Goal: Task Accomplishment & Management: Use online tool/utility

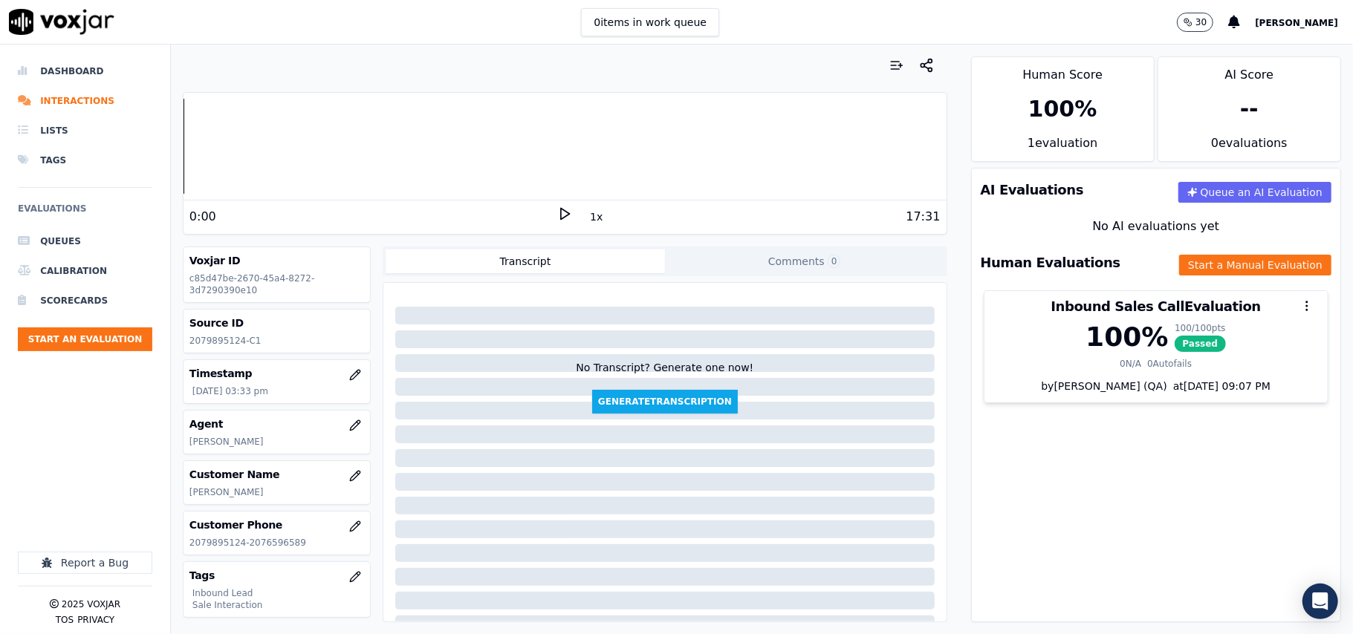
scroll to position [146, 0]
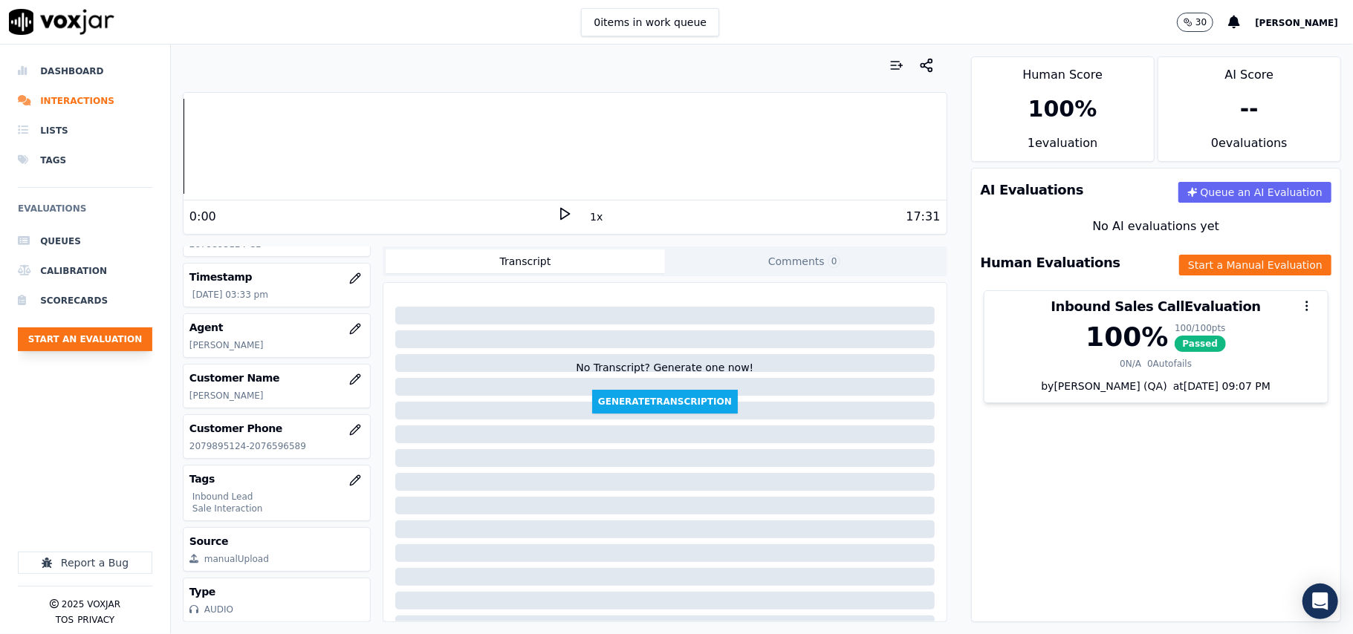
click at [68, 334] on button "Start an Evaluation" at bounding box center [85, 340] width 134 height 24
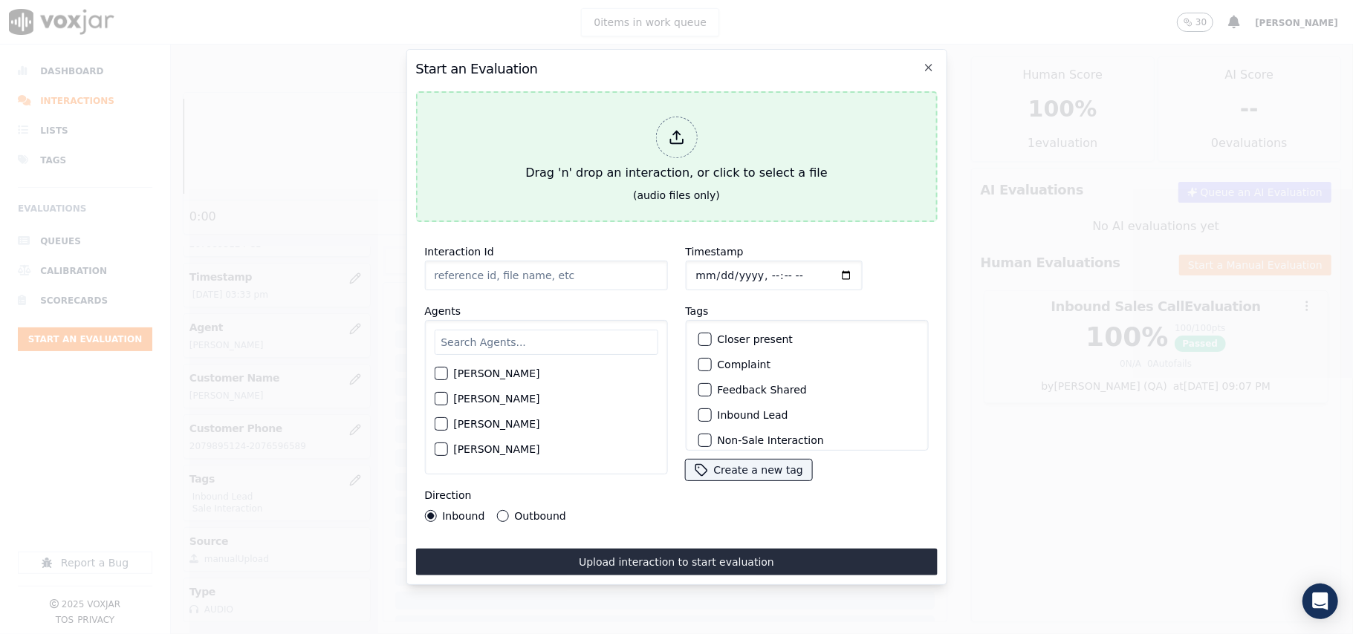
click at [660, 129] on div at bounding box center [676, 138] width 42 height 42
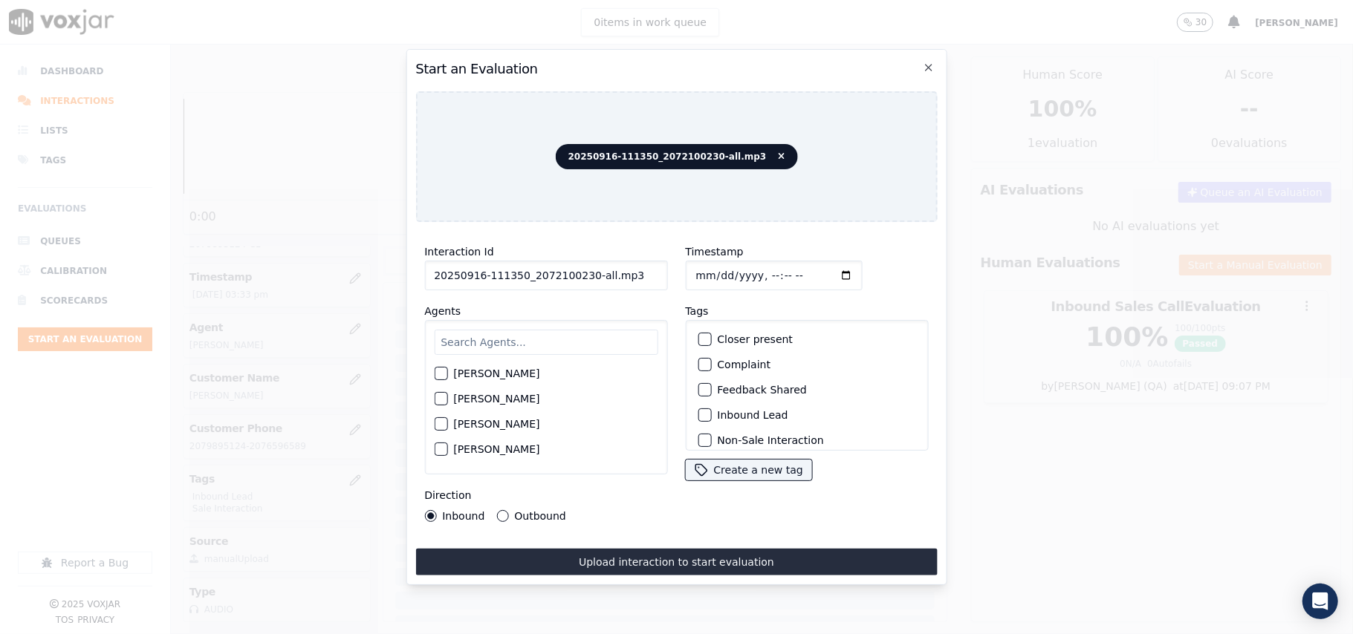
drag, startPoint x: 621, startPoint y: 266, endPoint x: 580, endPoint y: 269, distance: 41.0
click at [580, 269] on input "20250916-111350_2072100230-all.mp3" at bounding box center [545, 276] width 243 height 30
type input "20250916-111350_2072100230-C1"
click at [713, 270] on input "Timestamp" at bounding box center [773, 276] width 177 height 30
type input "[DATE]T16:55"
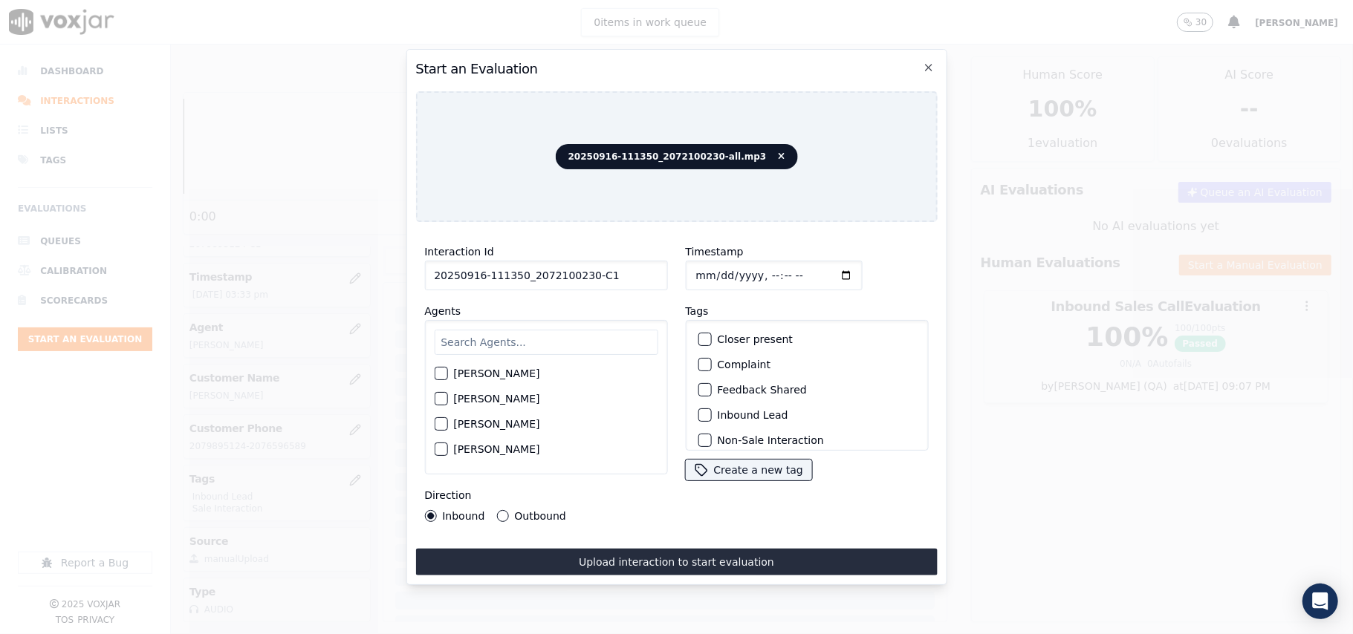
click at [491, 348] on input "text" at bounding box center [546, 342] width 224 height 25
type input "[PERSON_NAME]"
click at [473, 373] on label "[PERSON_NAME]" at bounding box center [496, 378] width 86 height 10
click at [447, 372] on button "[PERSON_NAME]" at bounding box center [440, 377] width 13 height 13
click at [722, 410] on label "Inbound Lead" at bounding box center [752, 415] width 71 height 10
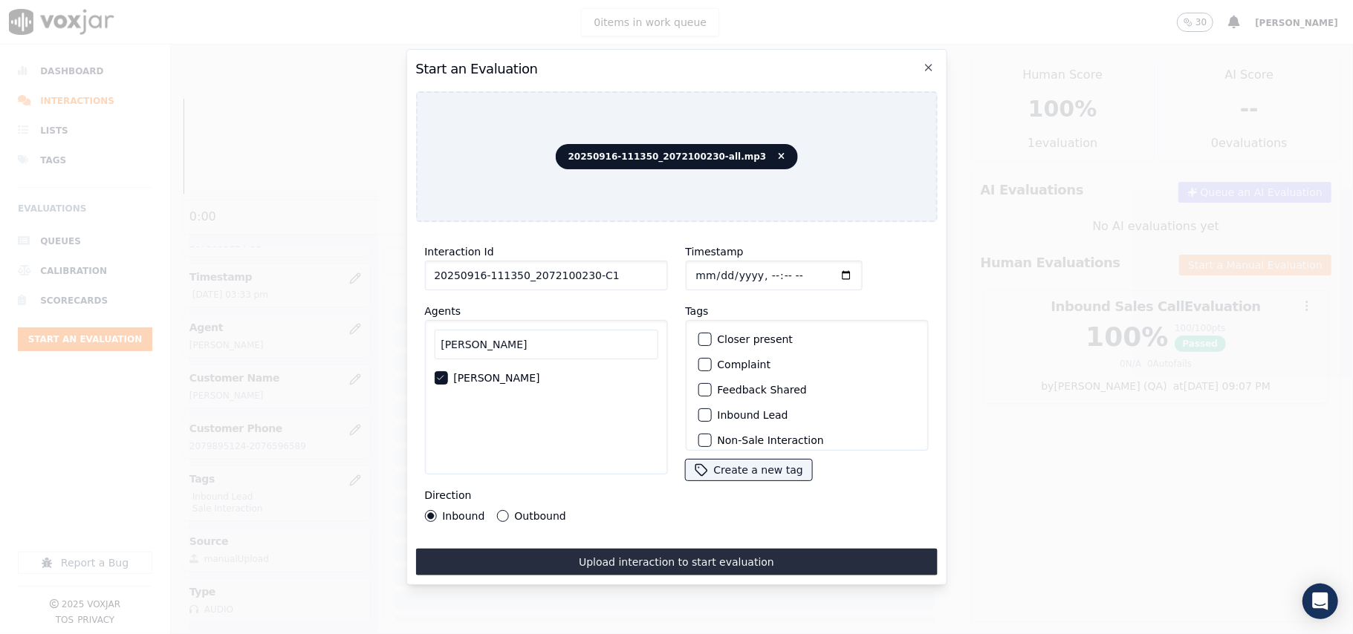
click at [711, 409] on button "Inbound Lead" at bounding box center [704, 415] width 13 height 13
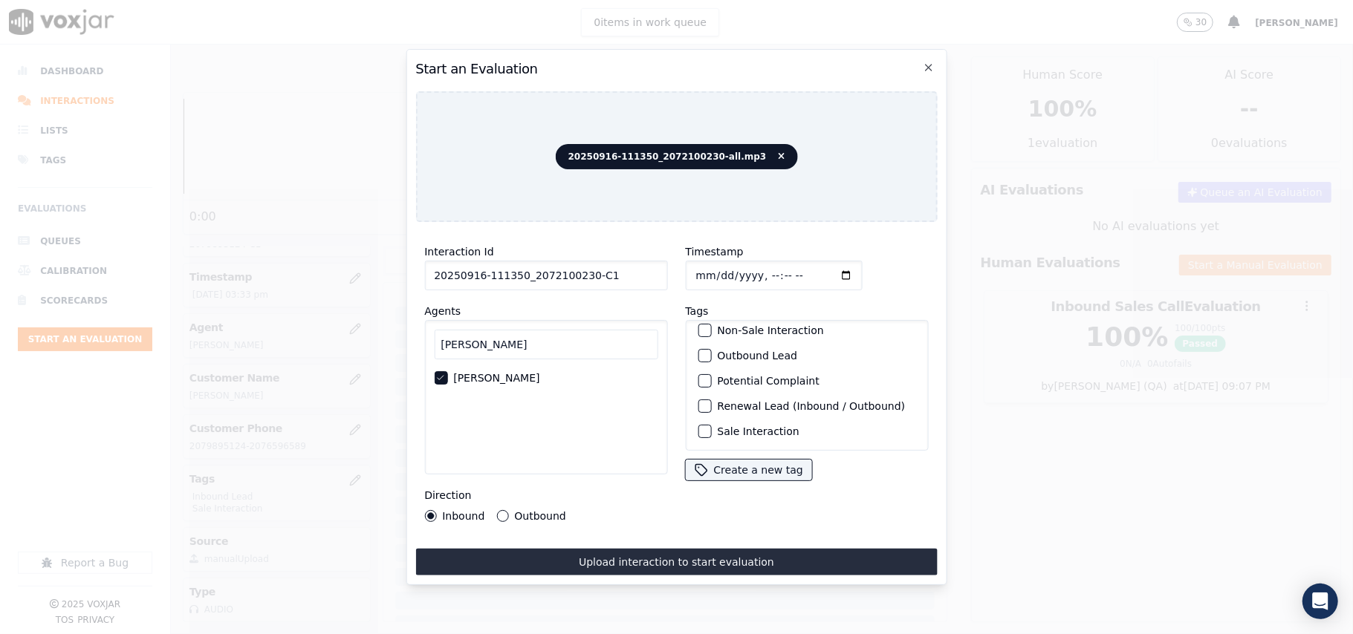
click at [721, 426] on label "Sale Interaction" at bounding box center [758, 431] width 82 height 10
click at [711, 425] on button "Sale Interaction" at bounding box center [704, 431] width 13 height 13
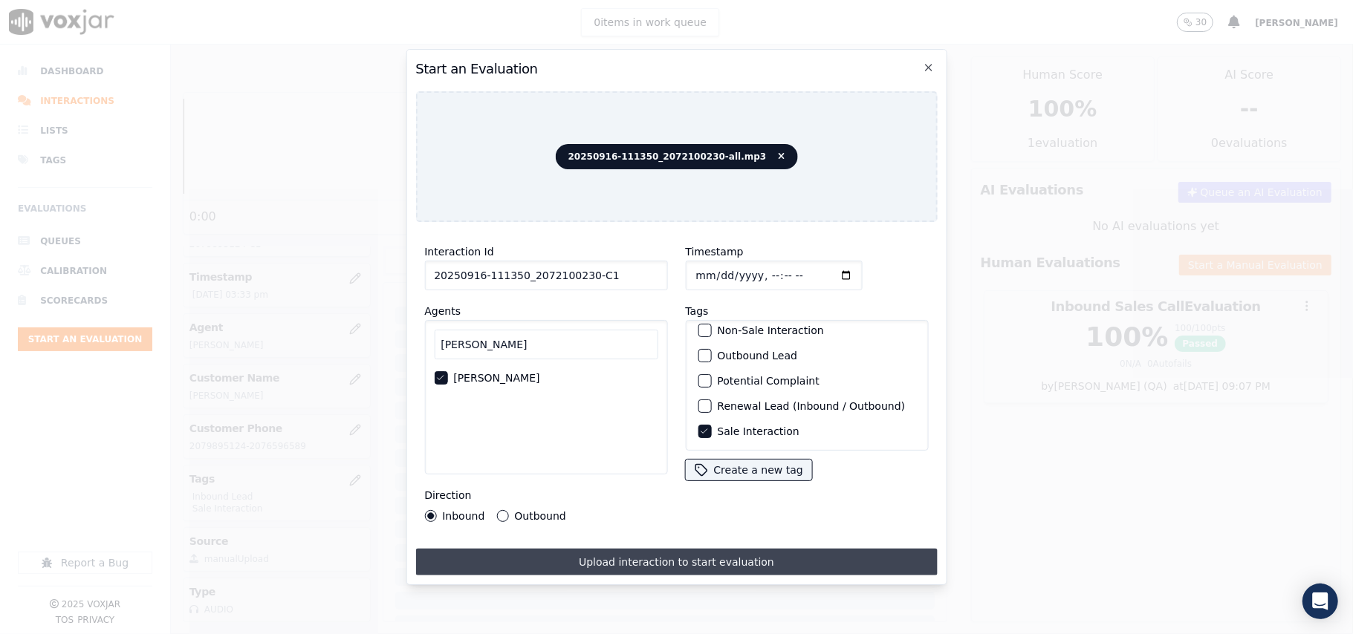
click at [583, 557] on button "Upload interaction to start evaluation" at bounding box center [676, 562] width 522 height 27
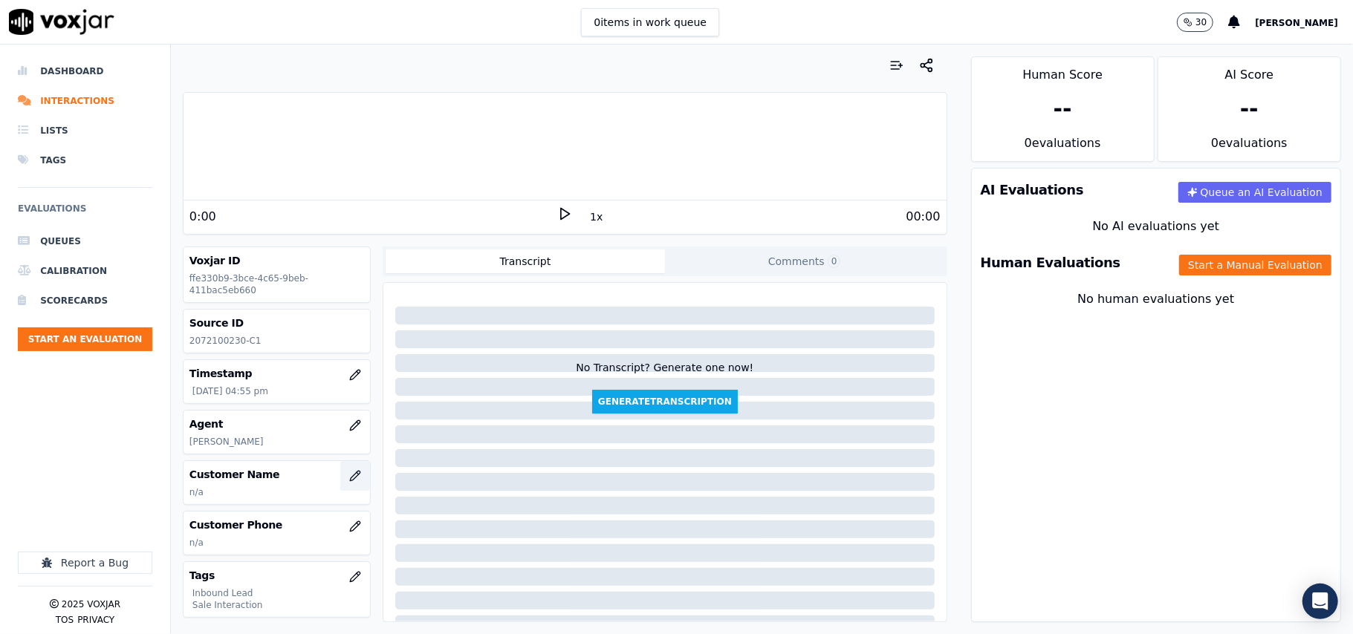
click at [350, 481] on icon "button" at bounding box center [355, 476] width 10 height 10
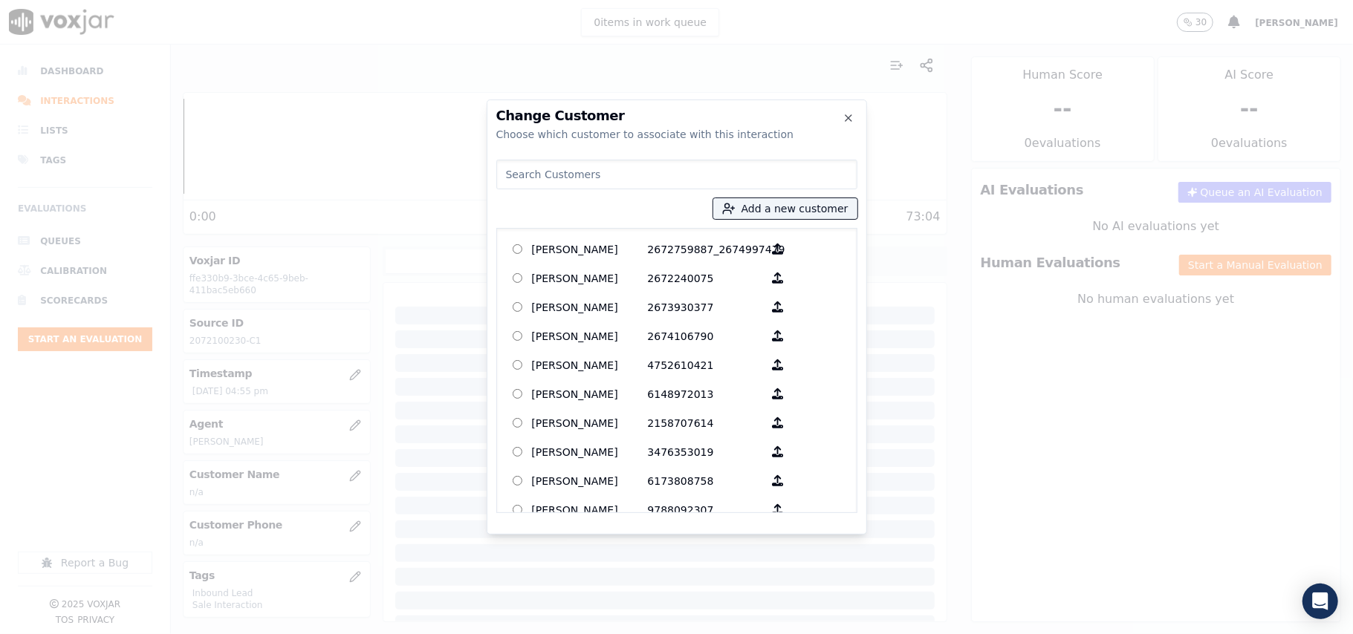
paste input "[PERSON_NAME]"
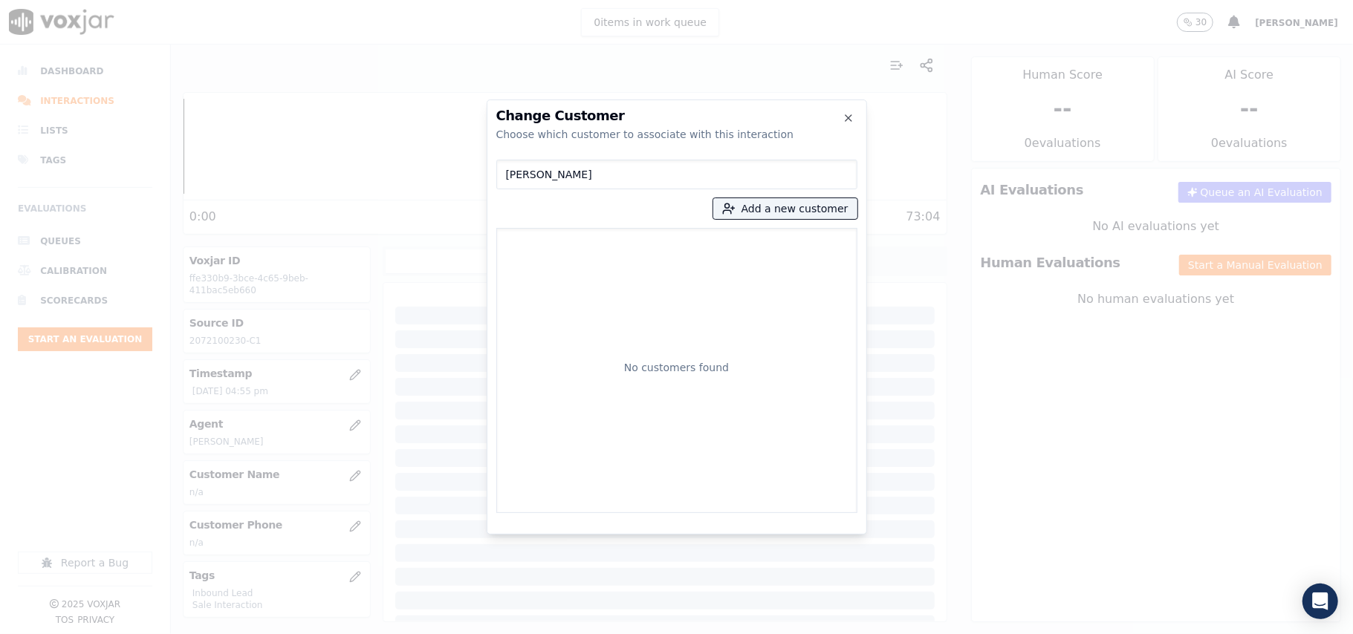
type input "[PERSON_NAME]"
click at [736, 224] on div "[PERSON_NAME] Add a new customer No customers found" at bounding box center [676, 334] width 361 height 360
click at [736, 215] on icon "button" at bounding box center [728, 208] width 13 height 13
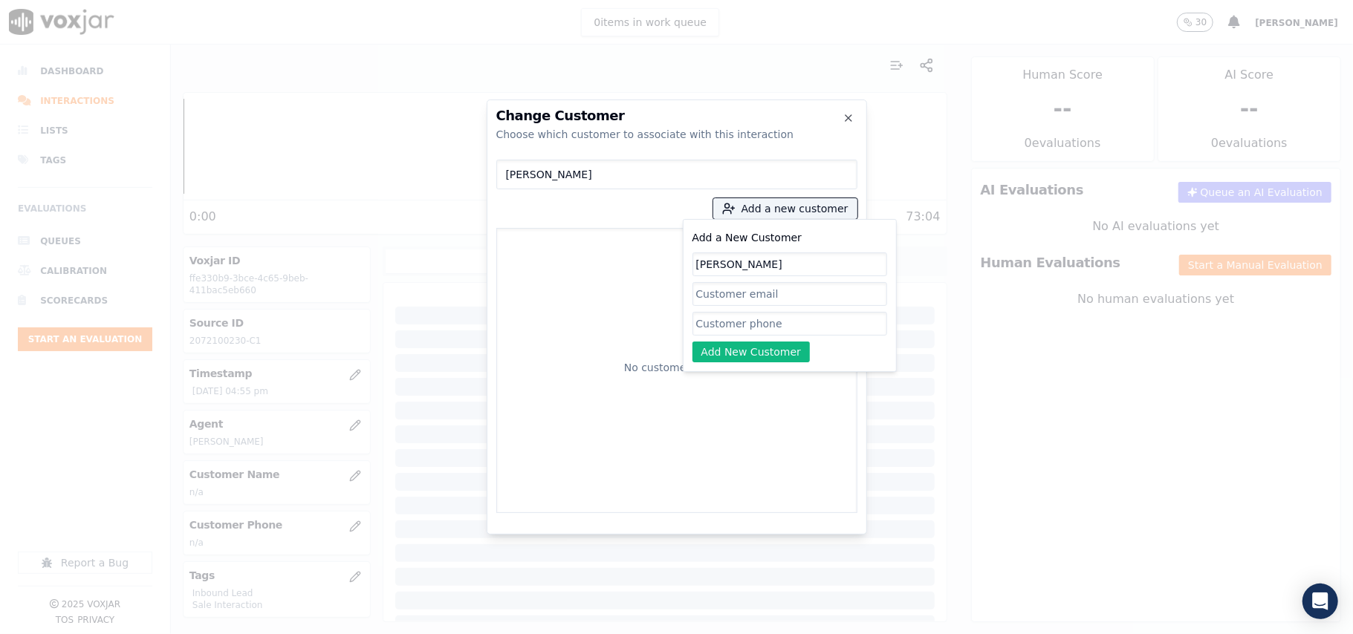
type input "[PERSON_NAME]"
click at [709, 325] on input "Add a New Customer" at bounding box center [789, 324] width 195 height 24
paste input "2072100230"
type input "2072100230"
click at [713, 366] on div "Add a New Customer [PERSON_NAME] 2072100230 Add New Customer" at bounding box center [790, 295] width 214 height 153
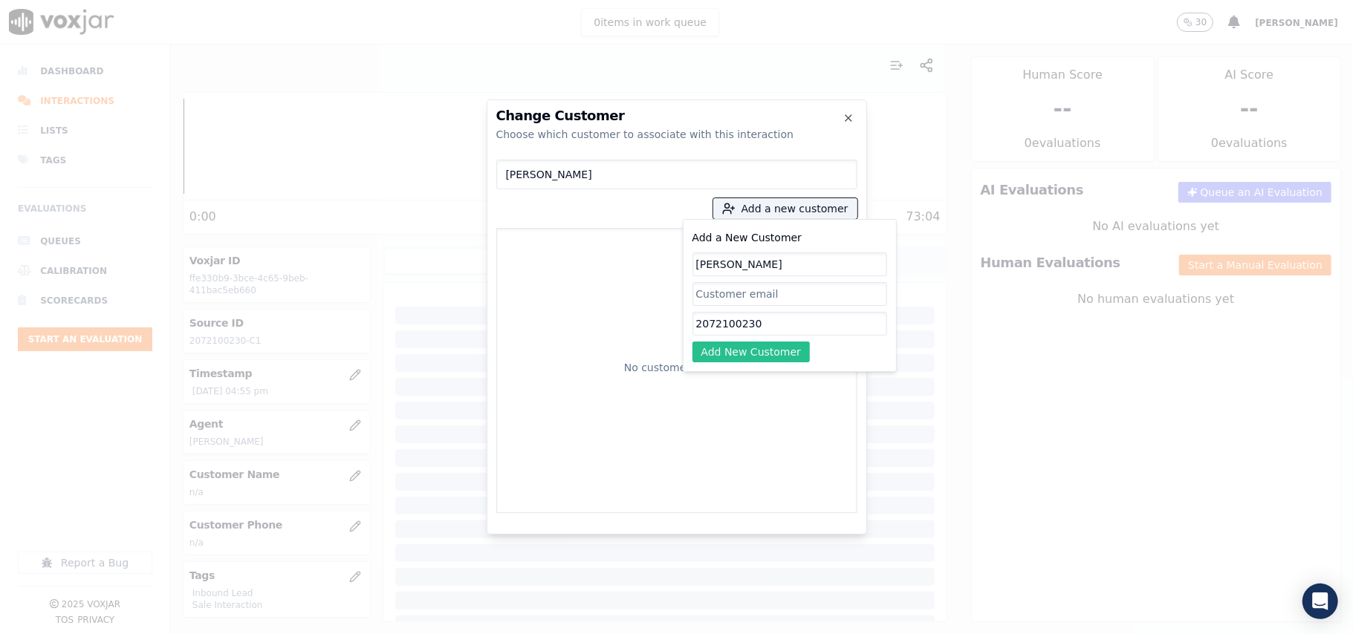
click at [732, 357] on button "Add New Customer" at bounding box center [751, 352] width 118 height 21
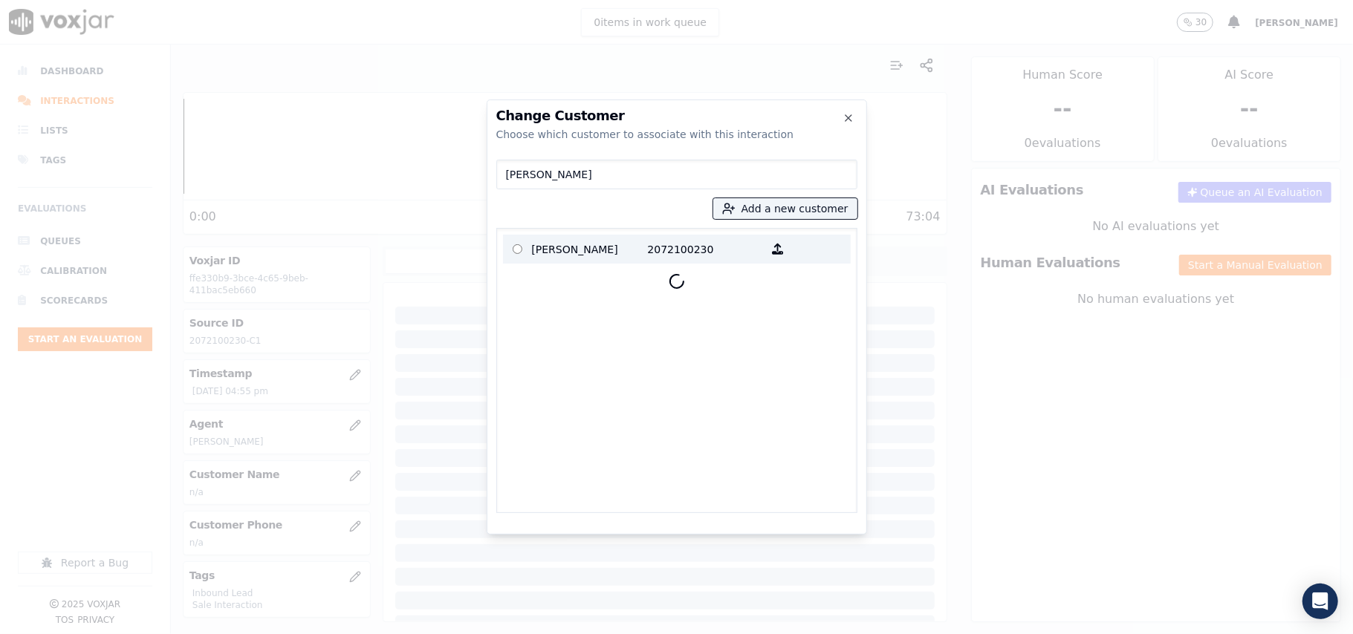
click at [547, 250] on p "[PERSON_NAME]" at bounding box center [590, 249] width 116 height 23
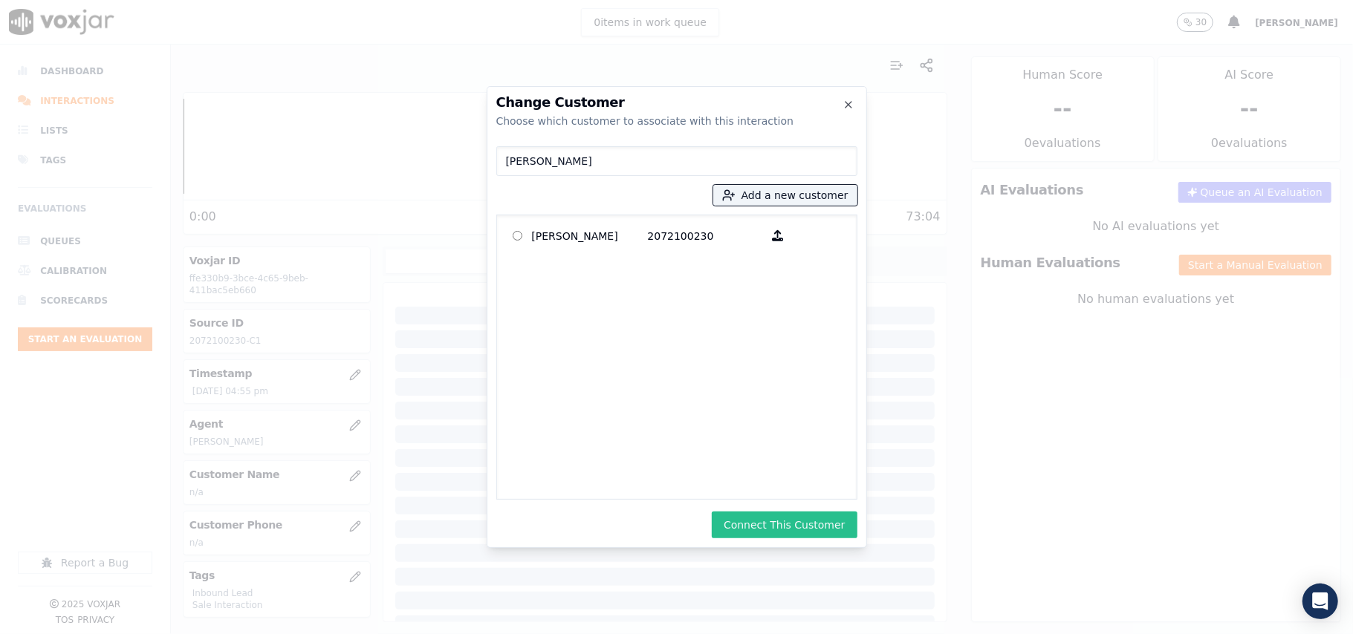
click at [797, 529] on button "Connect This Customer" at bounding box center [784, 525] width 145 height 27
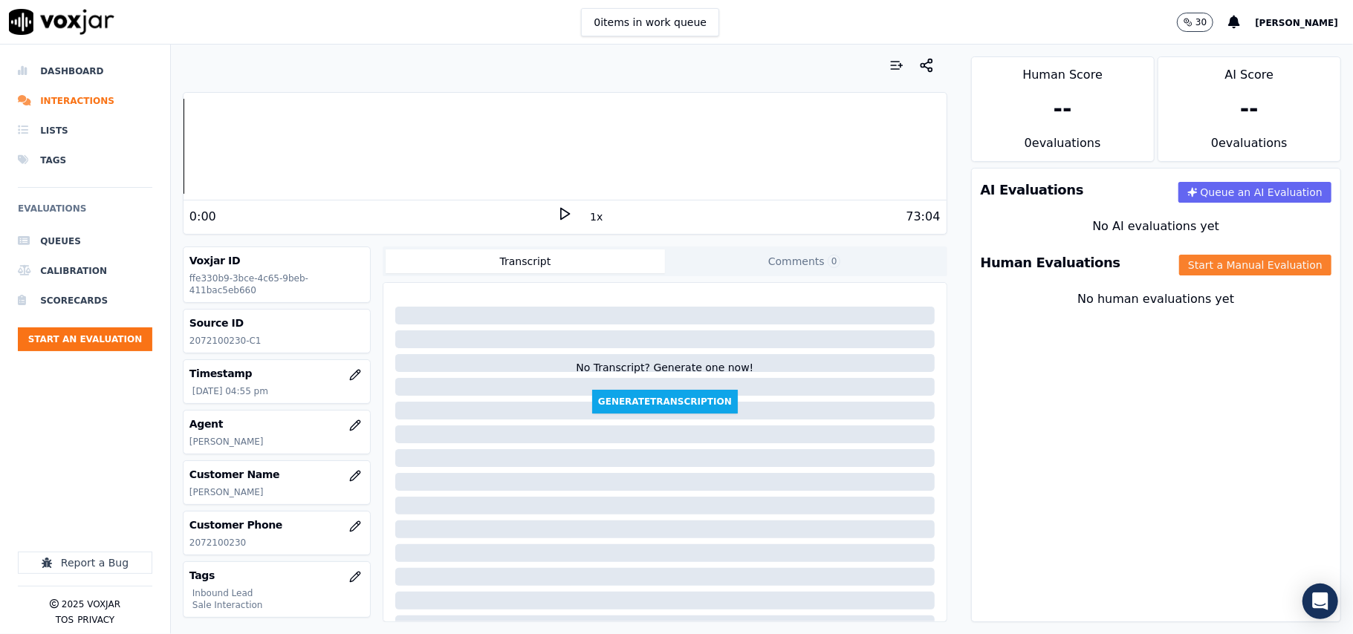
click at [1183, 264] on button "Start a Manual Evaluation" at bounding box center [1255, 265] width 152 height 21
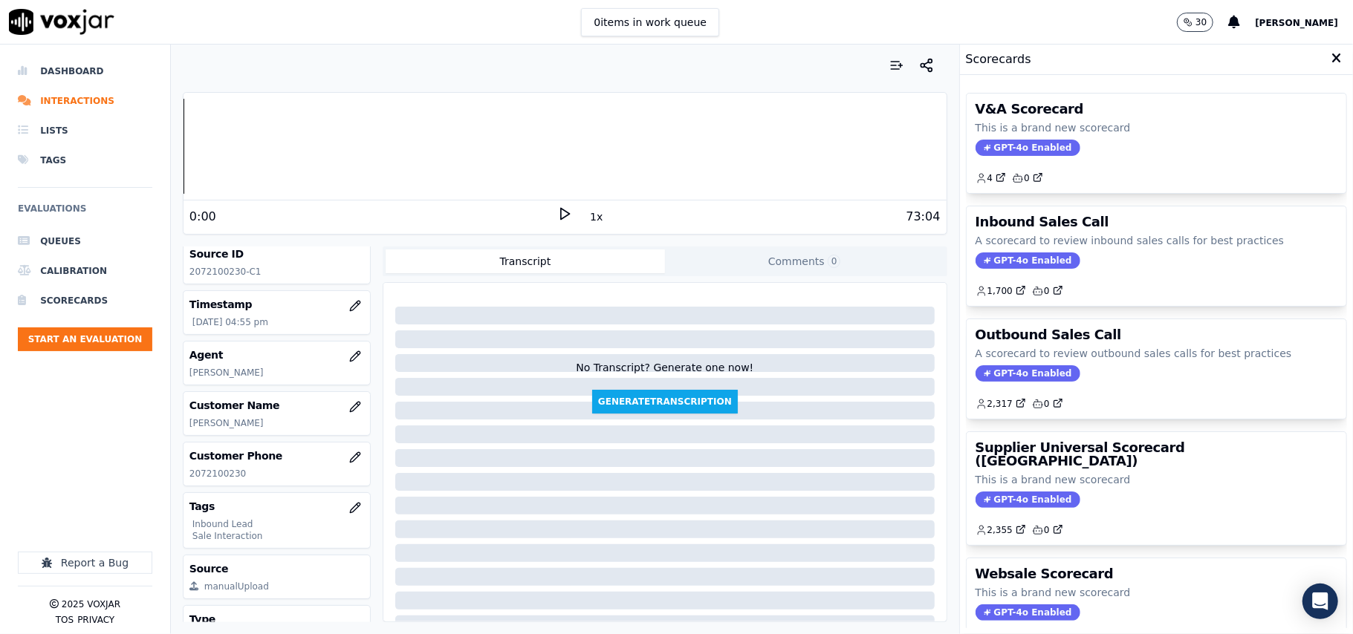
scroll to position [99, 0]
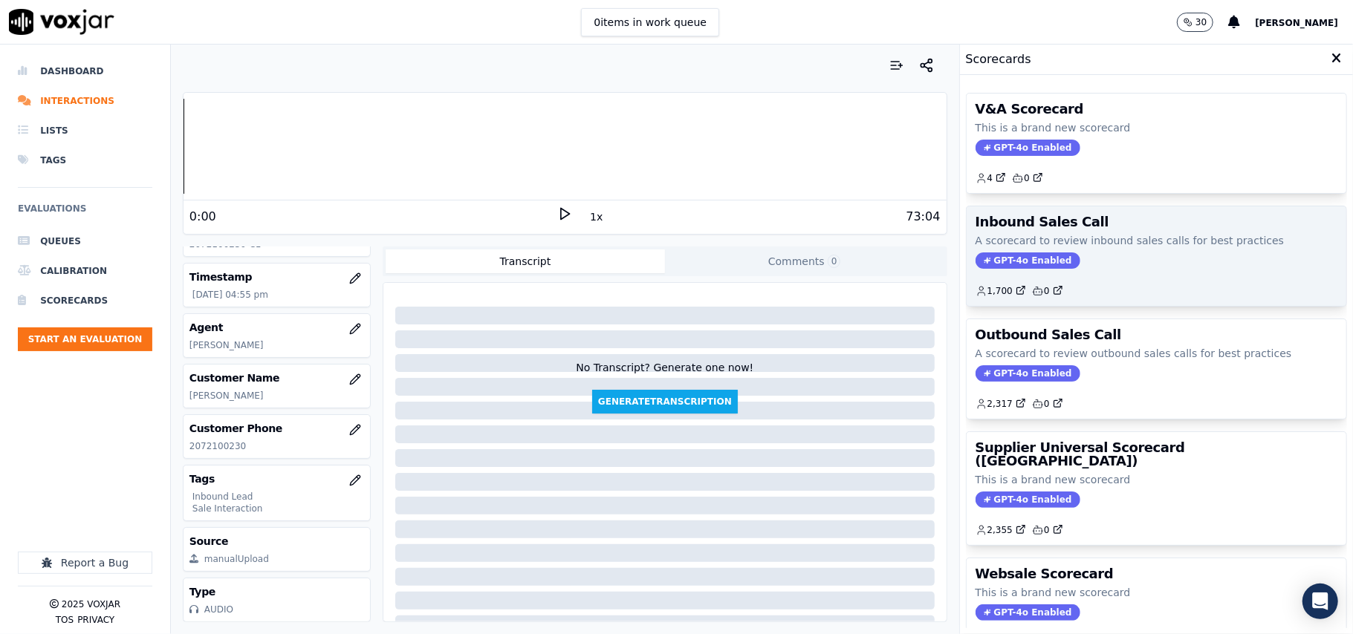
click at [1001, 265] on span "GPT-4o Enabled" at bounding box center [1027, 261] width 105 height 16
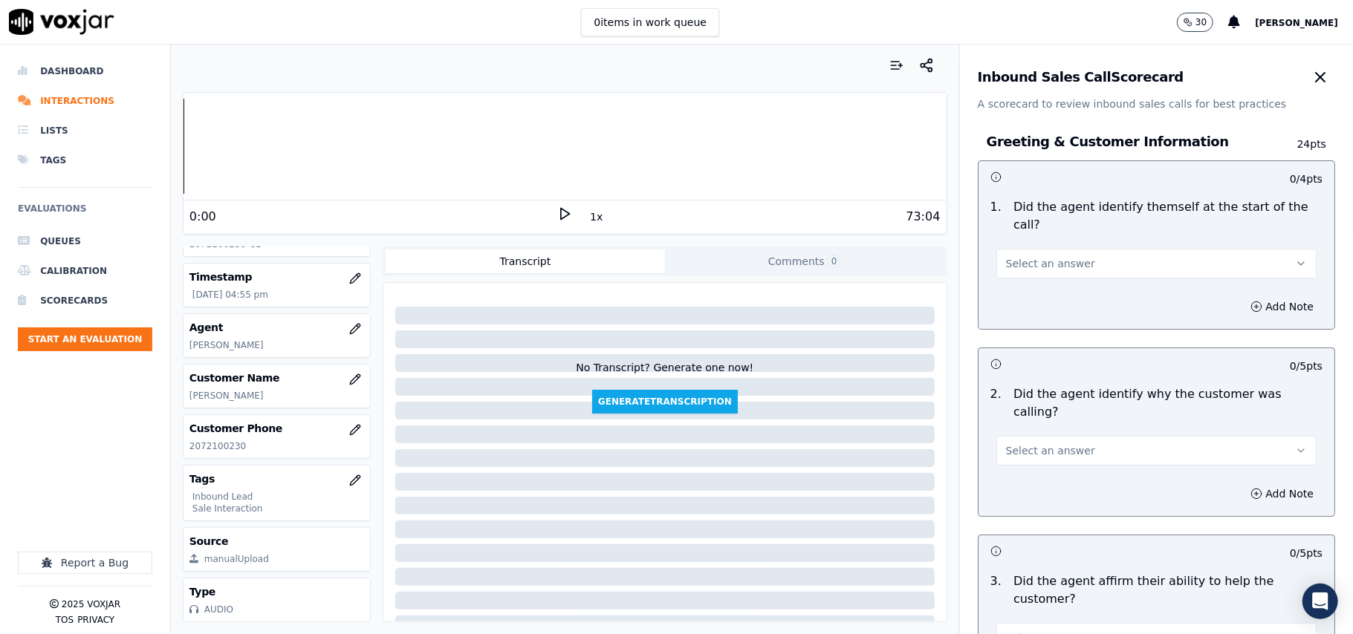
click at [1029, 249] on button "Select an answer" at bounding box center [1156, 264] width 320 height 30
click at [1013, 275] on div "Yes" at bounding box center [1125, 280] width 288 height 24
click at [1058, 444] on span "Select an answer" at bounding box center [1050, 451] width 89 height 15
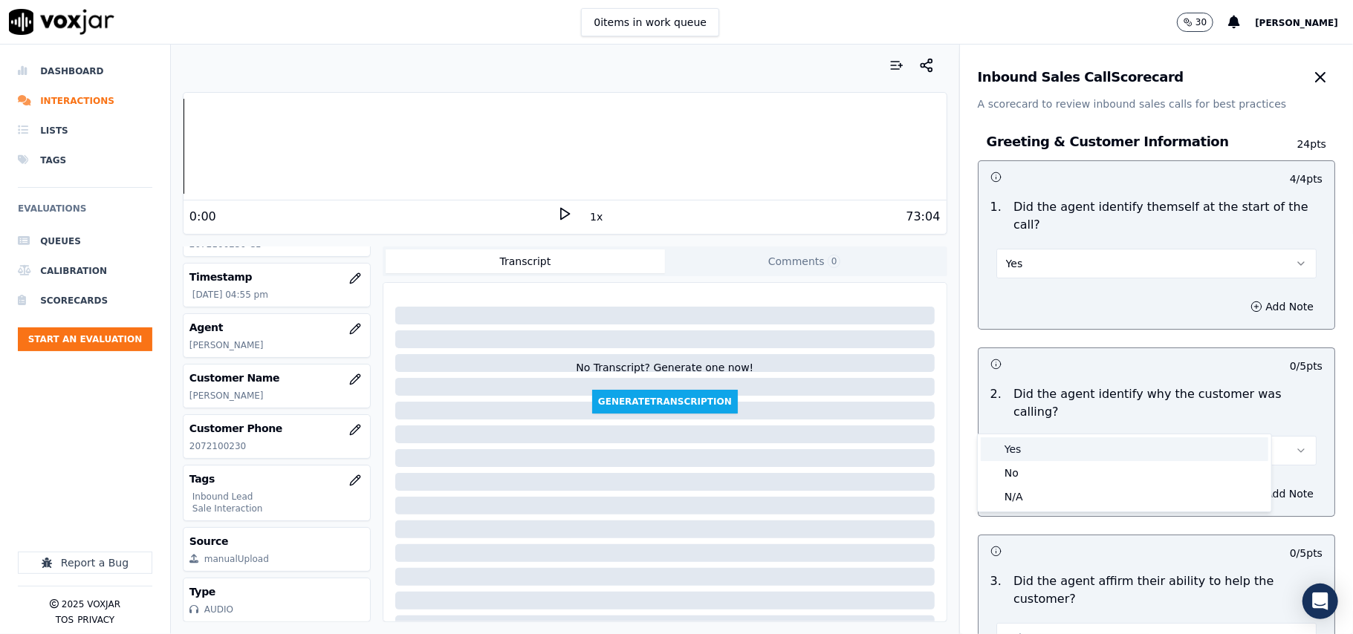
click at [1029, 446] on div "Yes" at bounding box center [1125, 450] width 288 height 24
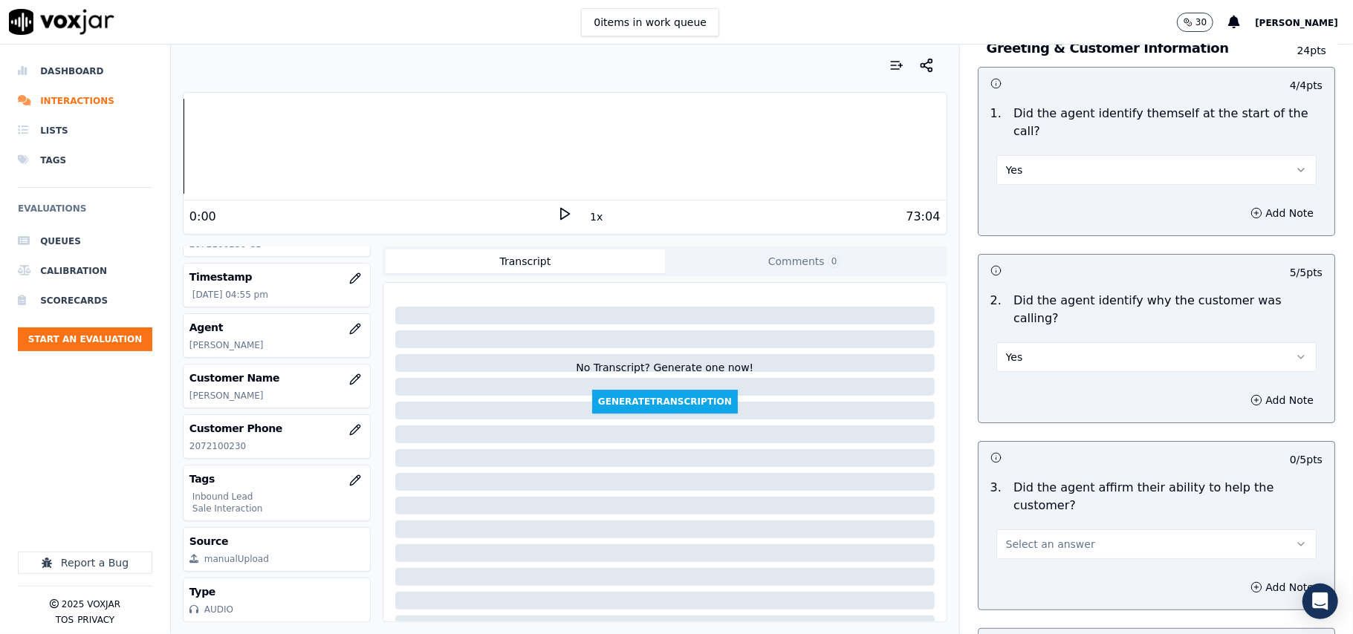
scroll to position [198, 0]
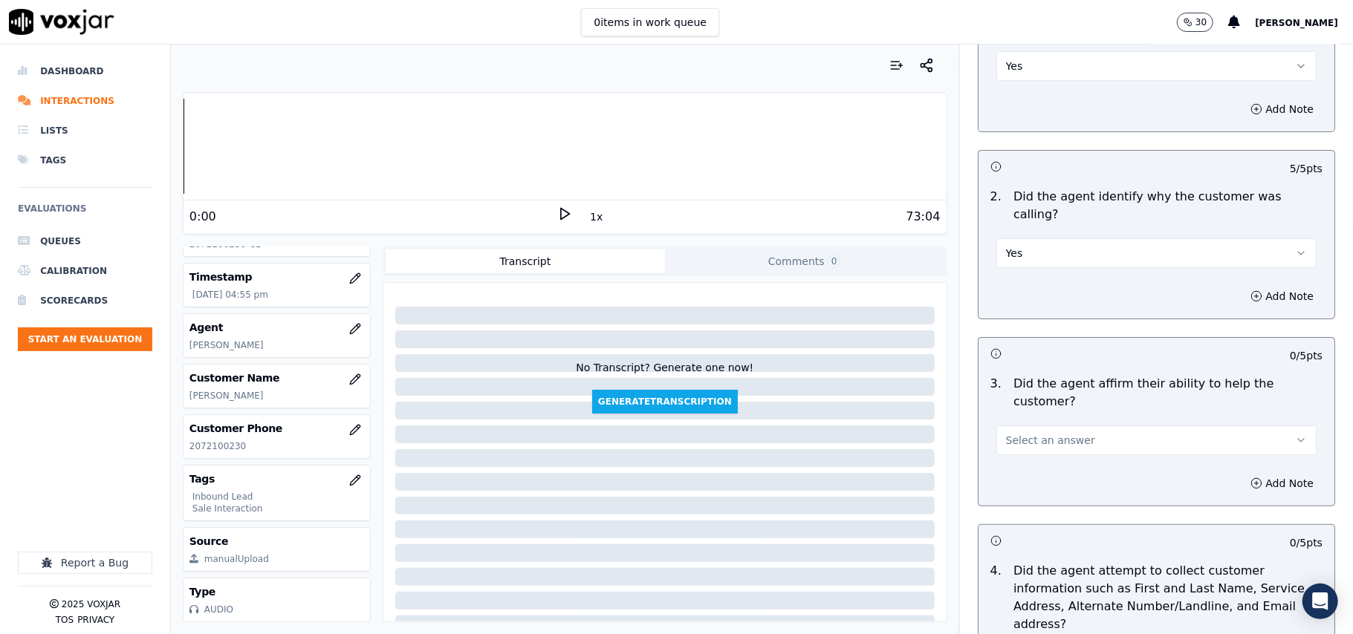
click at [1037, 433] on span "Select an answer" at bounding box center [1050, 440] width 89 height 15
click at [1022, 429] on div "Yes" at bounding box center [1125, 421] width 288 height 24
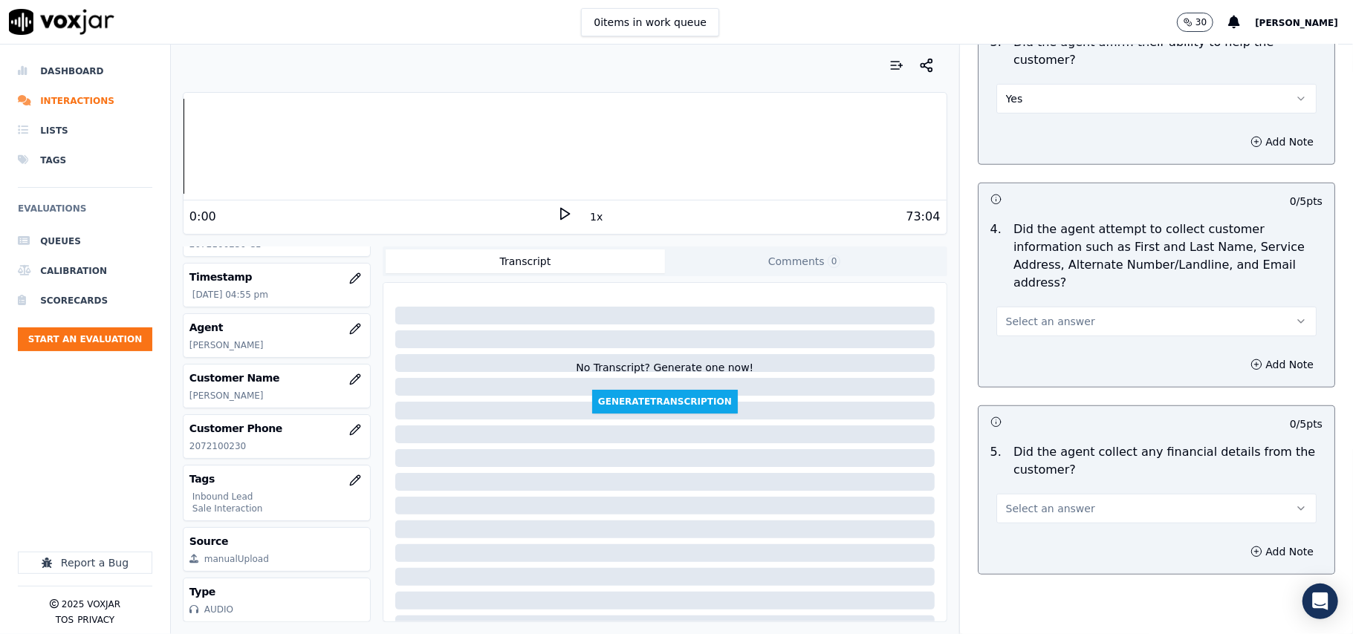
scroll to position [693, 0]
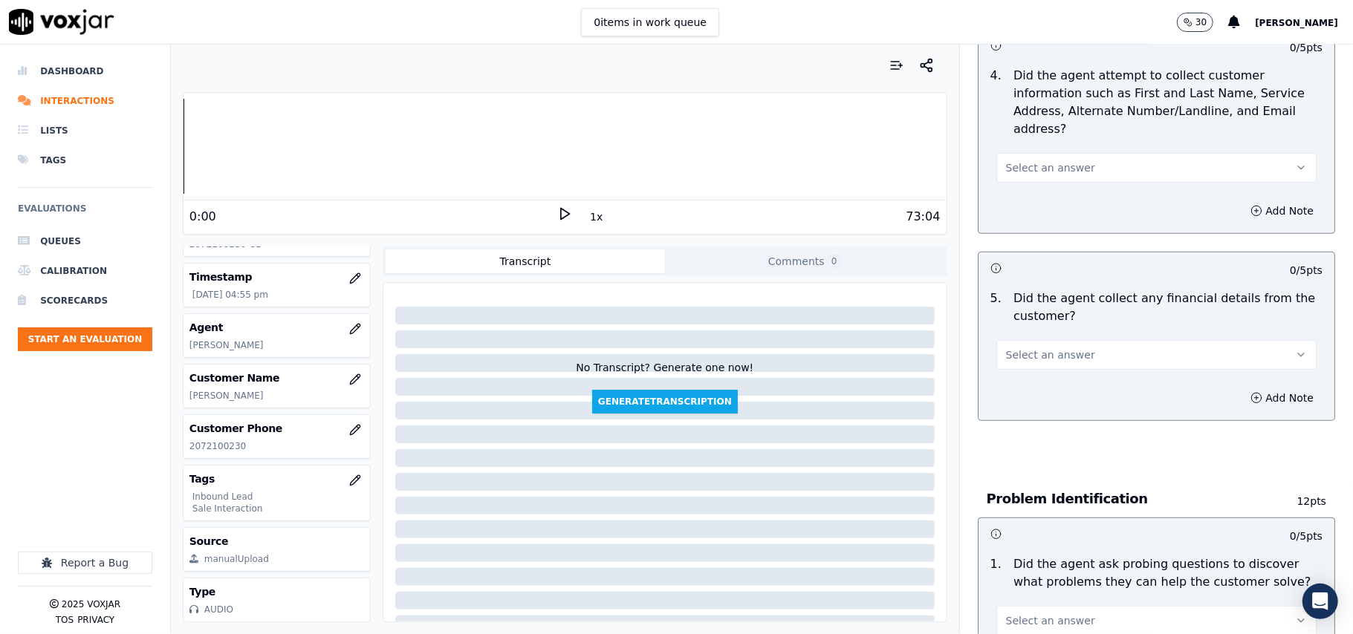
click at [1073, 153] on button "Select an answer" at bounding box center [1156, 168] width 320 height 30
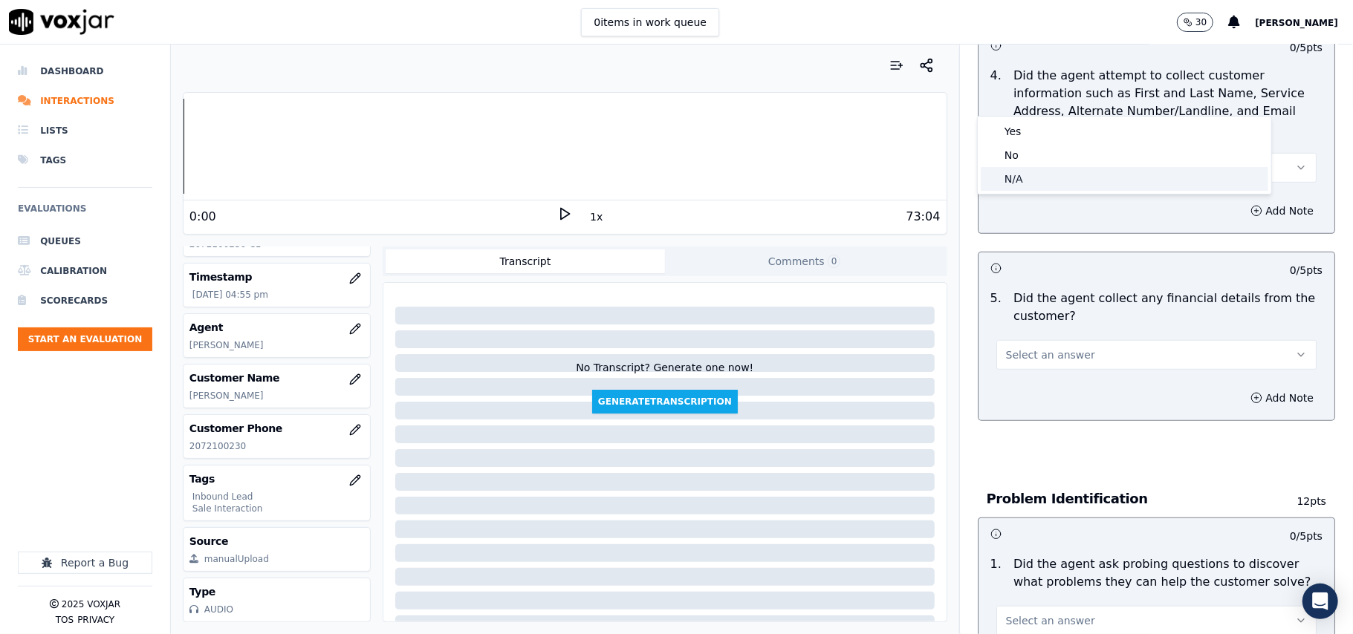
click at [1044, 182] on div "N/A" at bounding box center [1125, 179] width 288 height 24
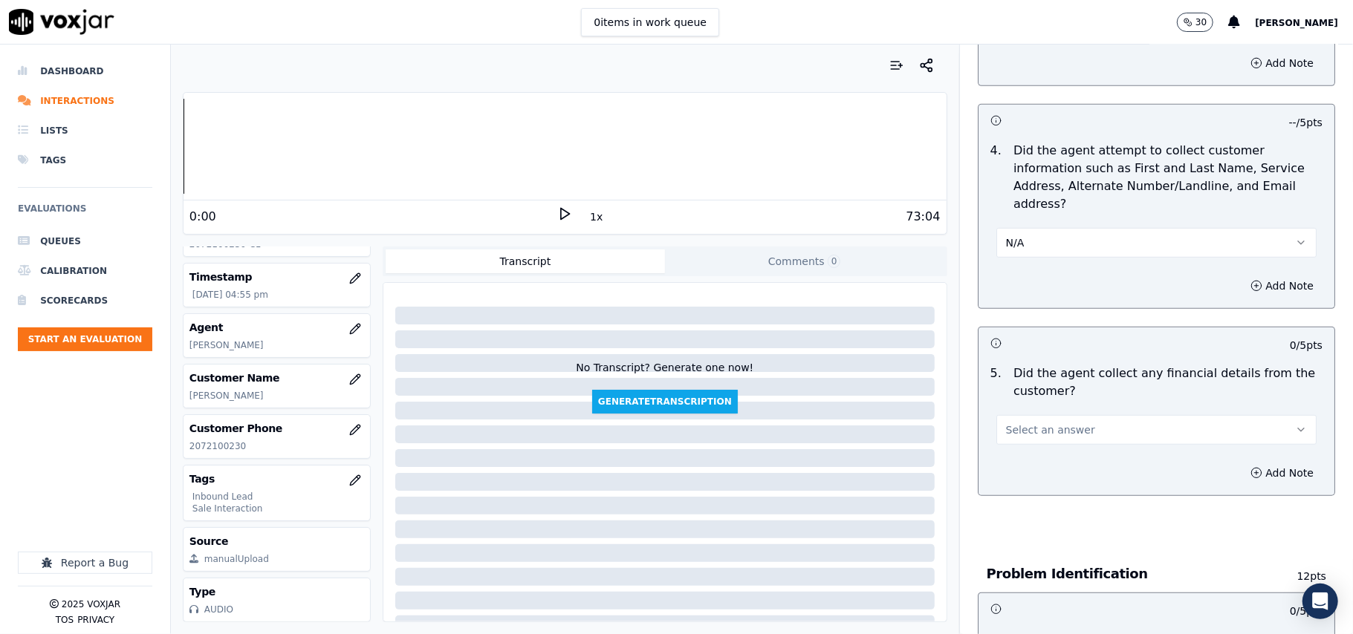
scroll to position [495, 0]
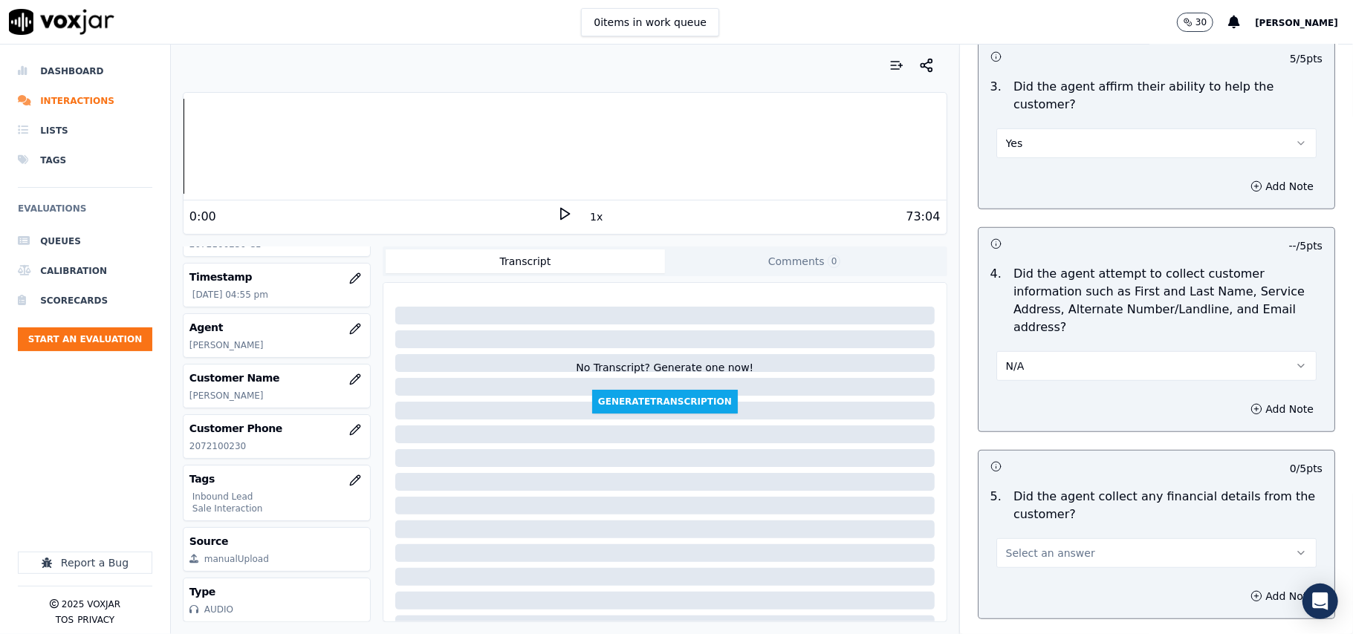
click at [1040, 351] on button "N/A" at bounding box center [1156, 366] width 320 height 30
click at [1023, 327] on div "Yes" at bounding box center [1125, 330] width 288 height 24
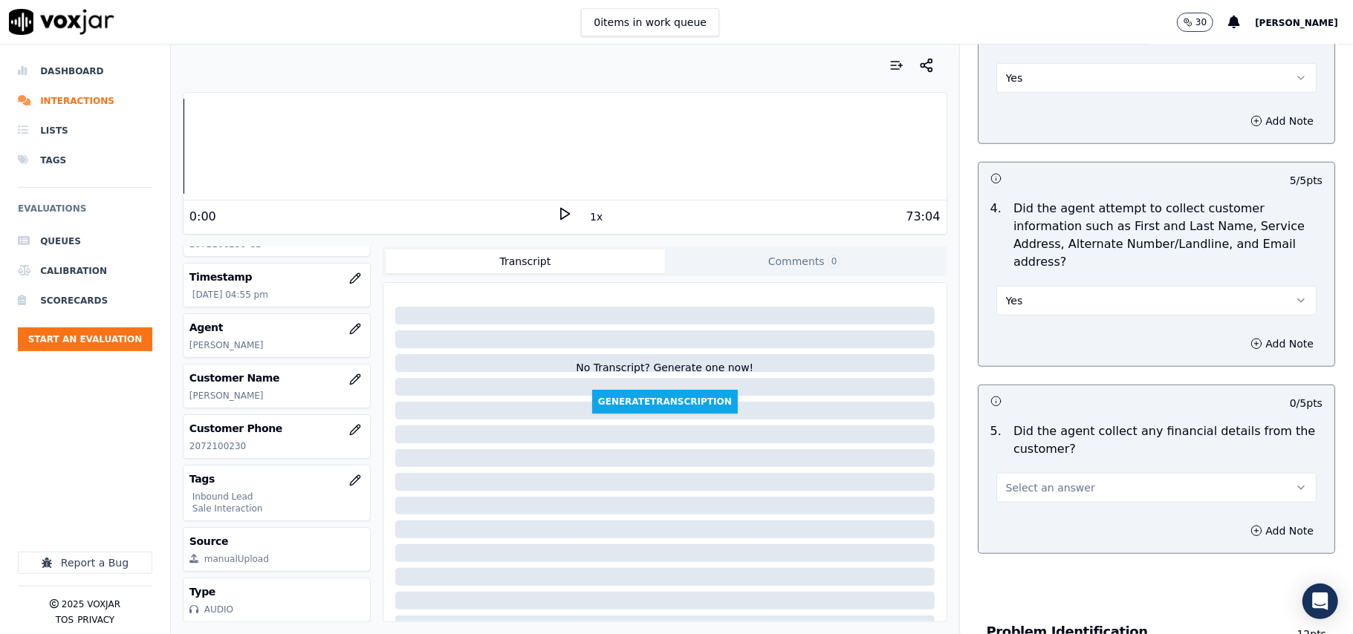
scroll to position [594, 0]
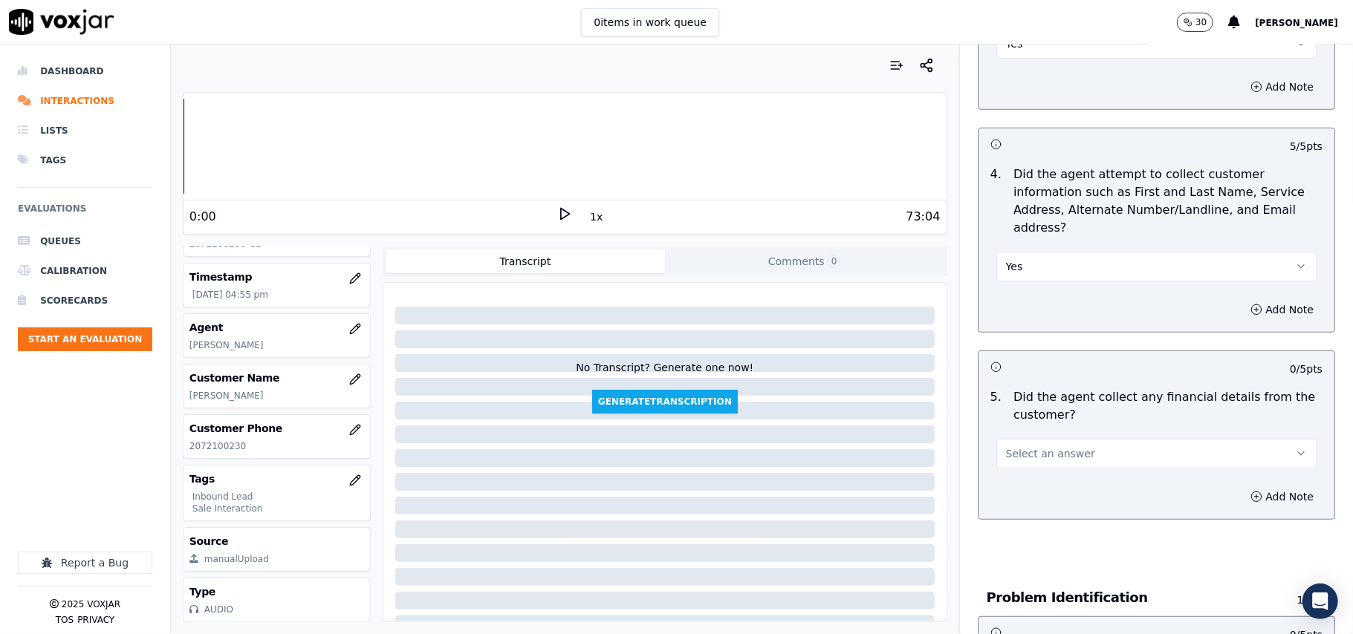
click at [1045, 400] on div "5 . Did the agent collect any financial details from the customer? Select an an…" at bounding box center [1156, 429] width 356 height 92
click at [1045, 447] on span "Select an answer" at bounding box center [1050, 454] width 89 height 15
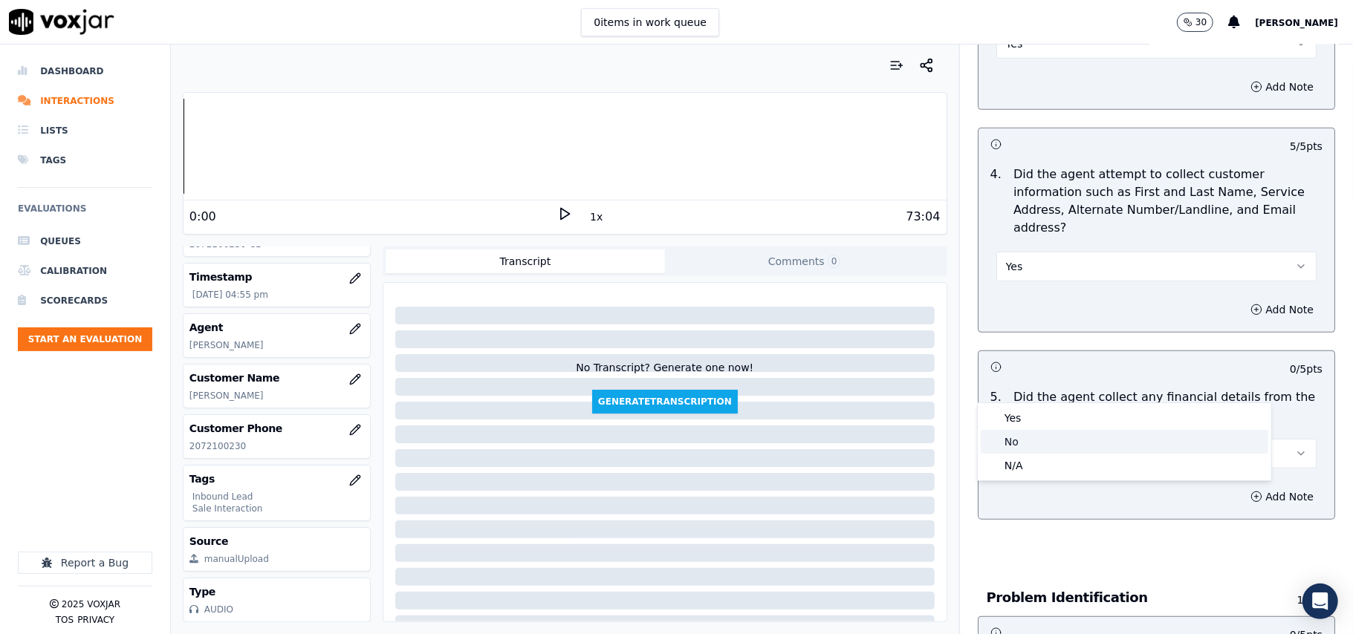
click at [1025, 447] on div "No" at bounding box center [1125, 442] width 288 height 24
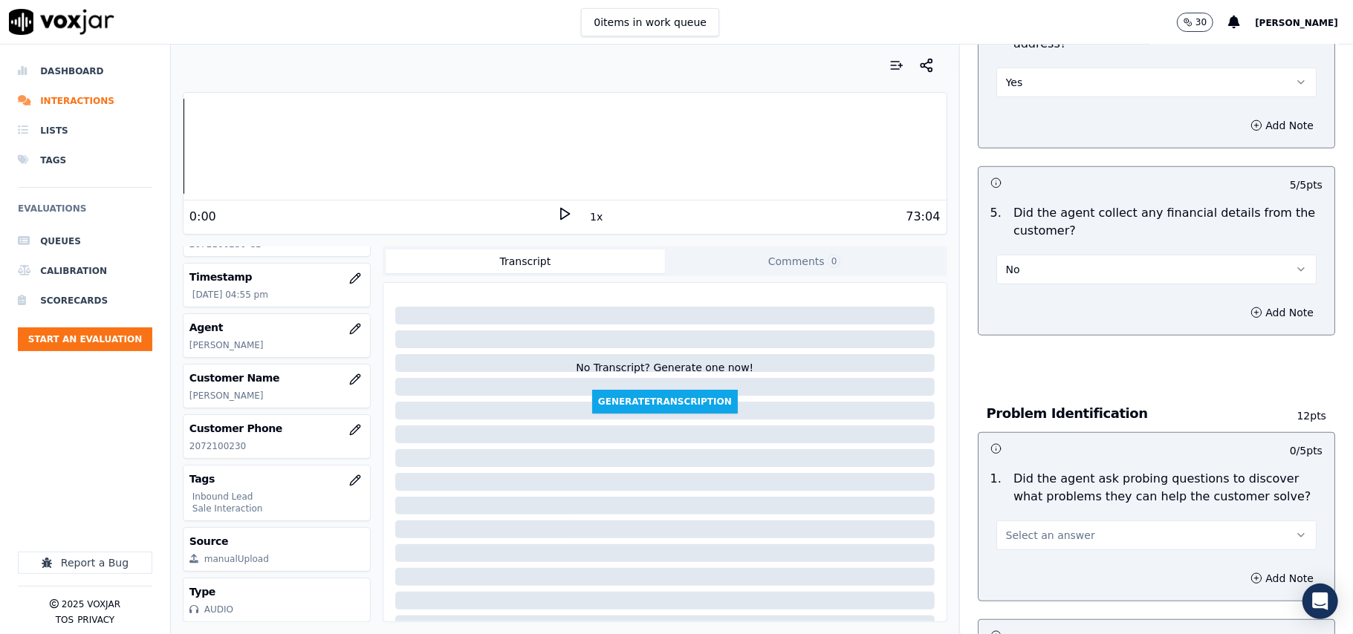
scroll to position [892, 0]
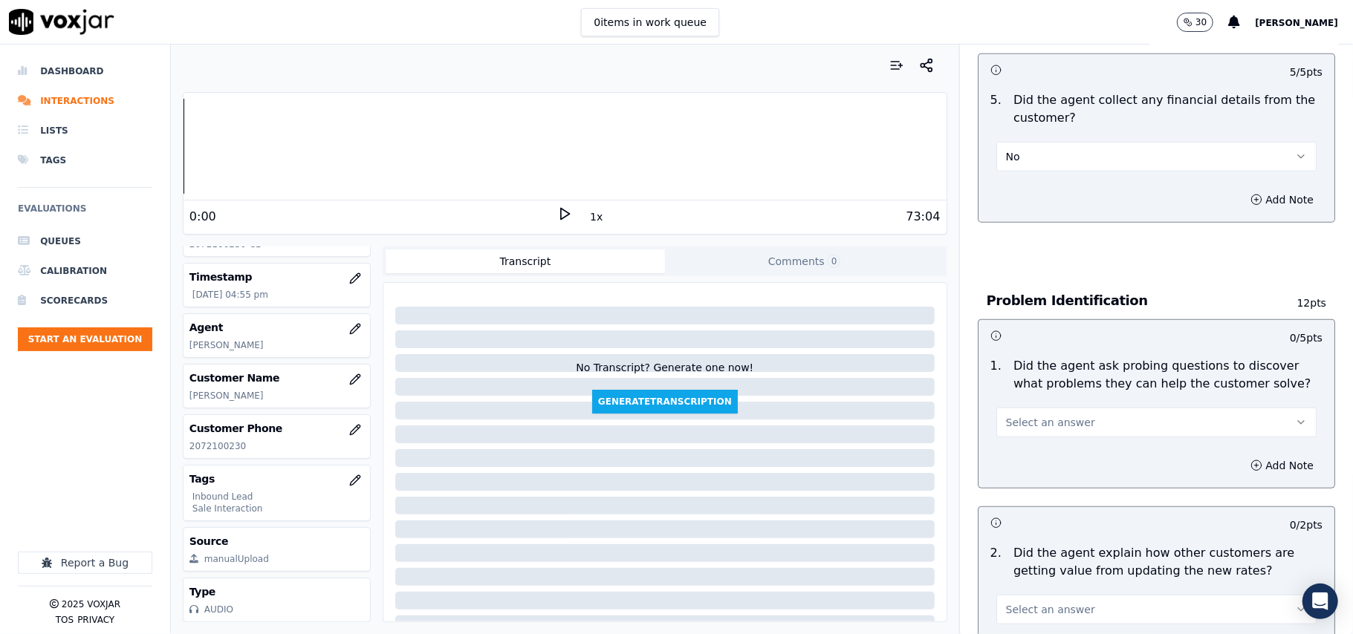
click at [1032, 415] on span "Select an answer" at bounding box center [1050, 422] width 89 height 15
click at [1036, 395] on div "Yes" at bounding box center [1125, 388] width 288 height 24
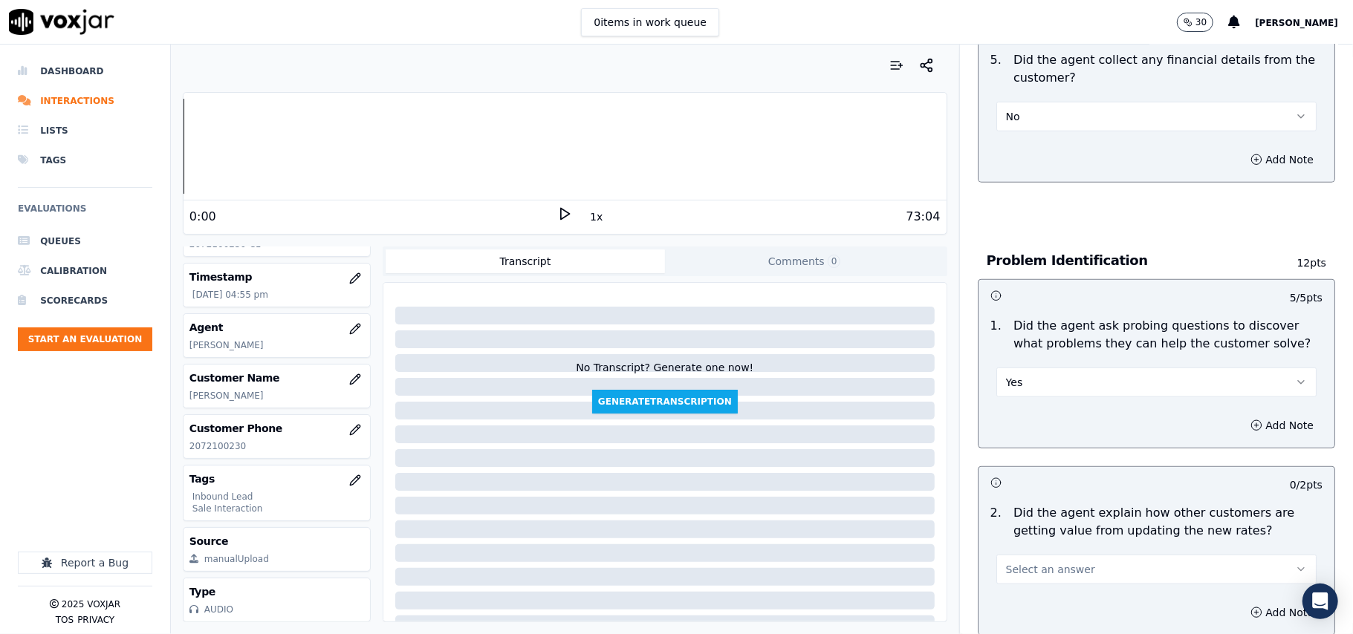
scroll to position [1089, 0]
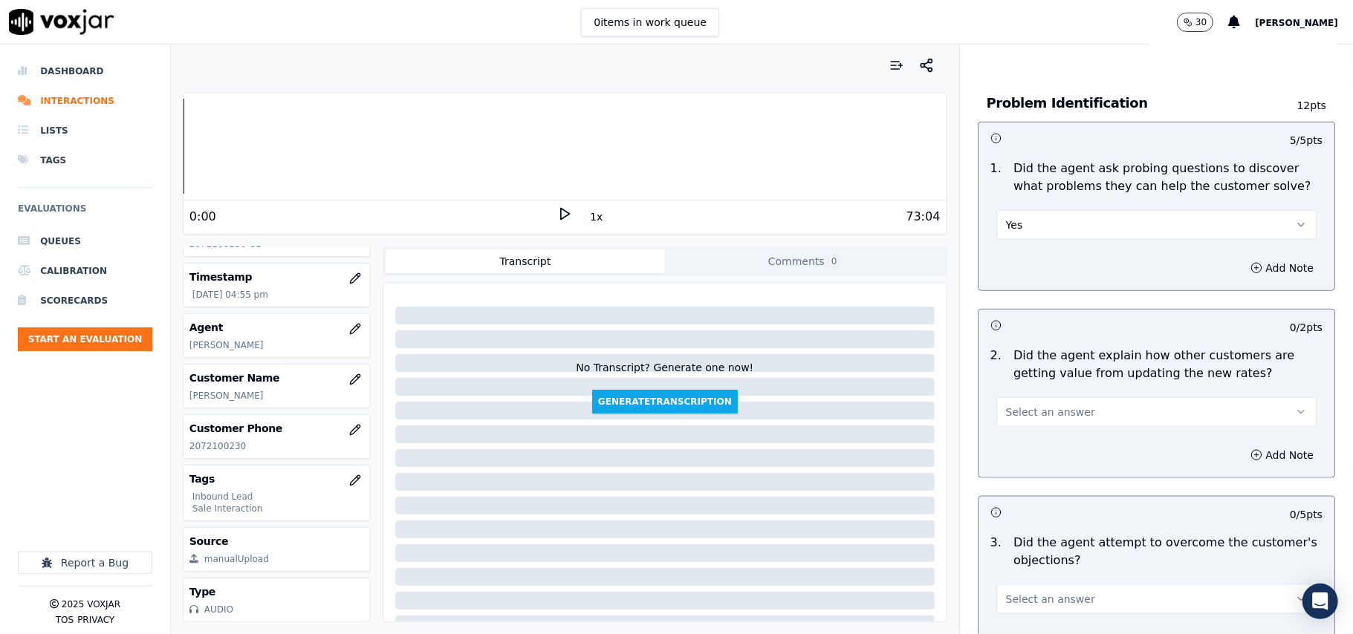
click at [1045, 405] on span "Select an answer" at bounding box center [1050, 412] width 89 height 15
click at [1033, 380] on div "Yes" at bounding box center [1125, 378] width 288 height 24
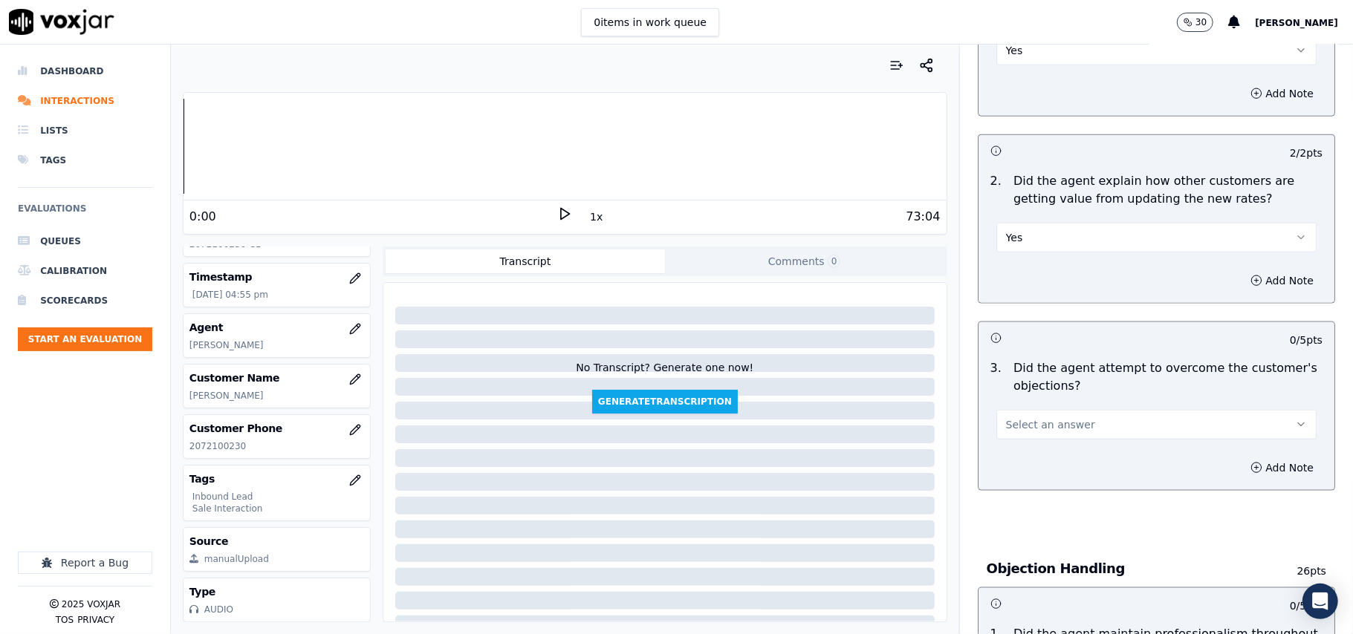
scroll to position [1386, 0]
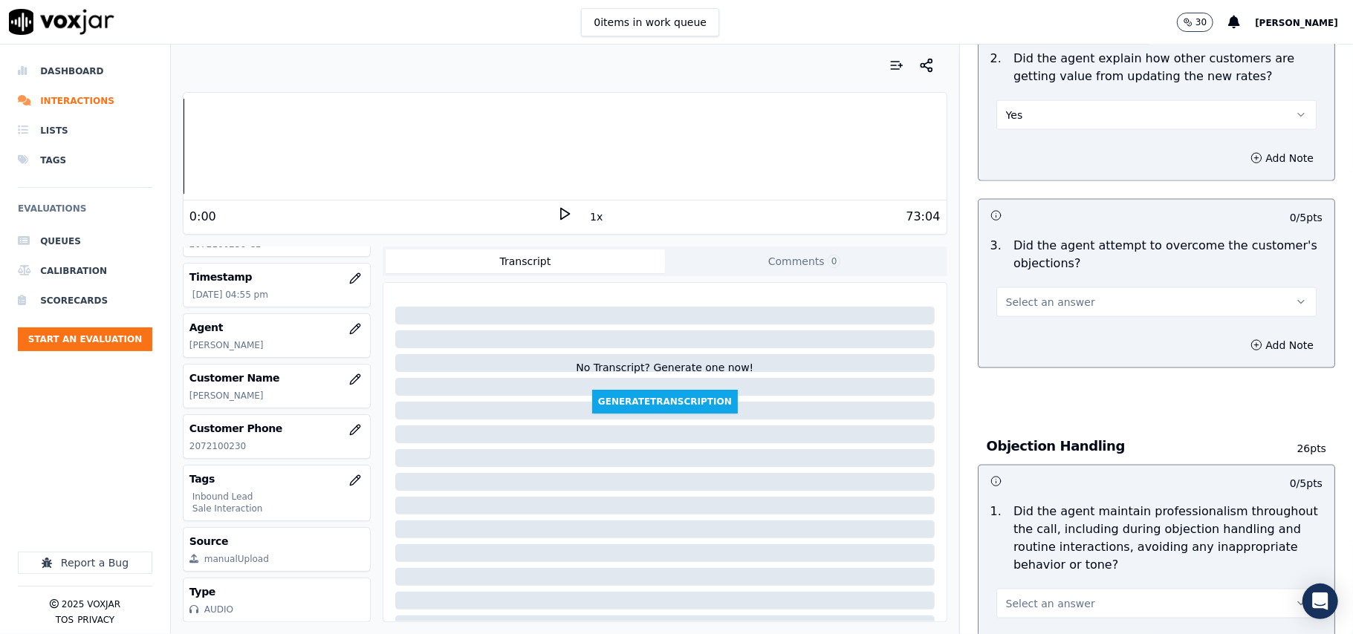
click at [1048, 288] on button "Select an answer" at bounding box center [1156, 303] width 320 height 30
click at [1044, 271] on div "Yes" at bounding box center [1125, 268] width 288 height 24
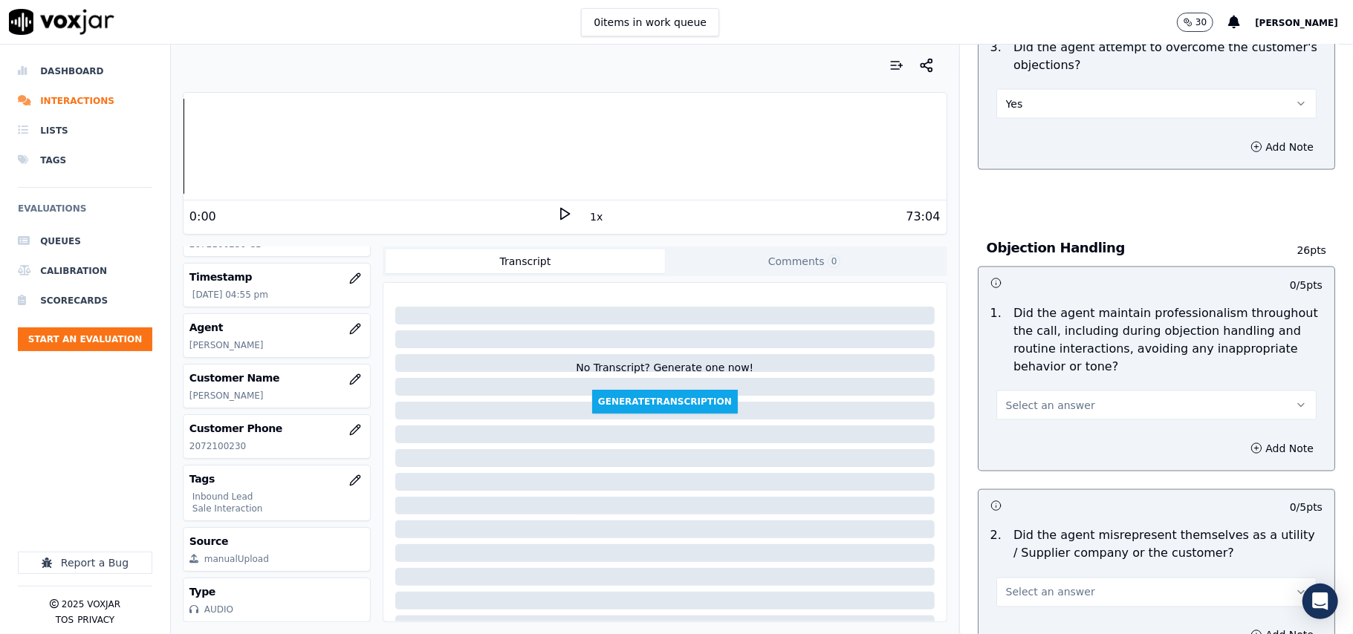
click at [1031, 398] on span "Select an answer" at bounding box center [1050, 405] width 89 height 15
click at [1032, 363] on div "Yes" at bounding box center [1125, 372] width 288 height 24
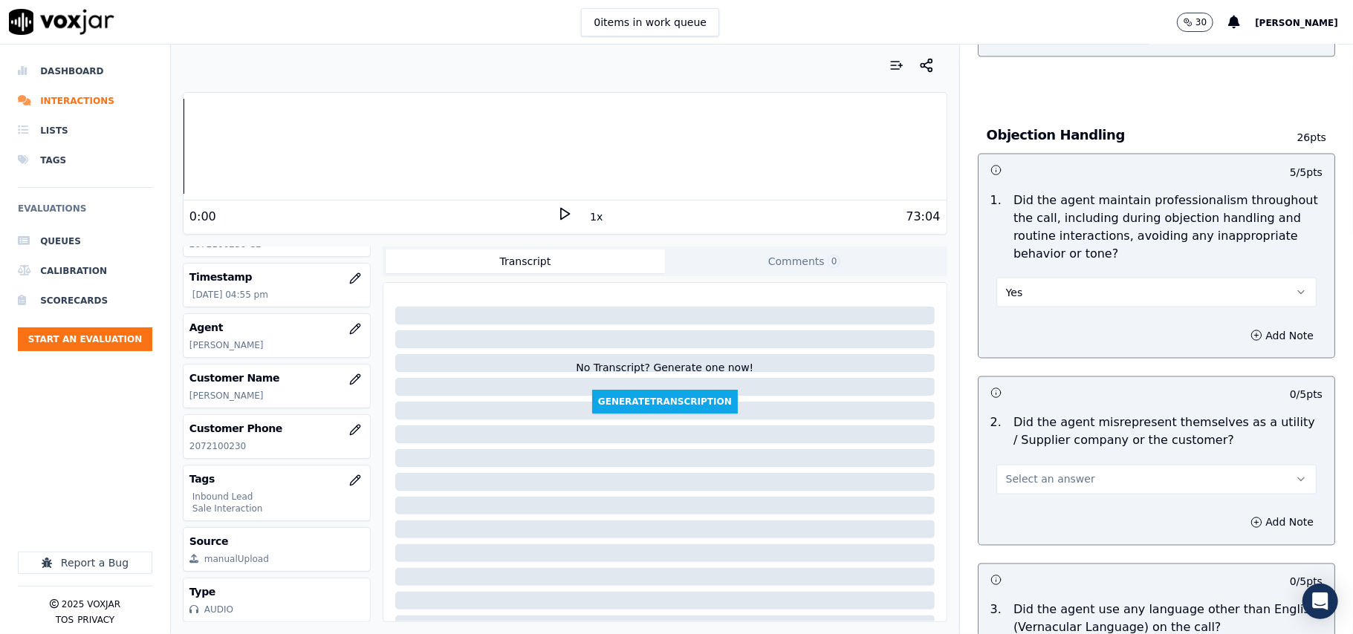
scroll to position [1882, 0]
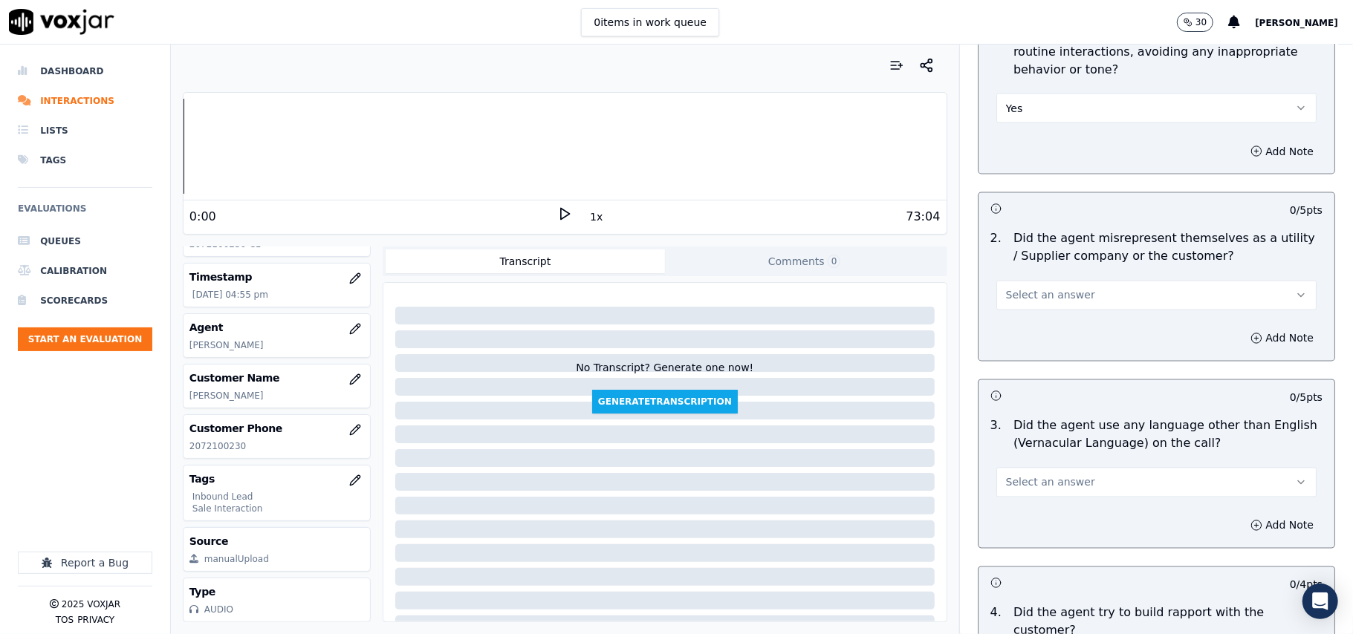
click at [1055, 266] on div "Select an answer" at bounding box center [1156, 288] width 344 height 45
click at [1056, 281] on button "Select an answer" at bounding box center [1156, 296] width 320 height 30
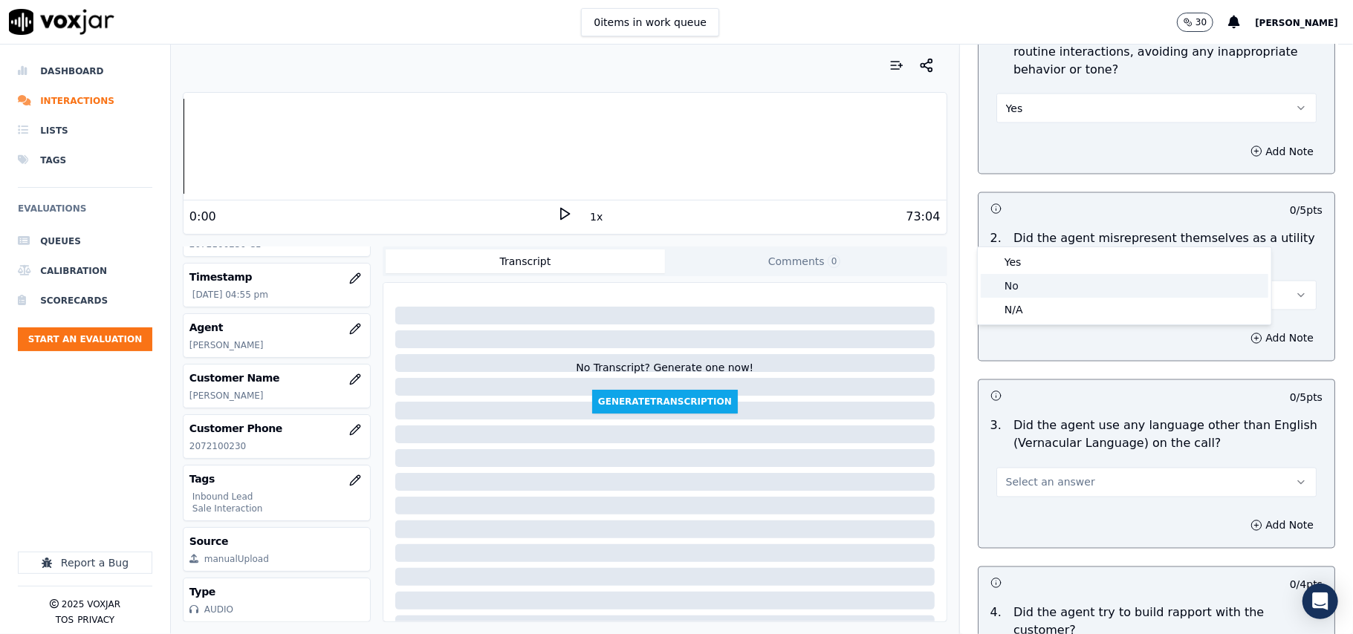
click at [1039, 291] on div "No" at bounding box center [1125, 286] width 288 height 24
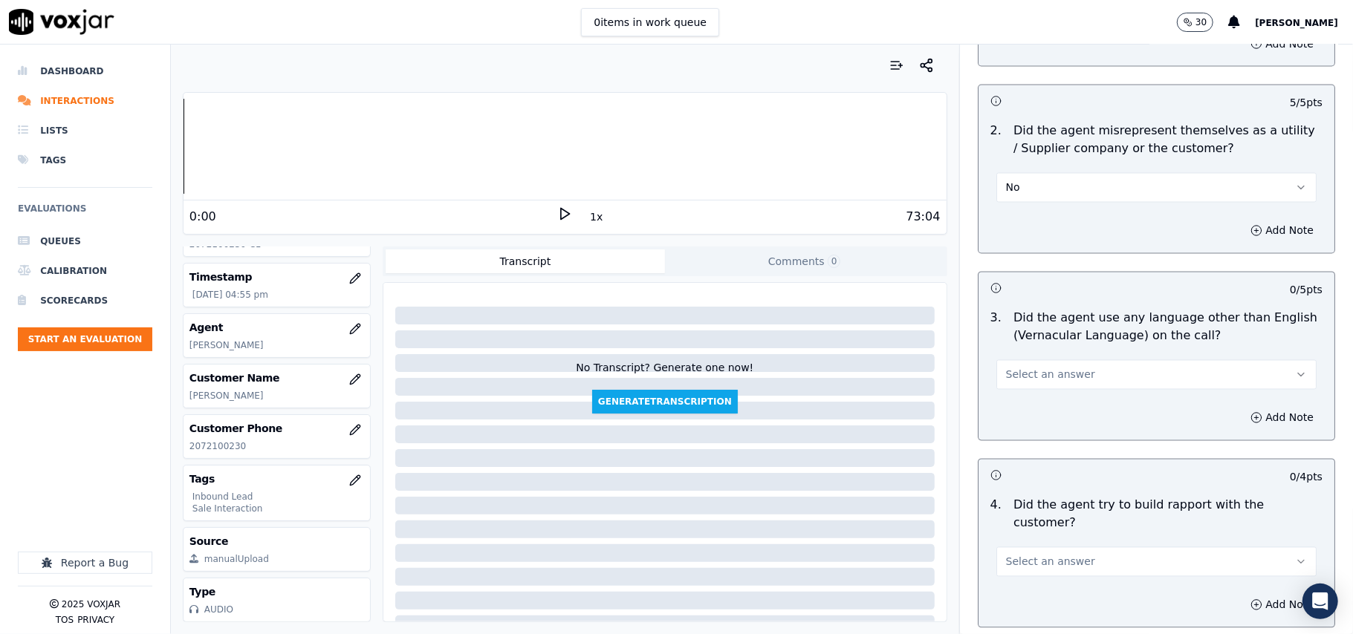
scroll to position [2179, 0]
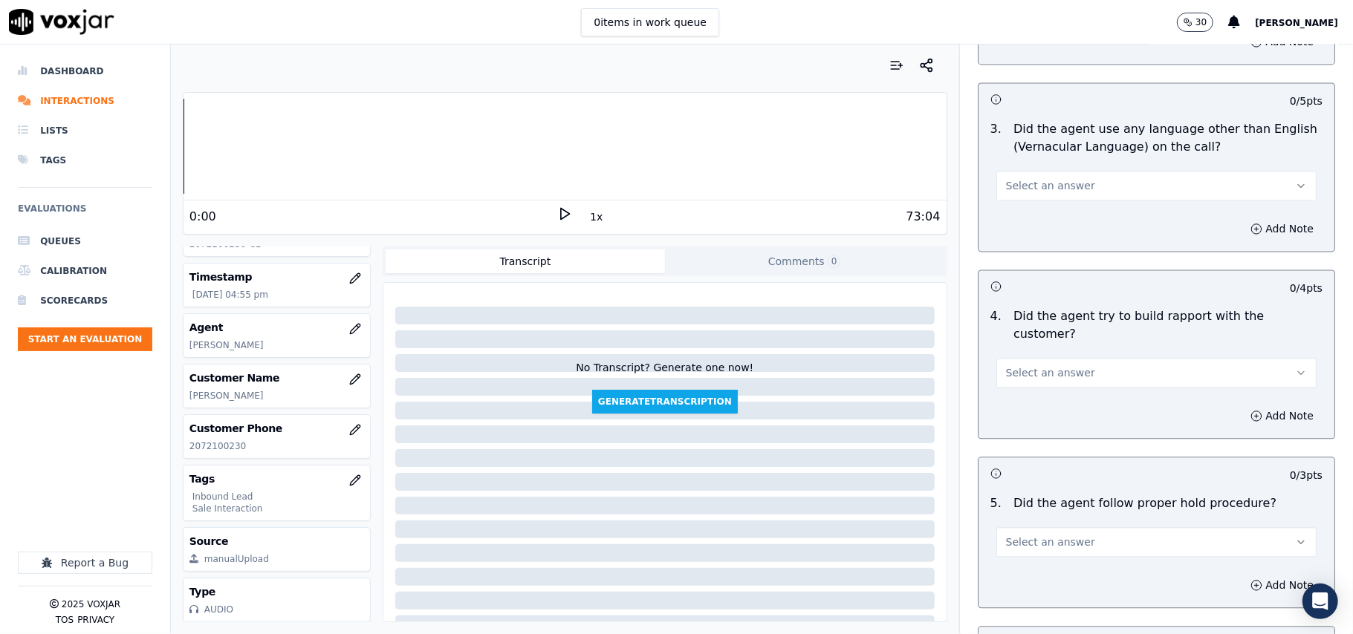
click at [1045, 171] on button "Select an answer" at bounding box center [1156, 186] width 320 height 30
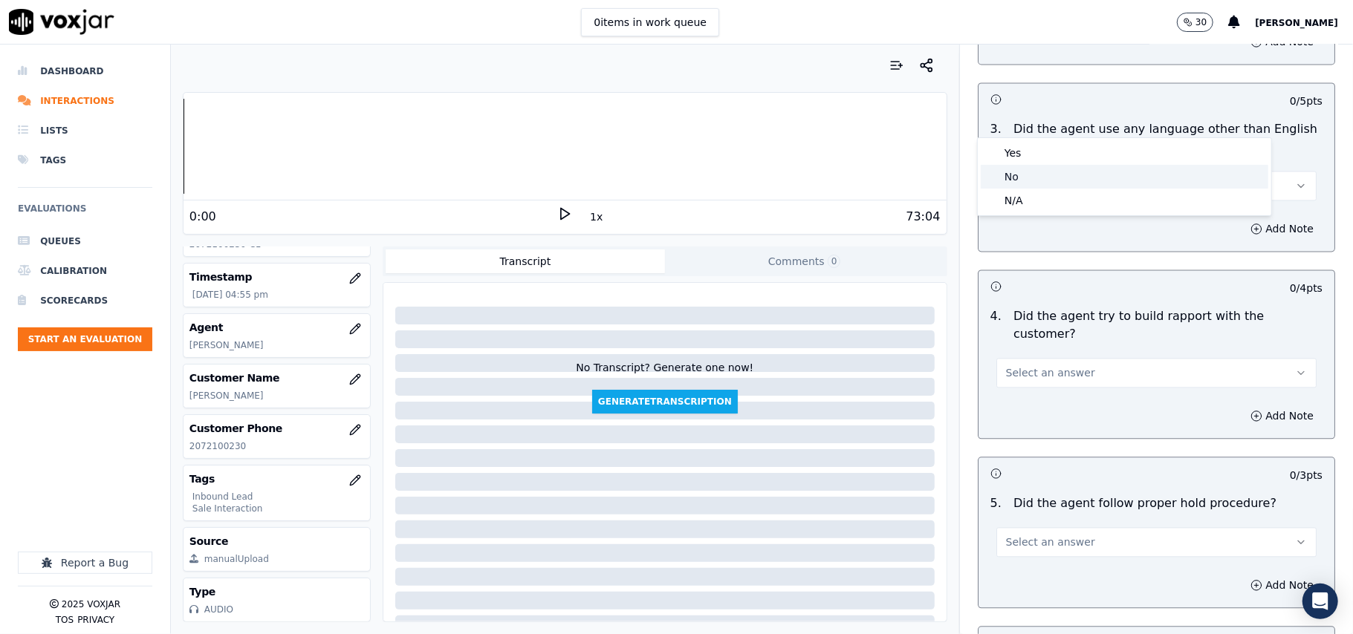
click at [1044, 171] on div "No" at bounding box center [1125, 177] width 288 height 24
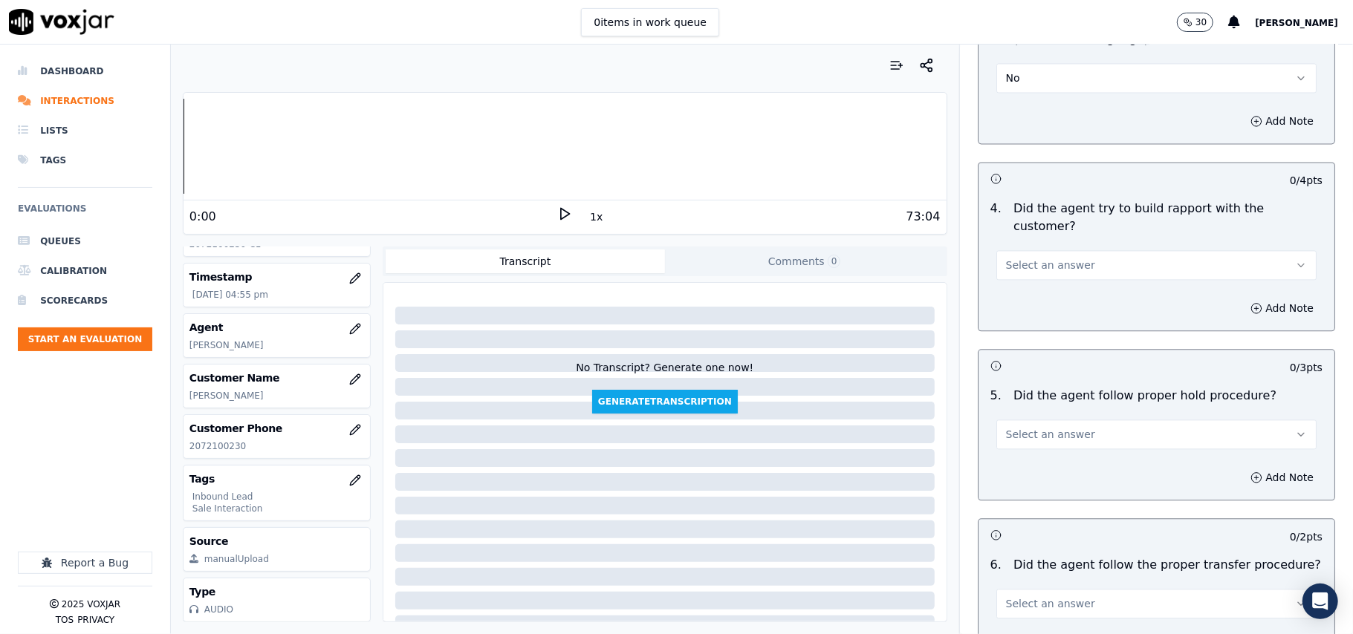
scroll to position [2377, 0]
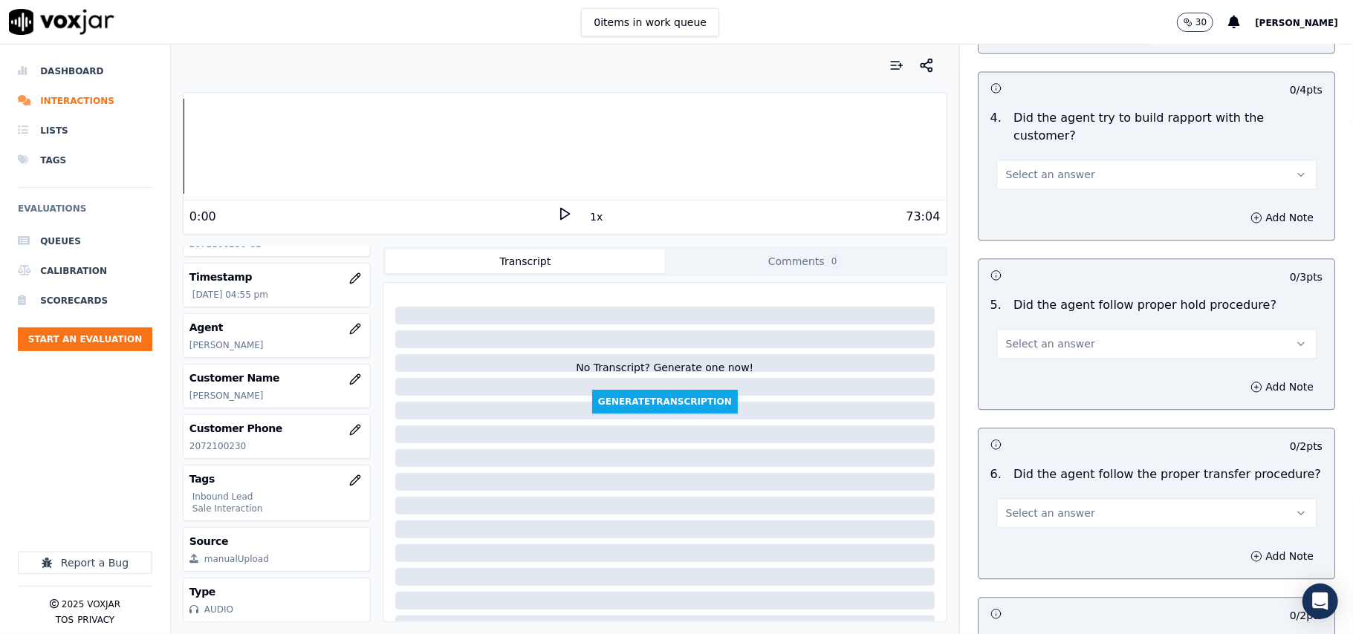
click at [1047, 167] on span "Select an answer" at bounding box center [1050, 174] width 89 height 15
drag, startPoint x: 1037, startPoint y: 116, endPoint x: 1035, endPoint y: 128, distance: 12.1
click at [1037, 117] on div "Yes" at bounding box center [1125, 125] width 288 height 24
click at [1021, 337] on span "Select an answer" at bounding box center [1050, 344] width 89 height 15
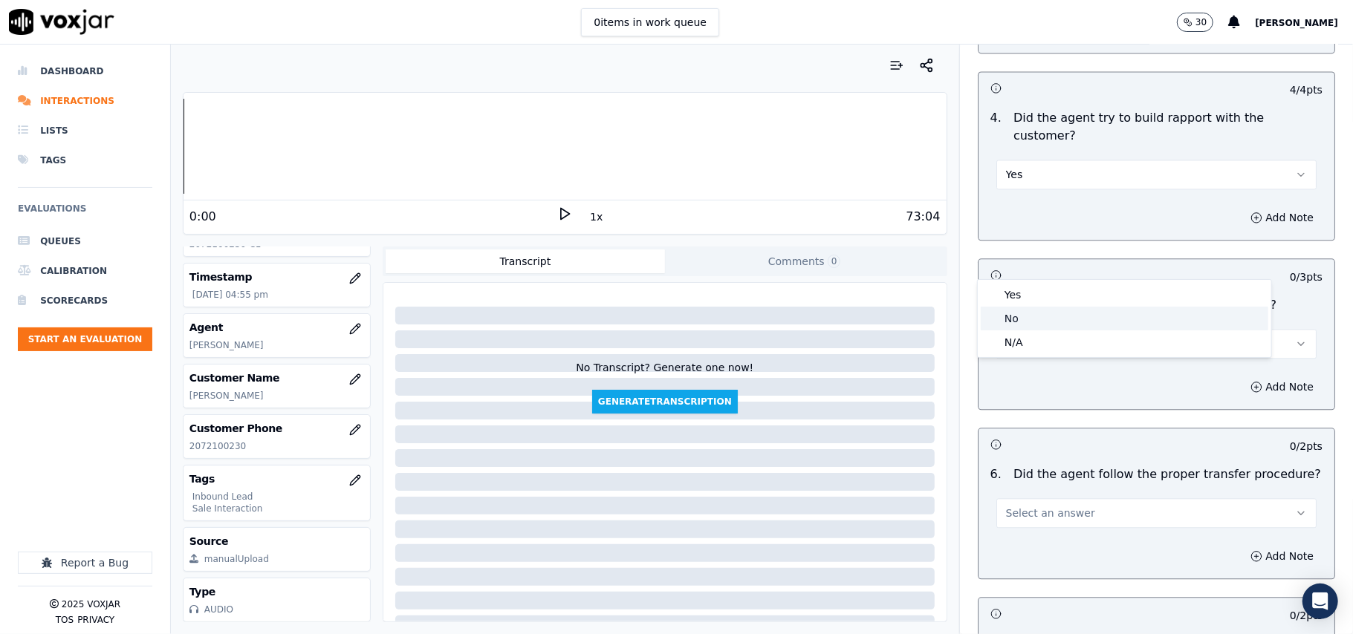
click at [1013, 319] on div "No" at bounding box center [1125, 319] width 288 height 24
click at [1035, 506] on span "Select an answer" at bounding box center [1050, 513] width 89 height 15
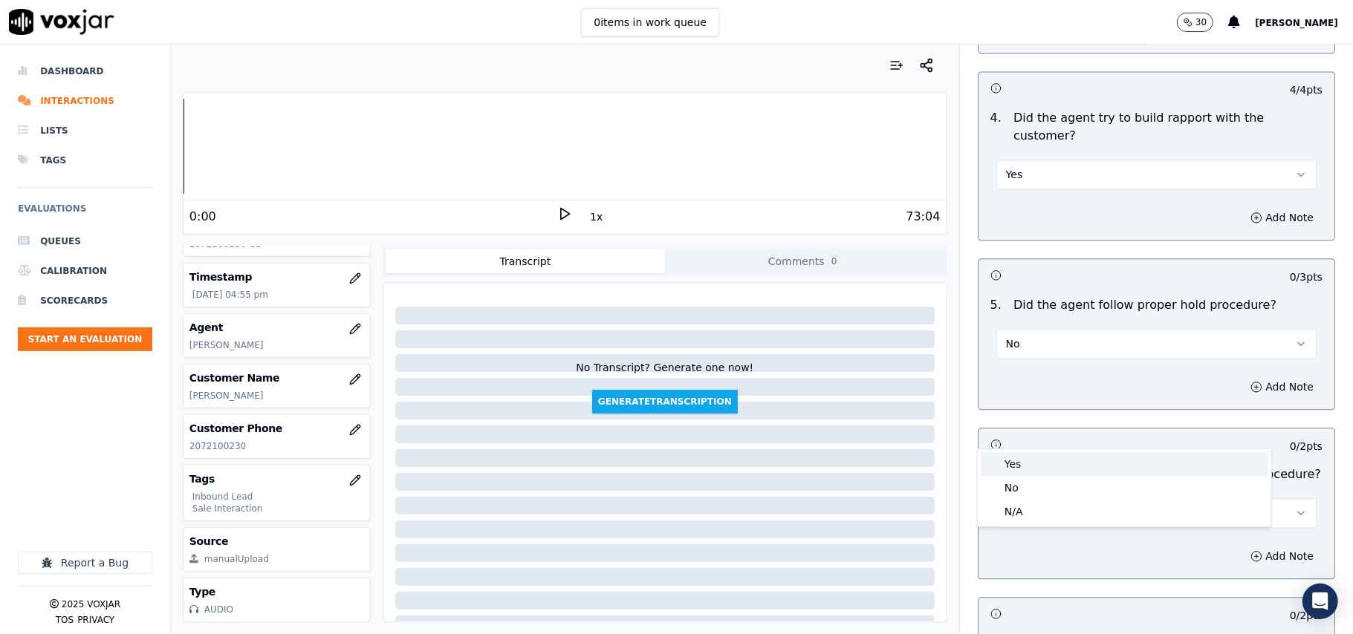
click at [1044, 471] on div "Yes" at bounding box center [1125, 464] width 288 height 24
click at [1062, 329] on button "No" at bounding box center [1156, 344] width 320 height 30
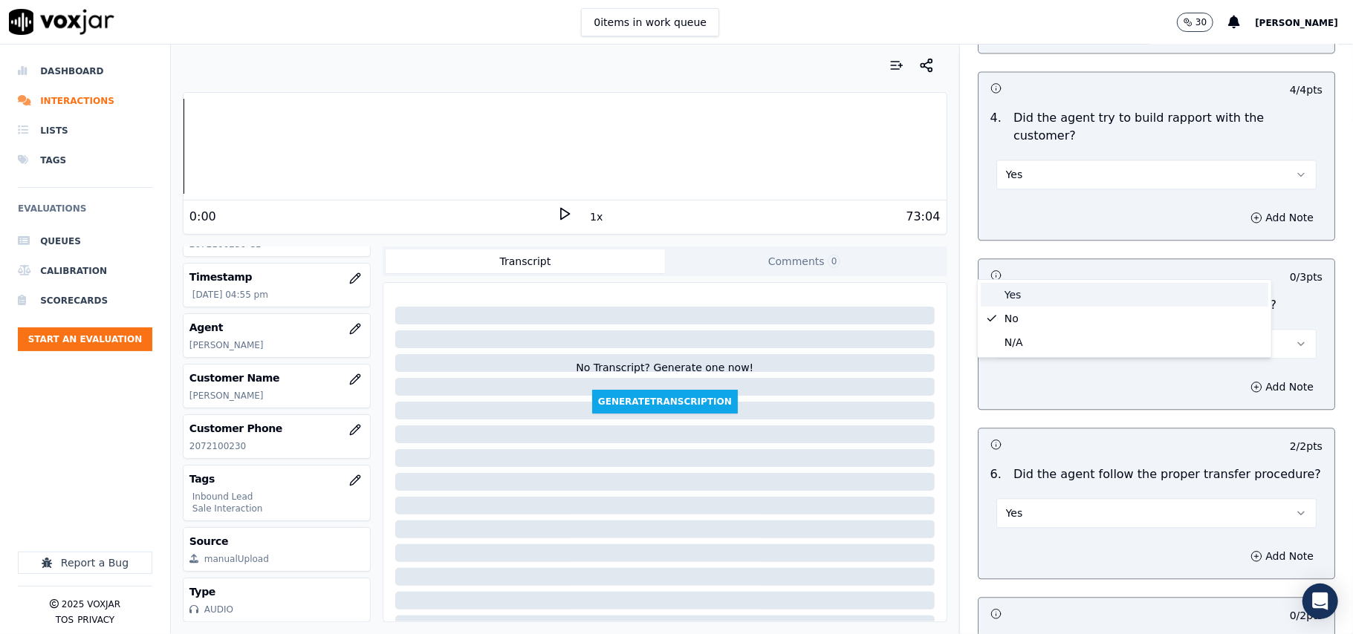
click at [1041, 297] on div "Yes" at bounding box center [1125, 295] width 288 height 24
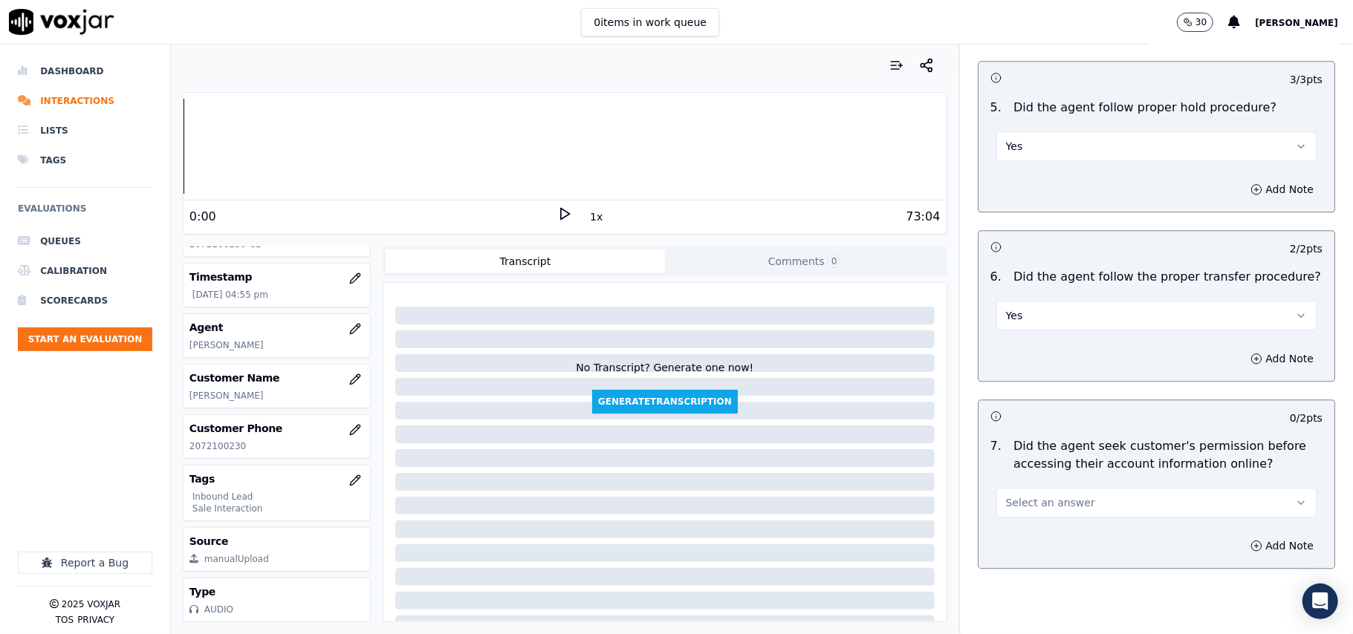
scroll to position [2675, 0]
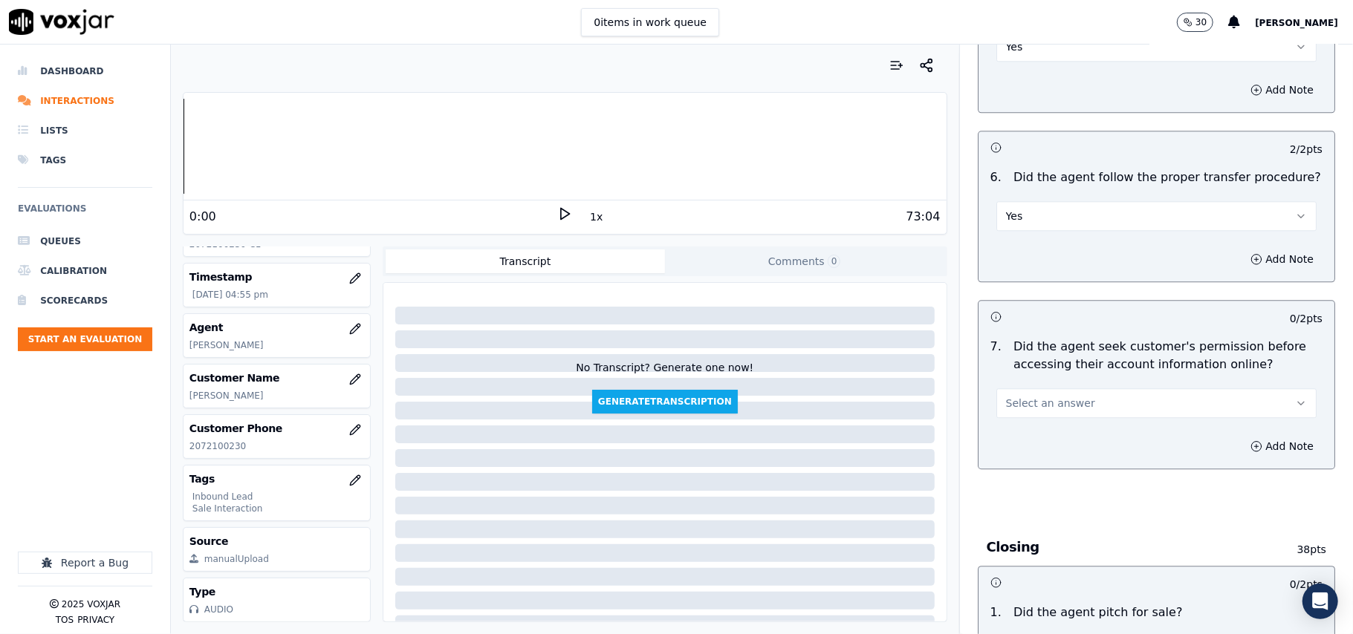
click at [1023, 389] on button "Select an answer" at bounding box center [1156, 404] width 320 height 30
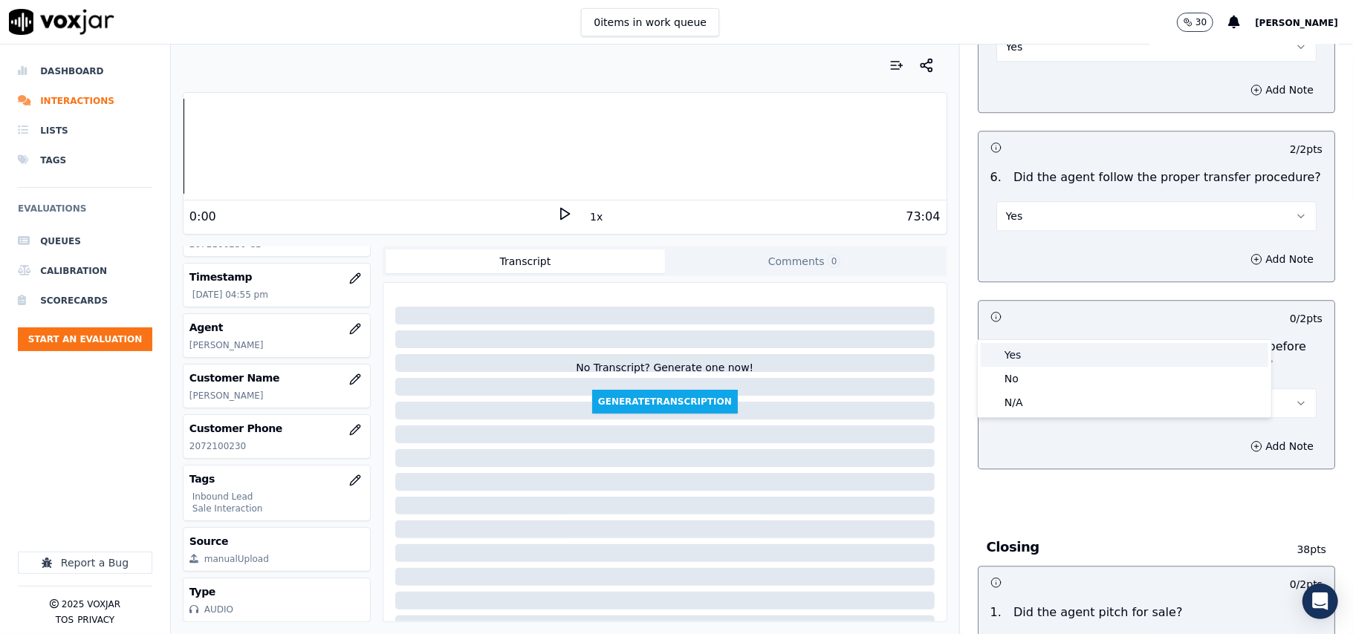
click at [1042, 343] on div "Yes" at bounding box center [1125, 355] width 288 height 24
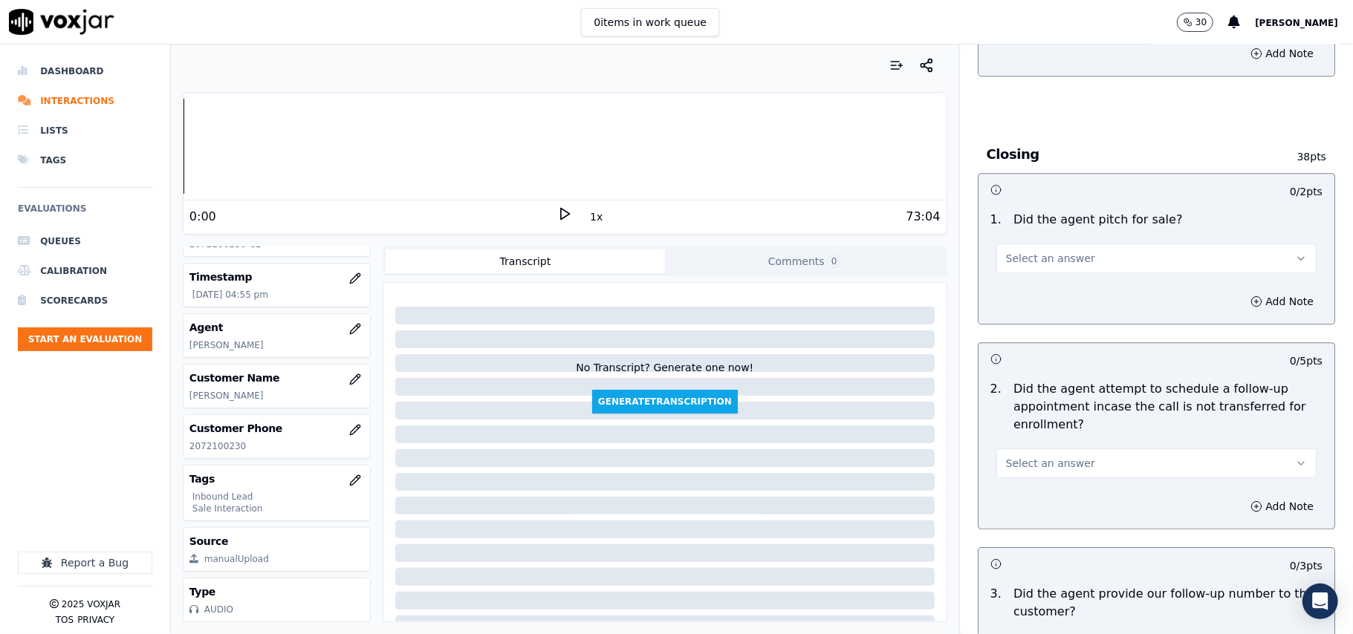
scroll to position [3071, 0]
click at [1038, 248] on span "Select an answer" at bounding box center [1050, 255] width 89 height 15
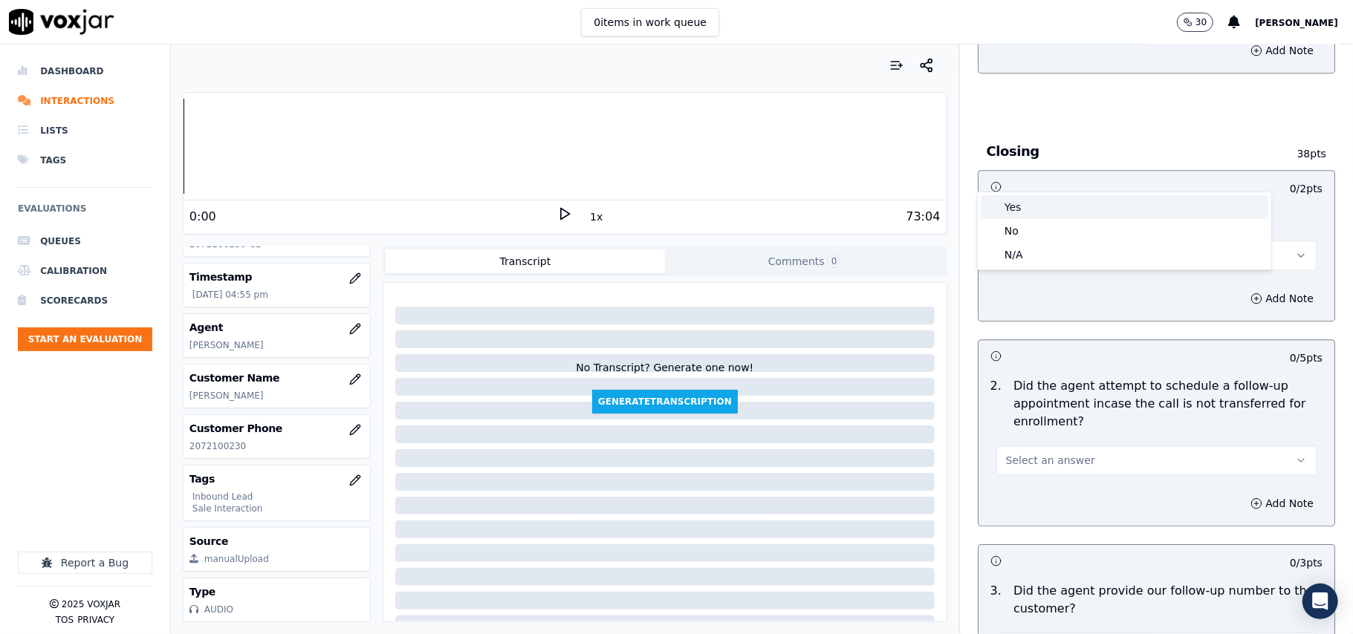
click at [1038, 209] on div "Yes" at bounding box center [1125, 207] width 288 height 24
click at [1046, 453] on span "Select an answer" at bounding box center [1050, 460] width 89 height 15
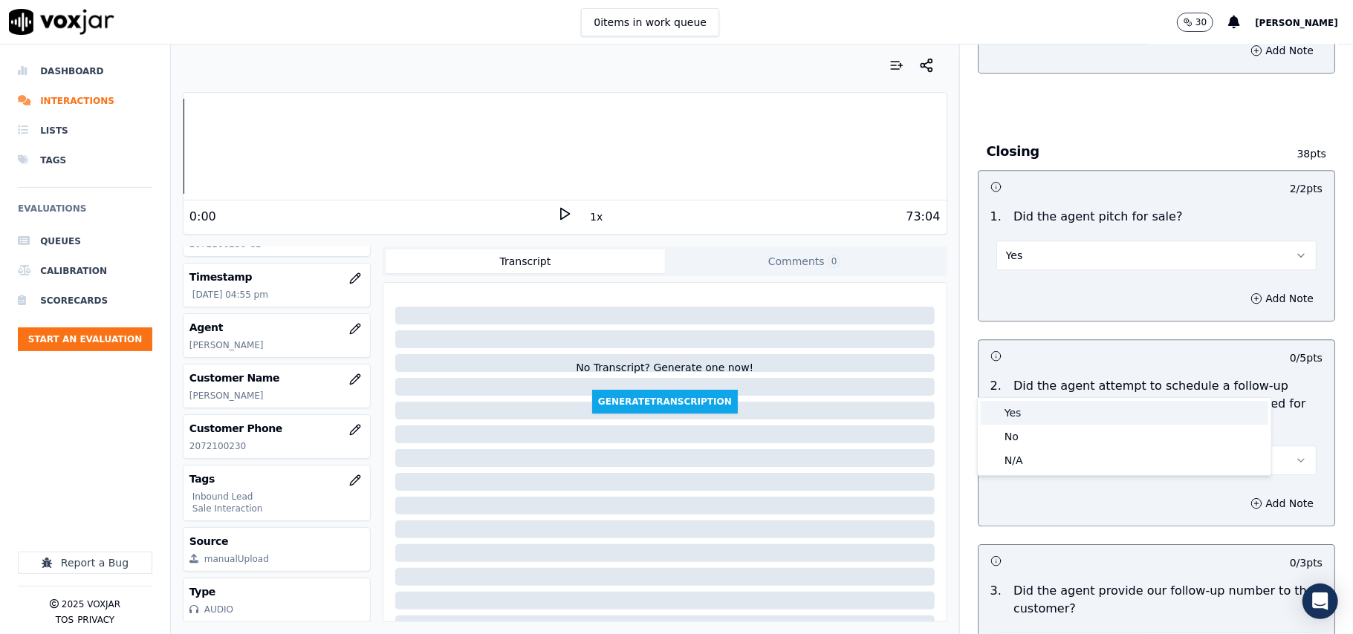
click at [1038, 412] on div "Yes" at bounding box center [1125, 413] width 288 height 24
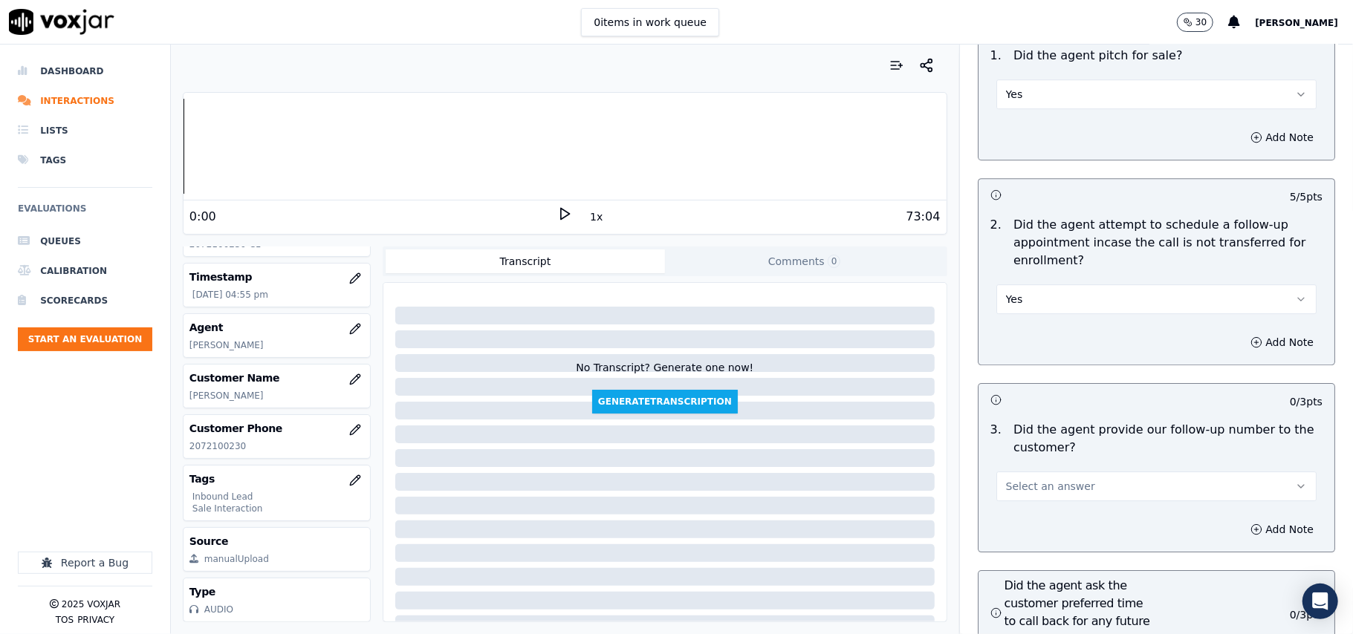
scroll to position [3368, 0]
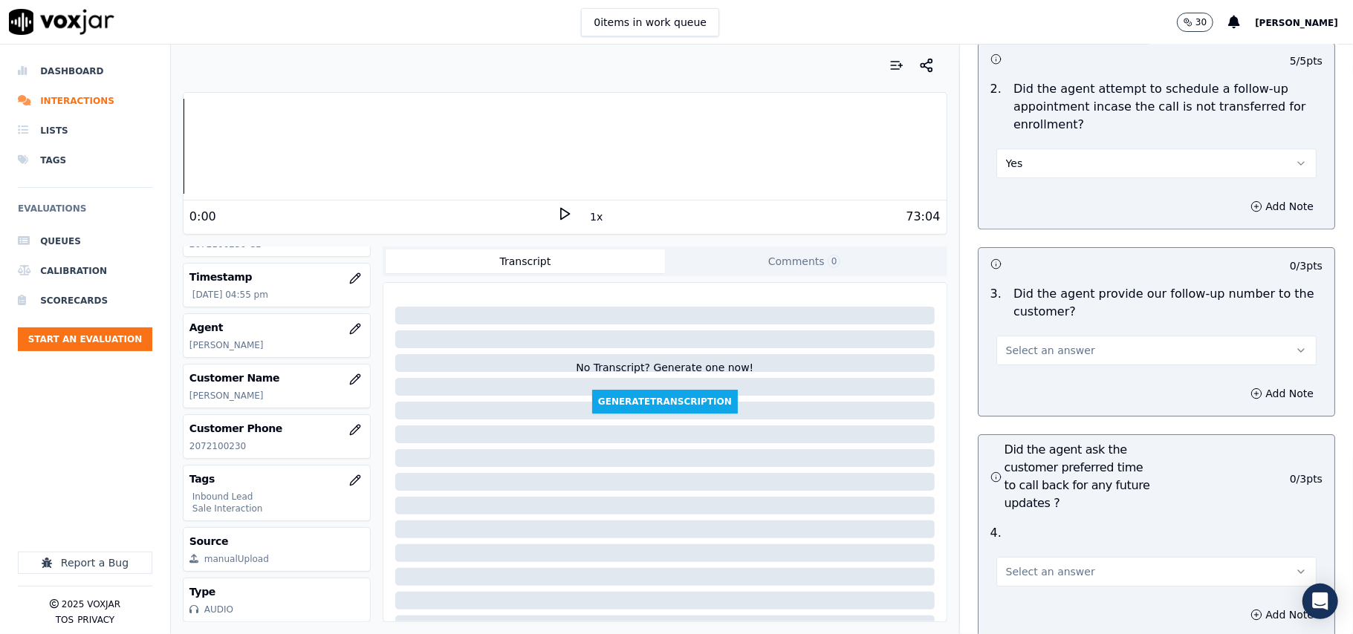
click at [1030, 343] on span "Select an answer" at bounding box center [1050, 350] width 89 height 15
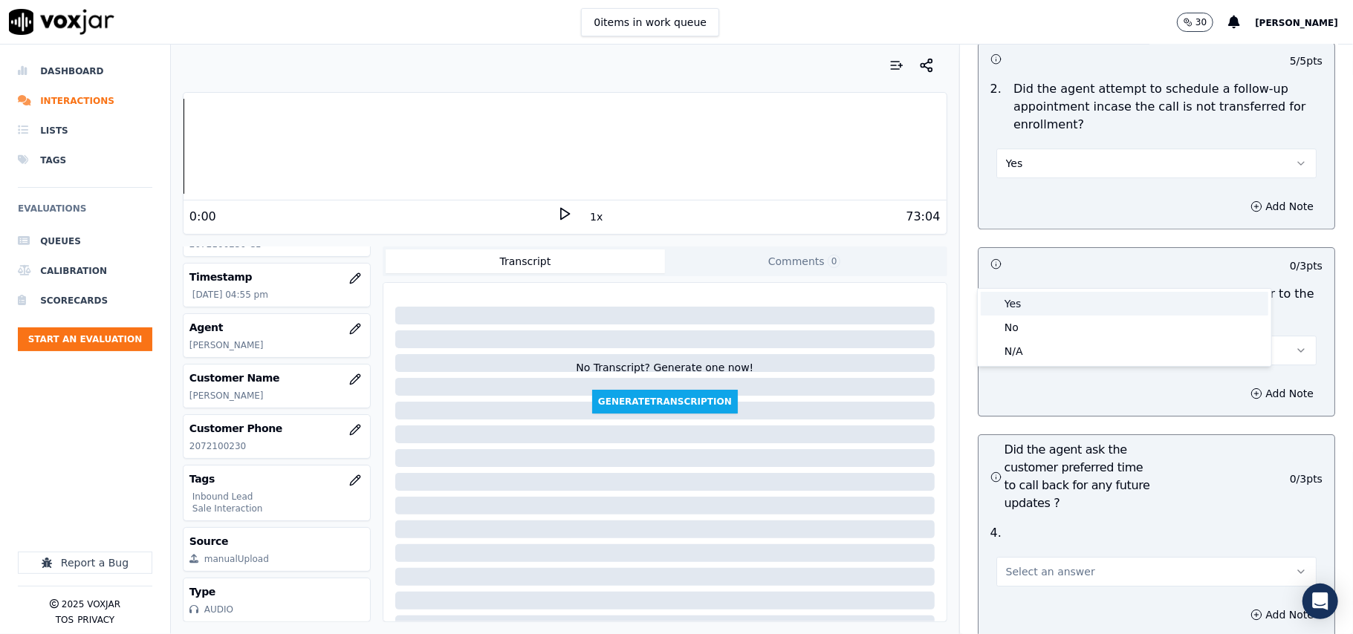
click at [1027, 297] on div "Yes" at bounding box center [1125, 304] width 288 height 24
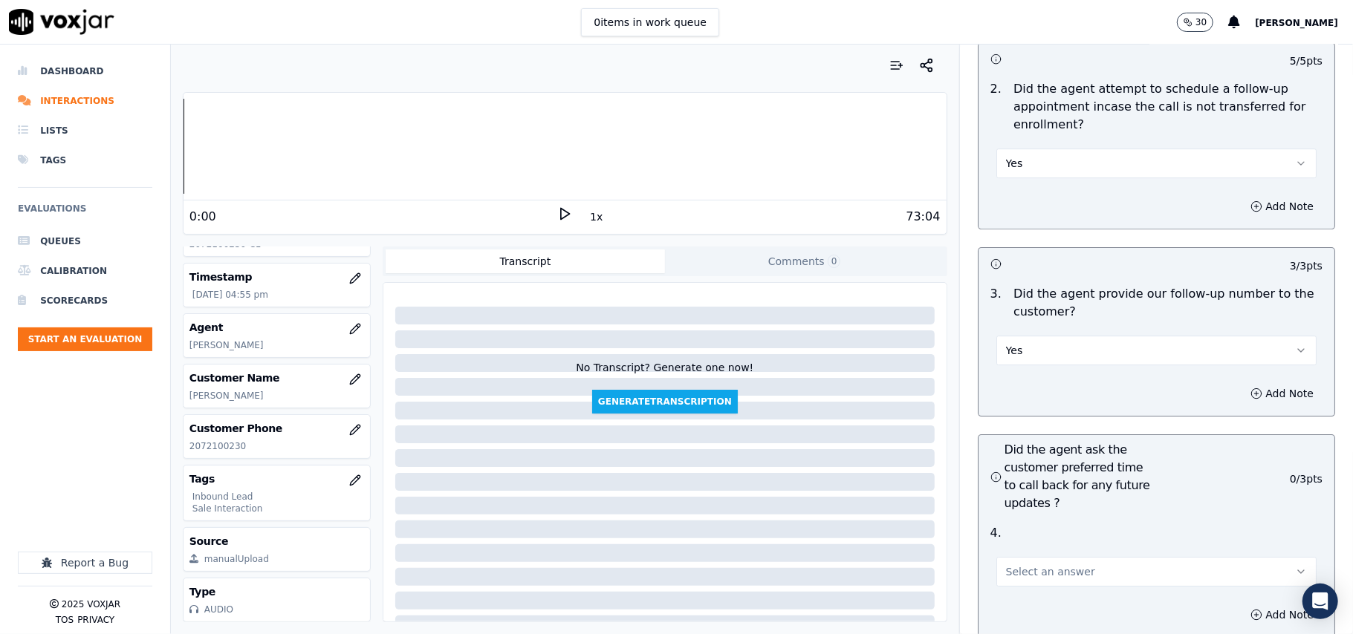
scroll to position [3665, 0]
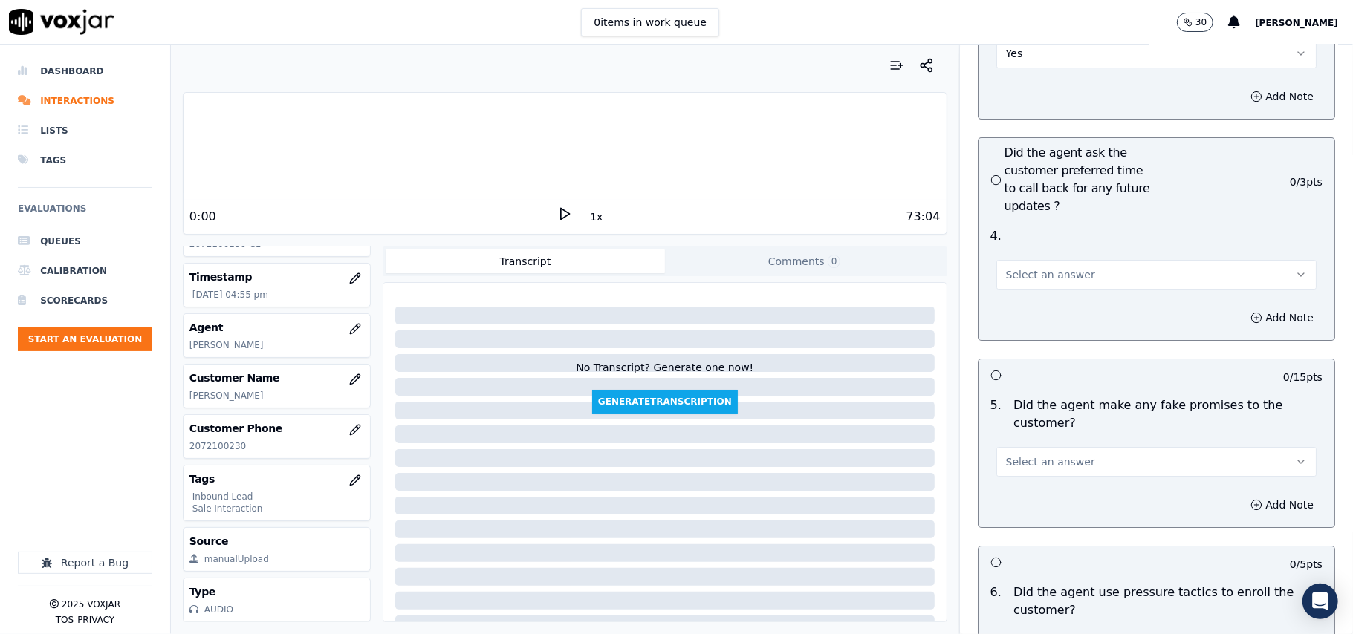
click at [1023, 296] on div "Add Note" at bounding box center [1156, 318] width 356 height 45
click at [1023, 260] on button "Select an answer" at bounding box center [1156, 275] width 320 height 30
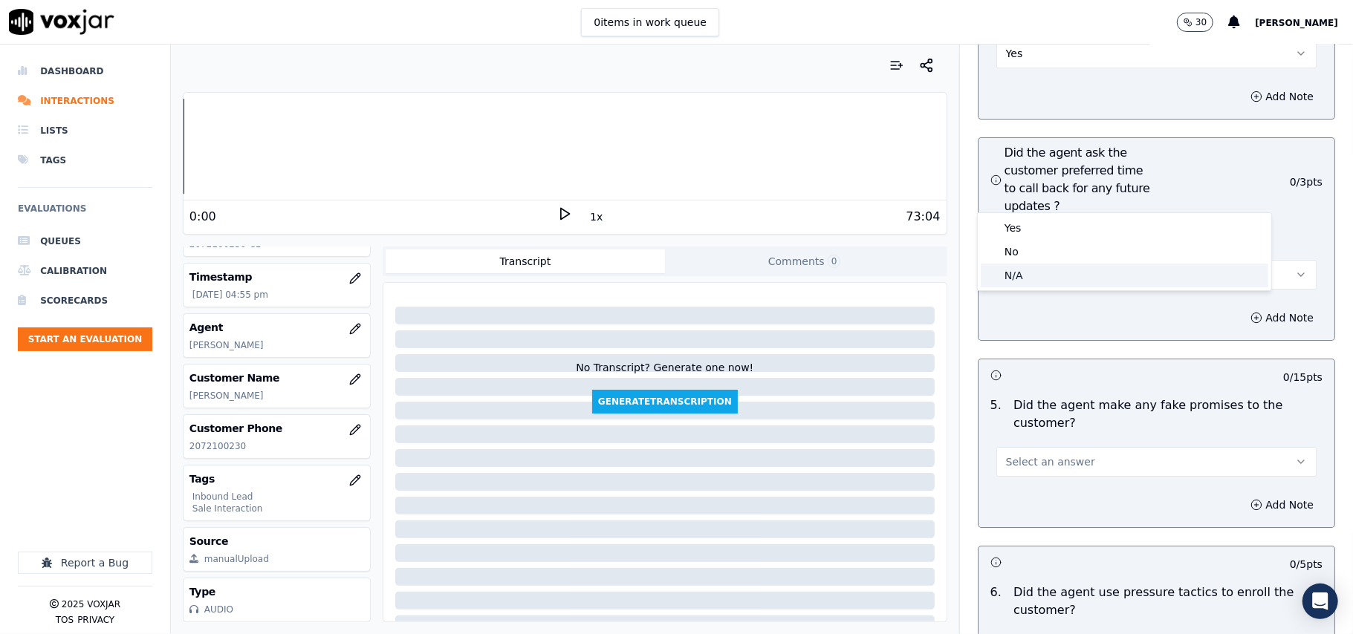
click at [1015, 270] on div "N/A" at bounding box center [1125, 276] width 288 height 24
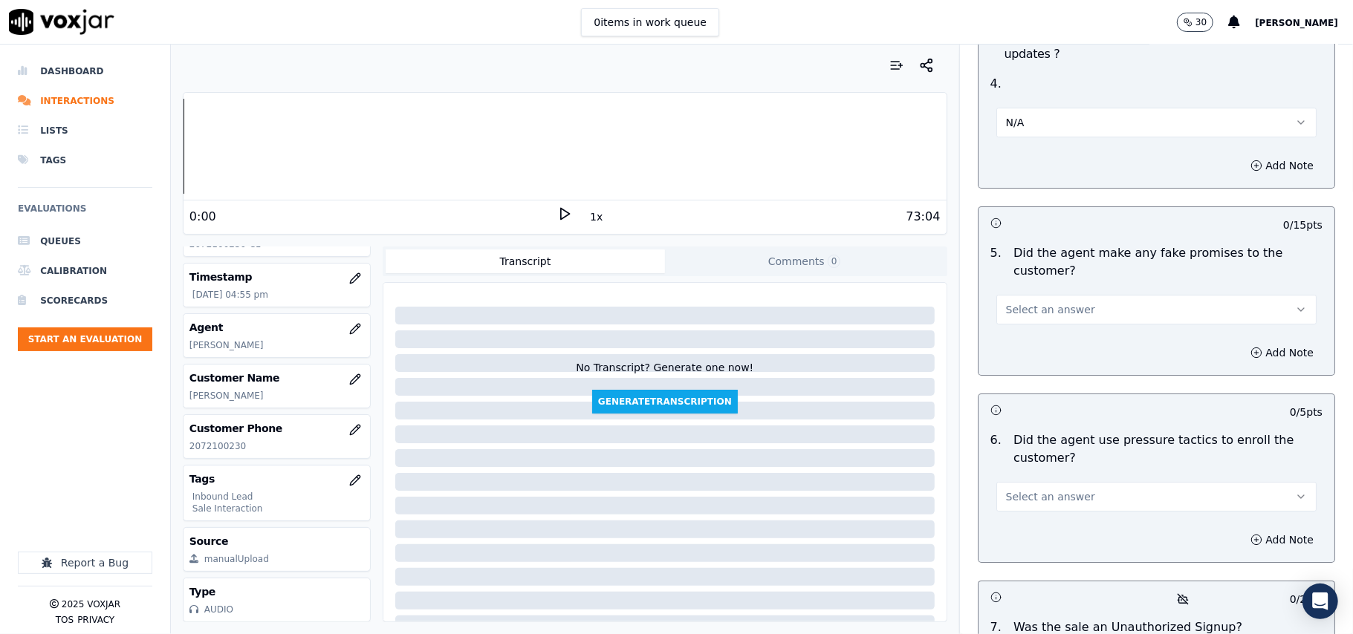
scroll to position [3863, 0]
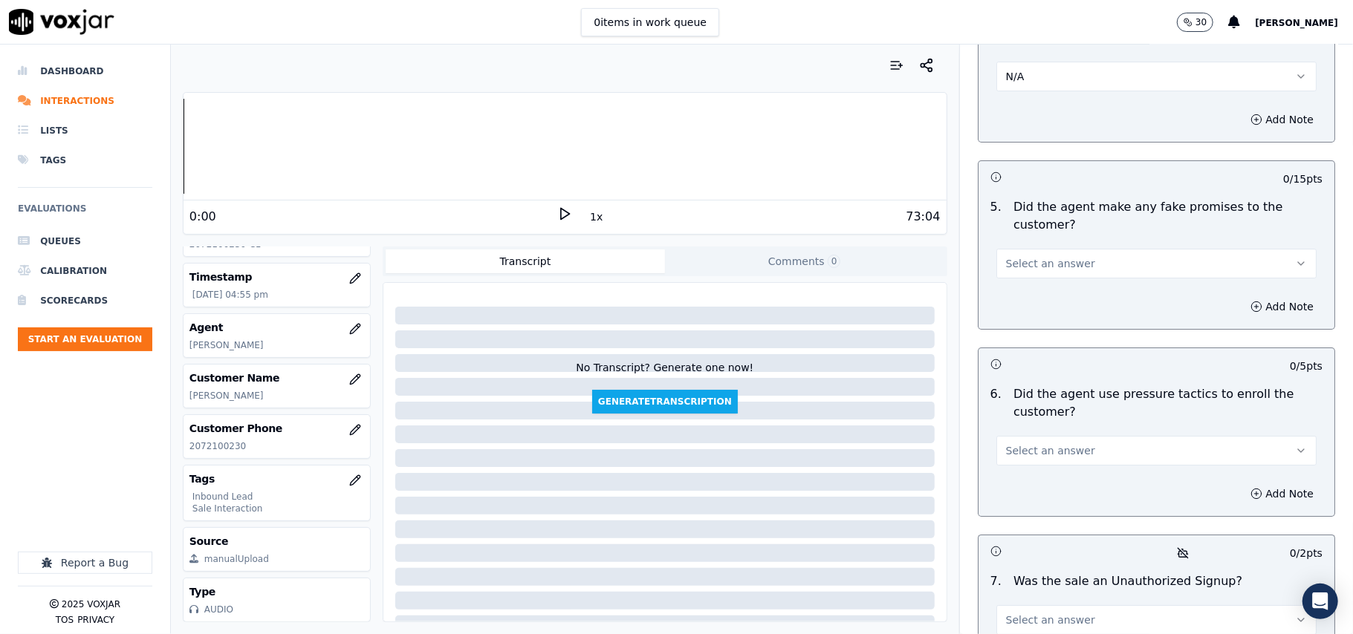
click at [1070, 249] on button "Select an answer" at bounding box center [1156, 264] width 320 height 30
click at [1038, 235] on div "No" at bounding box center [1125, 242] width 288 height 24
click at [1043, 444] on span "Select an answer" at bounding box center [1050, 451] width 89 height 15
click at [1041, 426] on div "No" at bounding box center [1125, 430] width 288 height 24
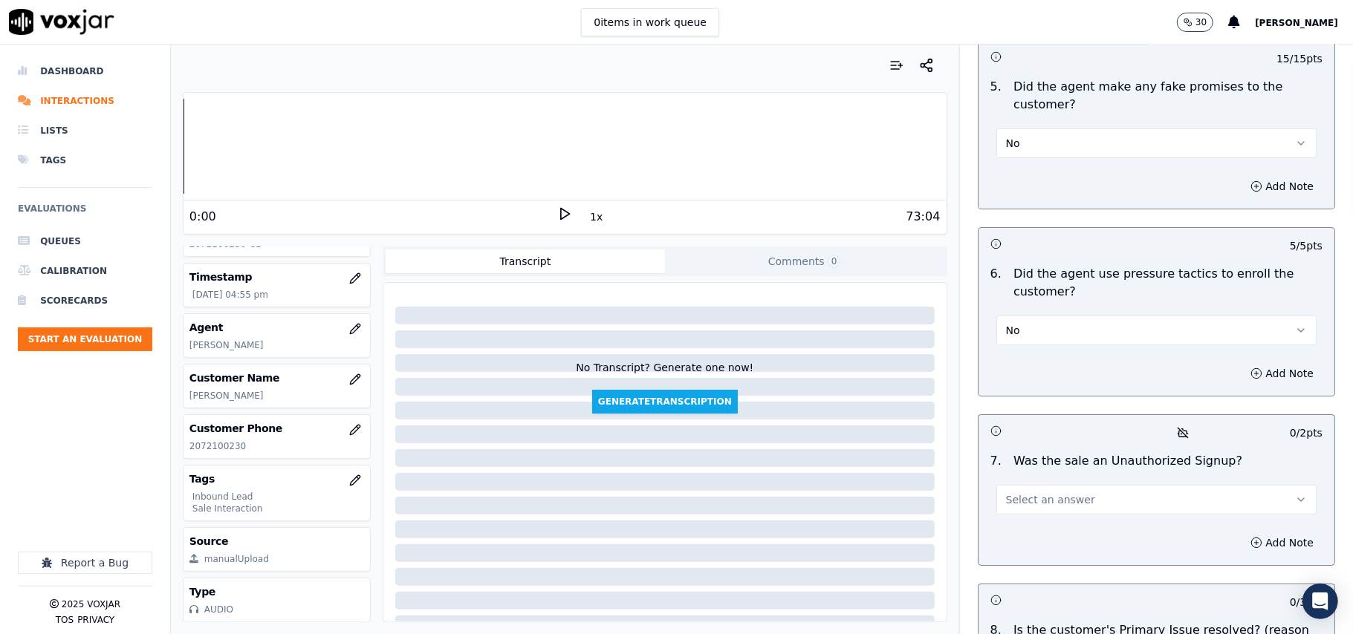
scroll to position [4158, 0]
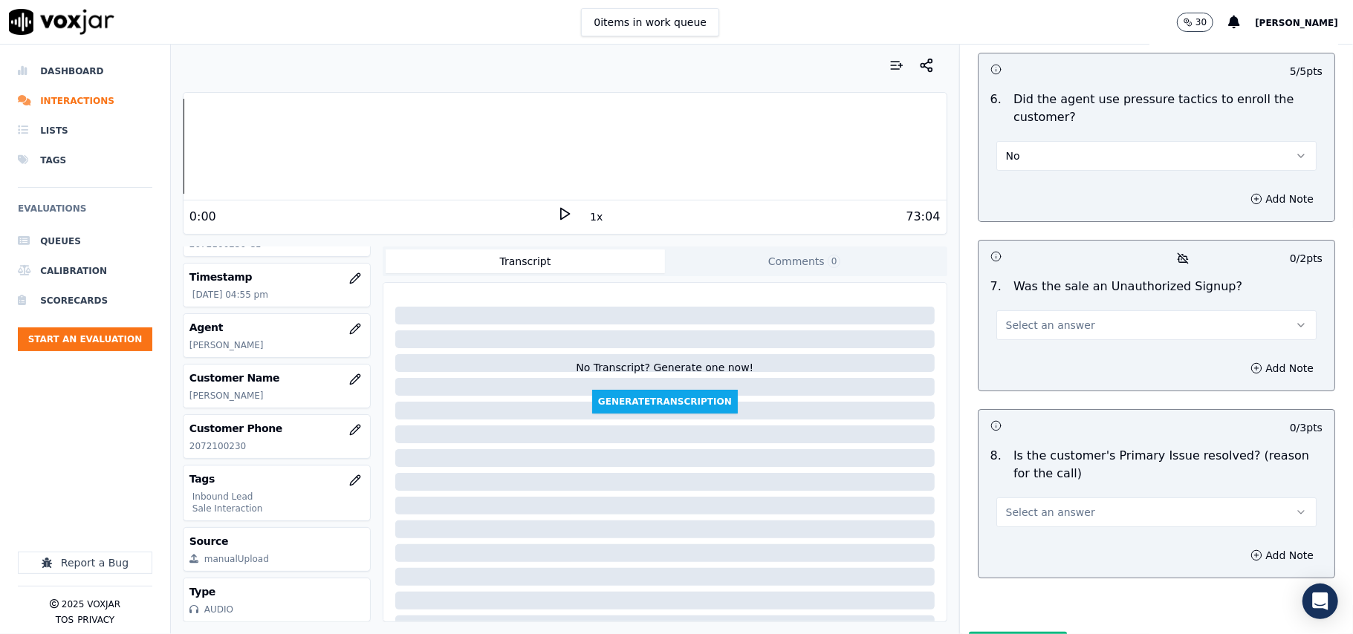
click at [1058, 311] on button "Select an answer" at bounding box center [1156, 326] width 320 height 30
click at [1044, 298] on div "No" at bounding box center [1125, 304] width 288 height 24
click at [1007, 505] on span "Select an answer" at bounding box center [1050, 512] width 89 height 15
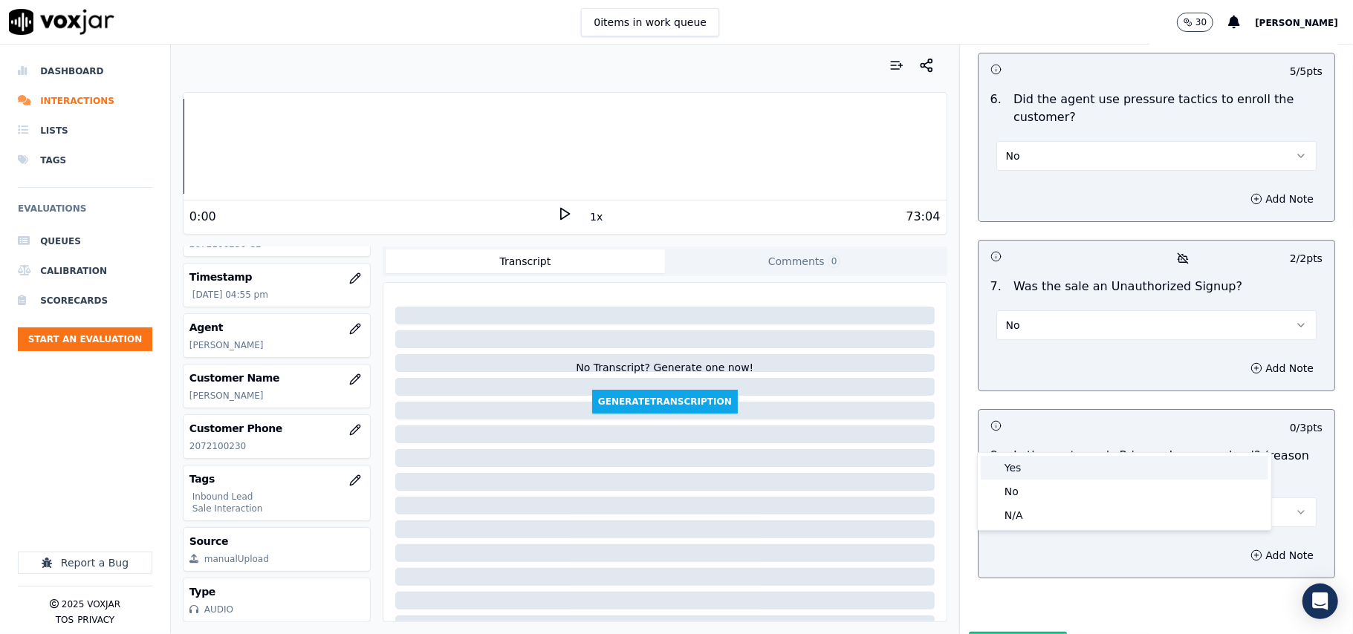
click at [1010, 459] on div "Yes" at bounding box center [1125, 468] width 288 height 24
click at [1005, 632] on button "Submit Scores" at bounding box center [1018, 645] width 99 height 27
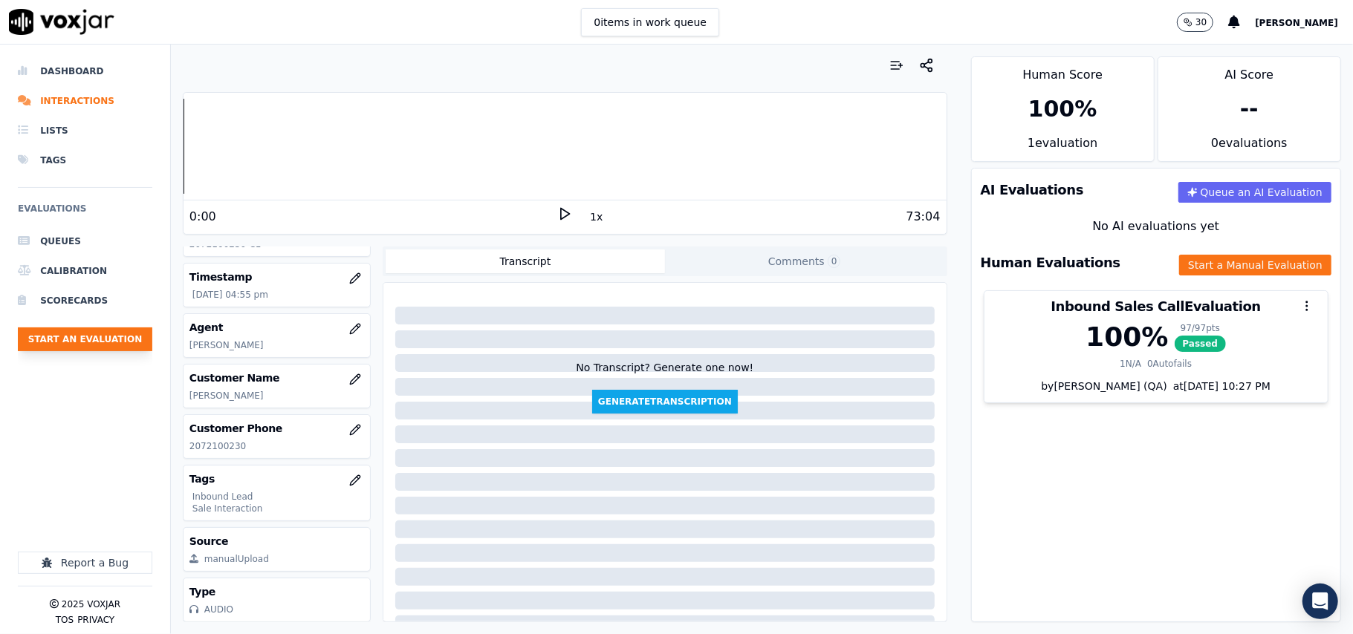
click at [94, 342] on button "Start an Evaluation" at bounding box center [85, 340] width 134 height 24
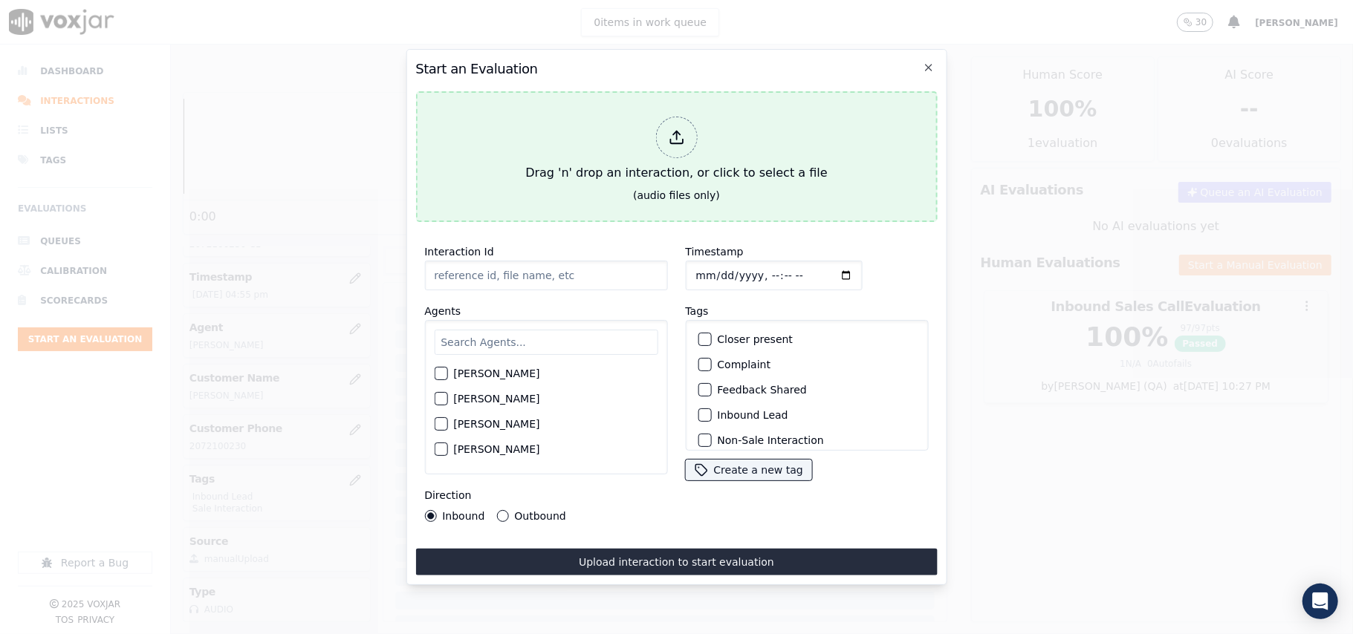
click at [669, 165] on div "Drag 'n' drop an interaction, or click to select a file" at bounding box center [676, 149] width 314 height 77
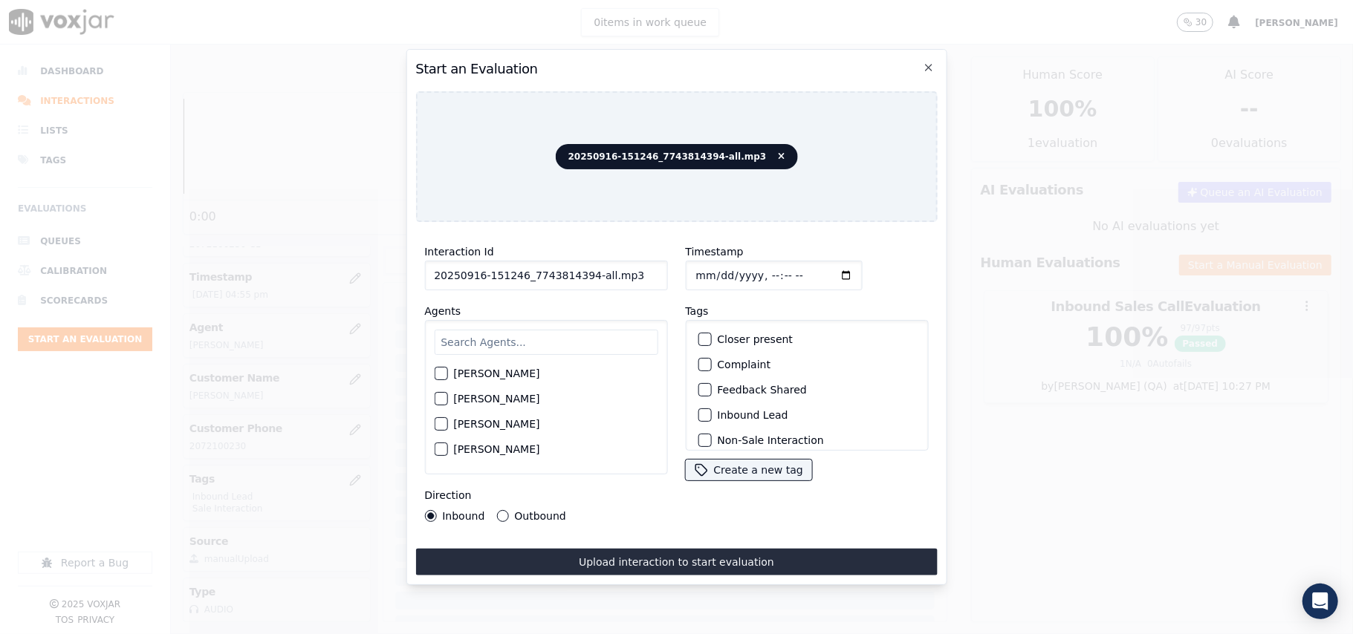
drag, startPoint x: 618, startPoint y: 265, endPoint x: 581, endPoint y: 265, distance: 37.1
click at [581, 265] on input "20250916-151246_7743814394-all.mp3" at bounding box center [545, 276] width 243 height 30
type input "20250916-151246_7743814394-C1"
click at [717, 264] on input "Timestamp" at bounding box center [773, 276] width 177 height 30
click at [712, 264] on input "Timestamp" at bounding box center [773, 276] width 177 height 30
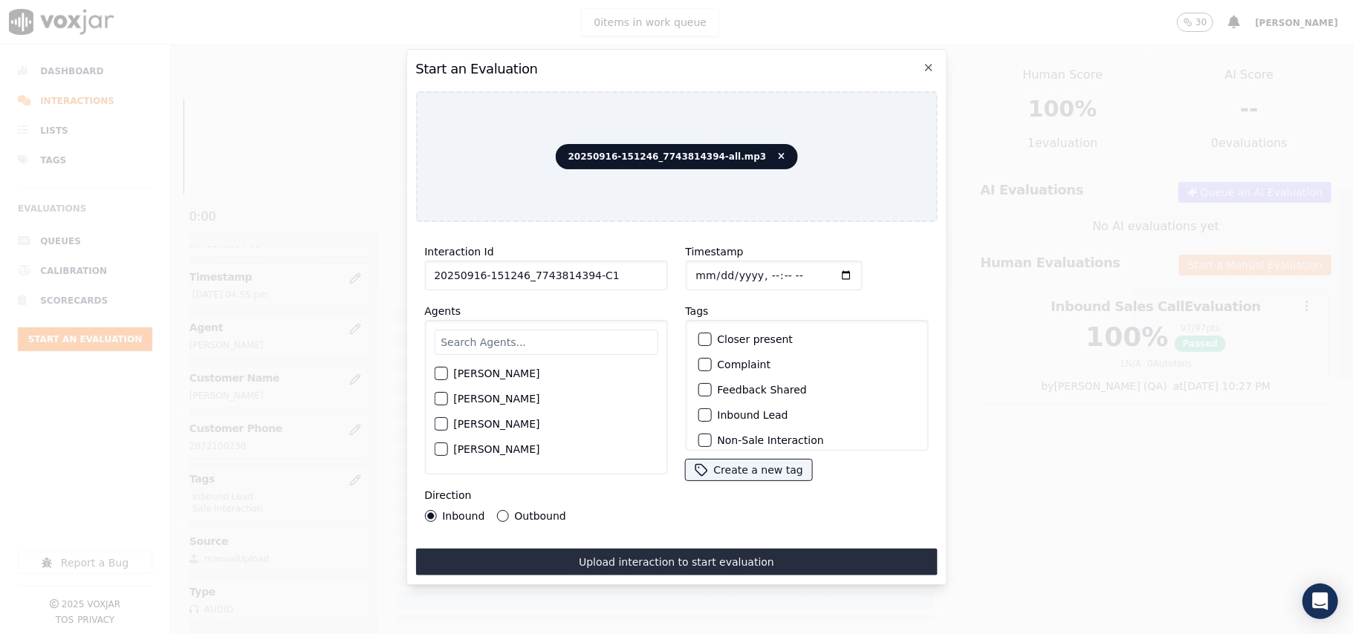
type input "[DATE]T16:57"
click at [556, 320] on div "[PERSON_NAME] [PERSON_NAME] [PERSON_NAME] [PERSON_NAME] [PERSON_NAME] [PERSON_N…" at bounding box center [545, 397] width 243 height 155
click at [538, 334] on input "text" at bounding box center [546, 342] width 224 height 25
type input "[PERSON_NAME]"
click at [477, 398] on label "[PERSON_NAME]" at bounding box center [496, 403] width 86 height 10
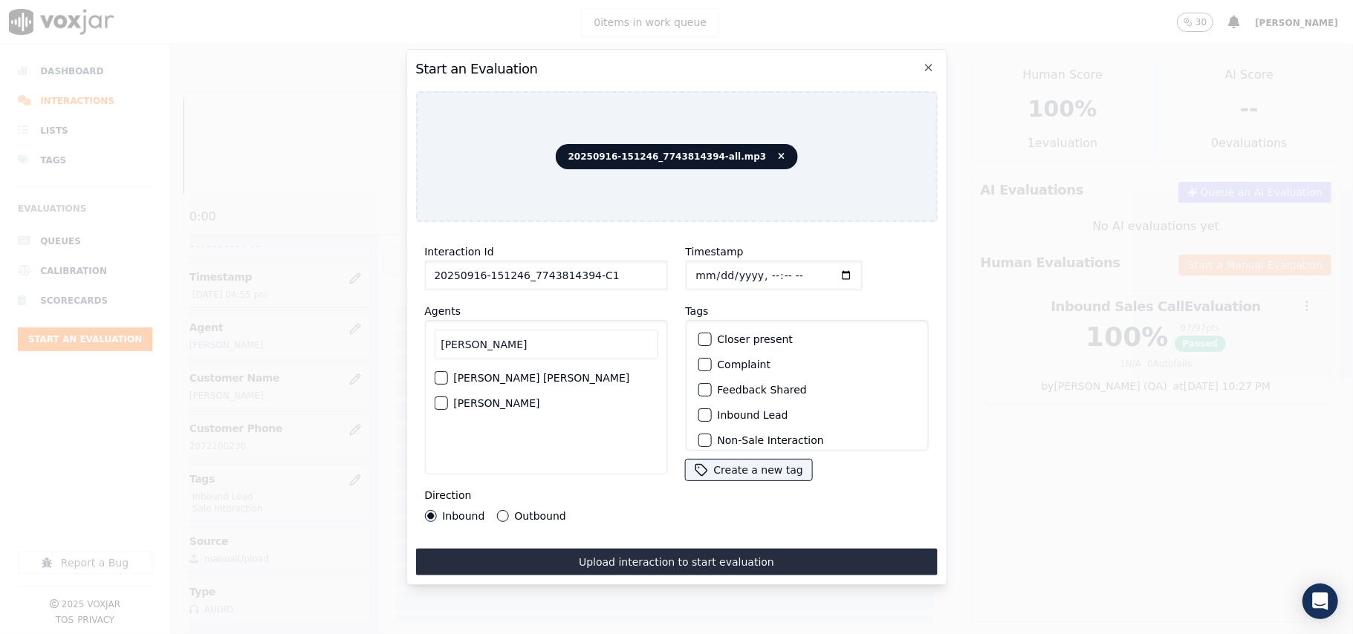
click at [447, 397] on button "[PERSON_NAME]" at bounding box center [440, 403] width 13 height 13
click at [717, 416] on label "Inbound Lead" at bounding box center [752, 415] width 71 height 10
click at [710, 416] on button "Inbound Lead" at bounding box center [704, 415] width 13 height 13
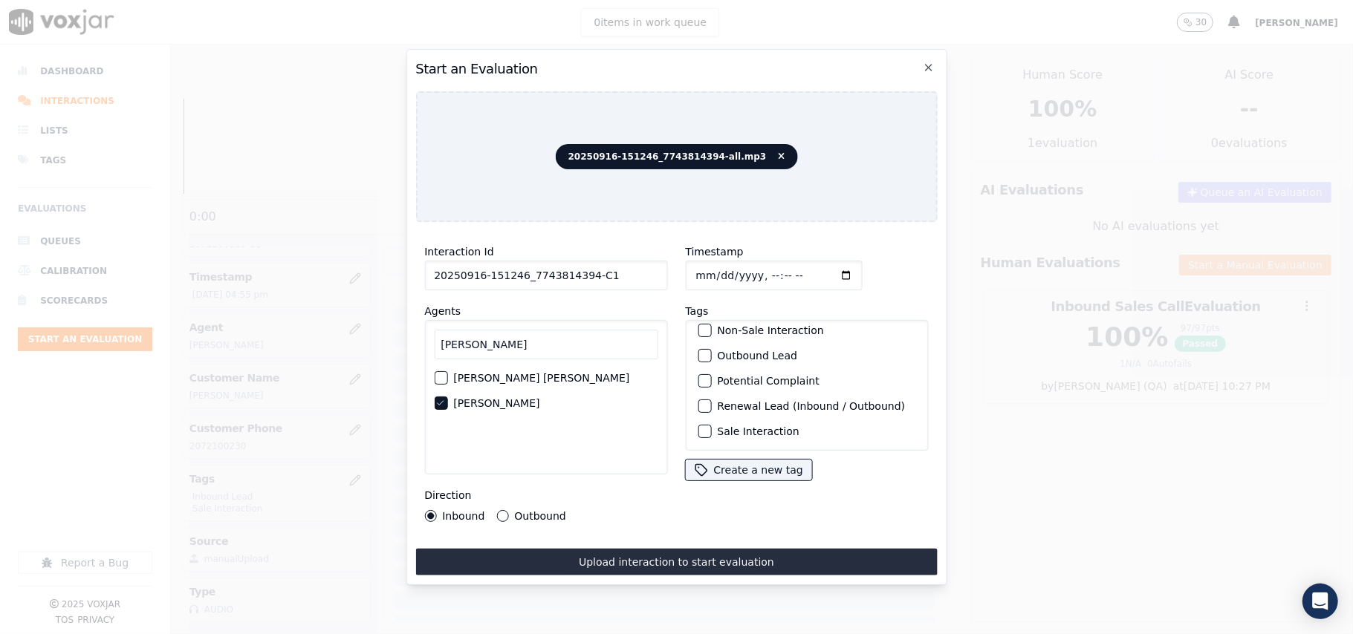
scroll to position [129, 0]
click at [717, 426] on label "Sale Interaction" at bounding box center [758, 431] width 82 height 10
click at [711, 425] on button "Sale Interaction" at bounding box center [704, 431] width 13 height 13
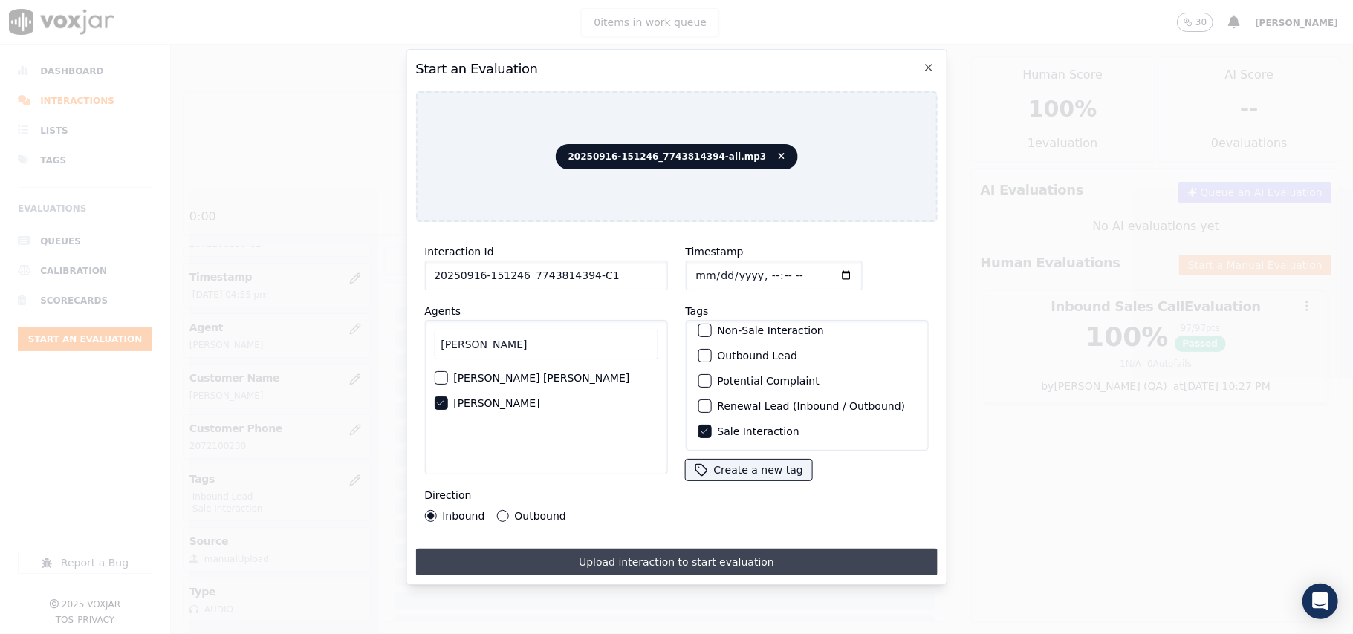
click at [594, 557] on button "Upload interaction to start evaluation" at bounding box center [676, 562] width 522 height 27
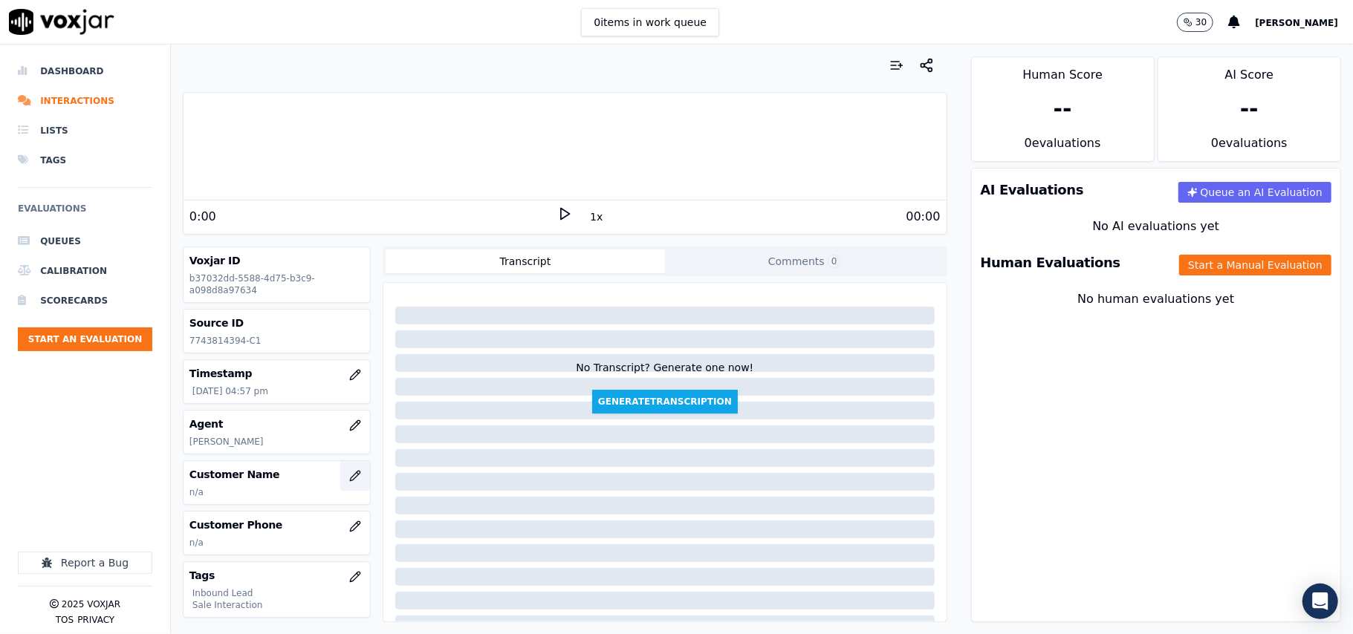
click at [343, 481] on button "button" at bounding box center [355, 476] width 30 height 30
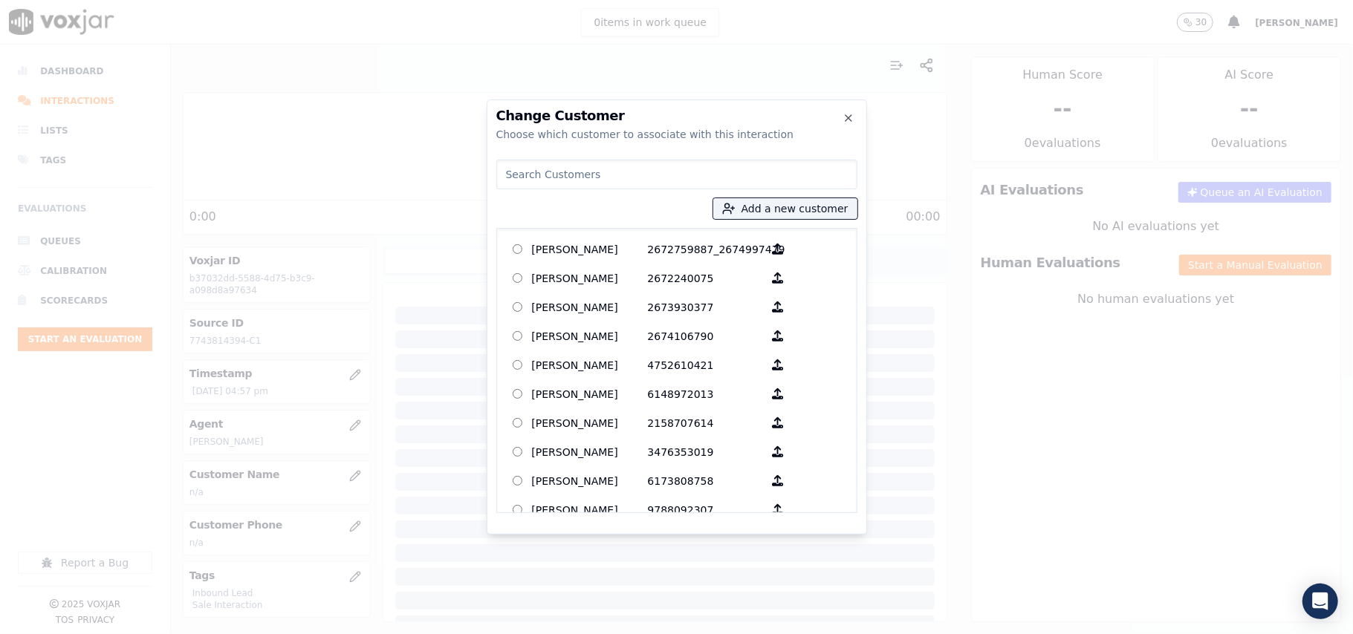
paste input "VIRGGINIE HOUNGOYO"
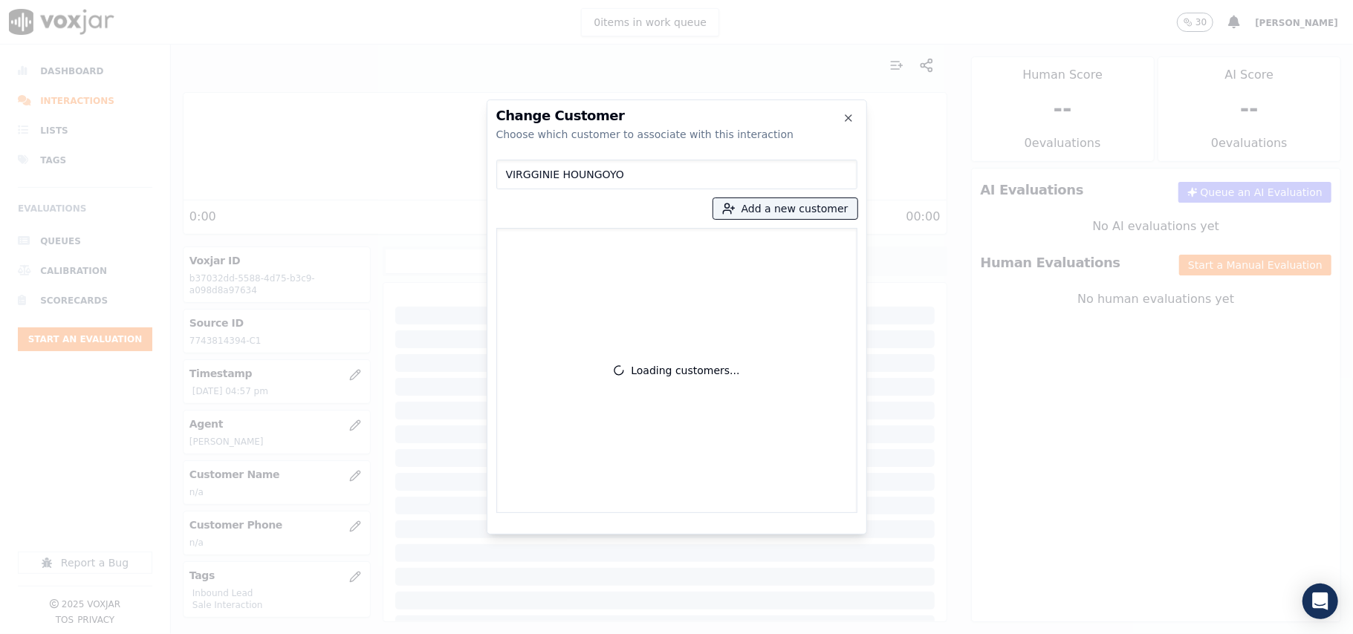
click at [510, 172] on input "VIRGGINIE HOUNGOYO" at bounding box center [676, 175] width 361 height 30
type input "VIRGGINIE HOUNGOYO"
click at [750, 210] on button "Add a new customer" at bounding box center [785, 208] width 144 height 21
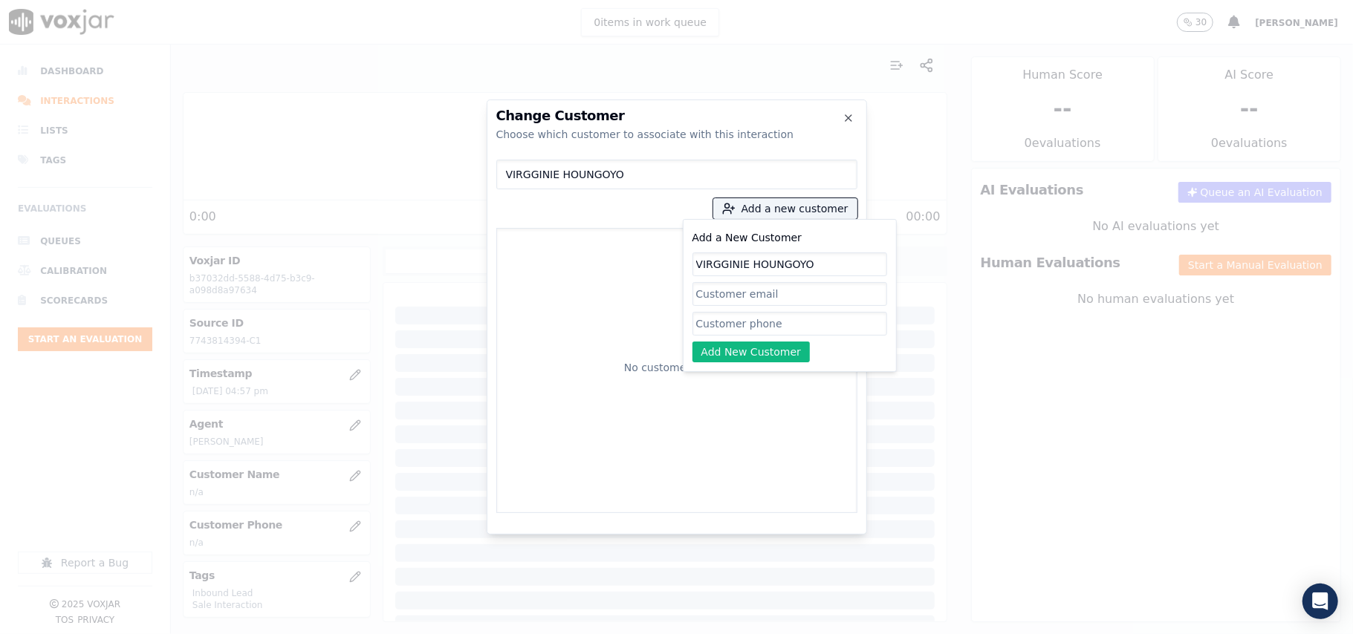
type input "VIRGGINIE HOUNGOYO"
click at [738, 324] on input "Add a New Customer" at bounding box center [789, 324] width 195 height 24
paste input "7743814394"
type input "7743814394"
click at [738, 354] on button "Add New Customer" at bounding box center [751, 352] width 118 height 21
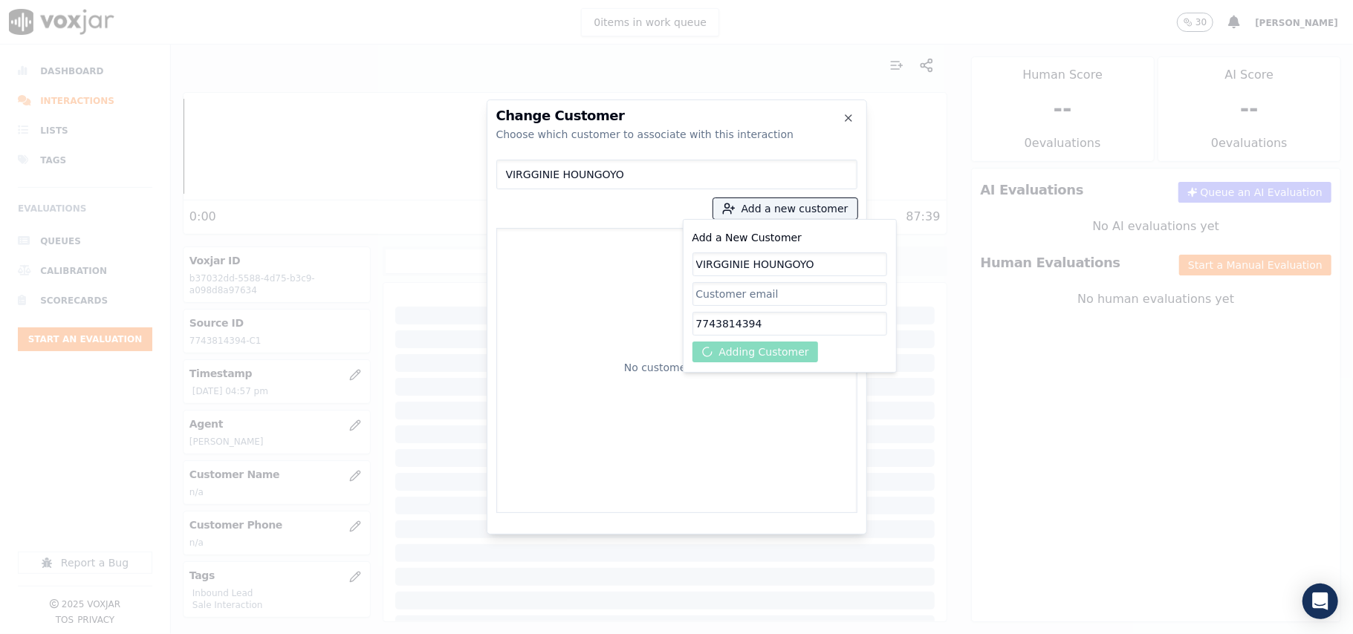
click at [733, 325] on input "7743814394" at bounding box center [789, 324] width 195 height 24
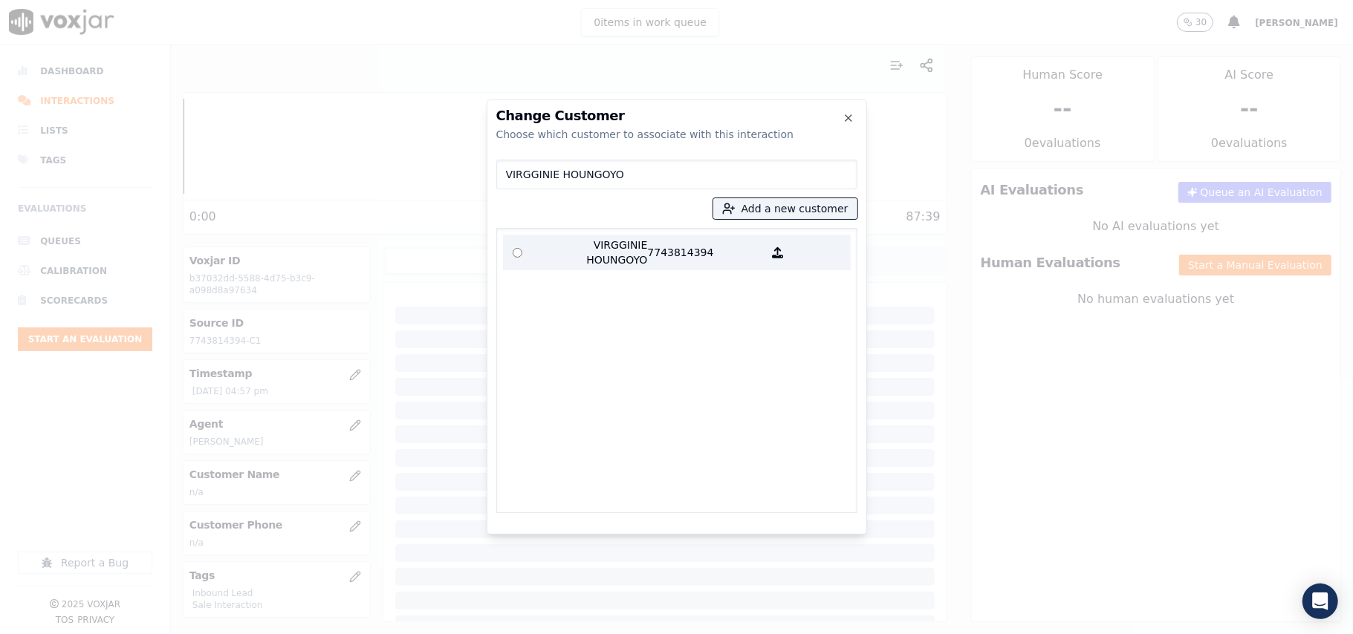
click at [613, 253] on p "VIRGGINIE HOUNGOYO" at bounding box center [590, 253] width 116 height 30
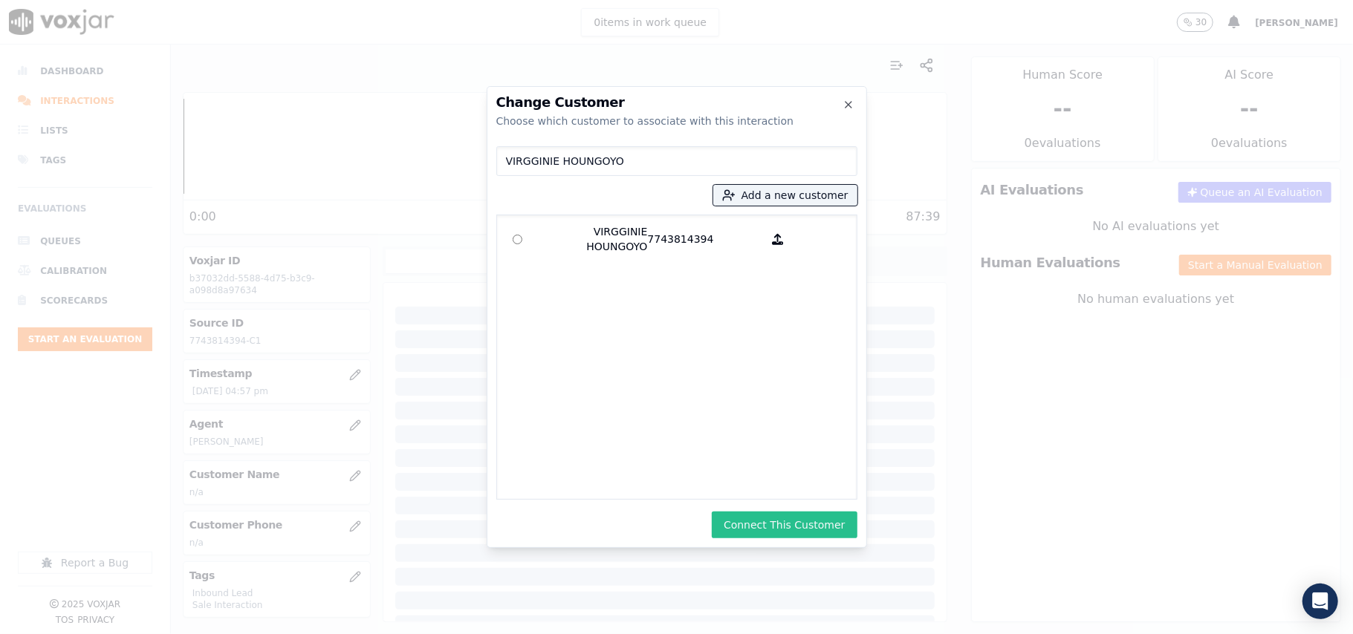
click at [770, 524] on button "Connect This Customer" at bounding box center [784, 525] width 145 height 27
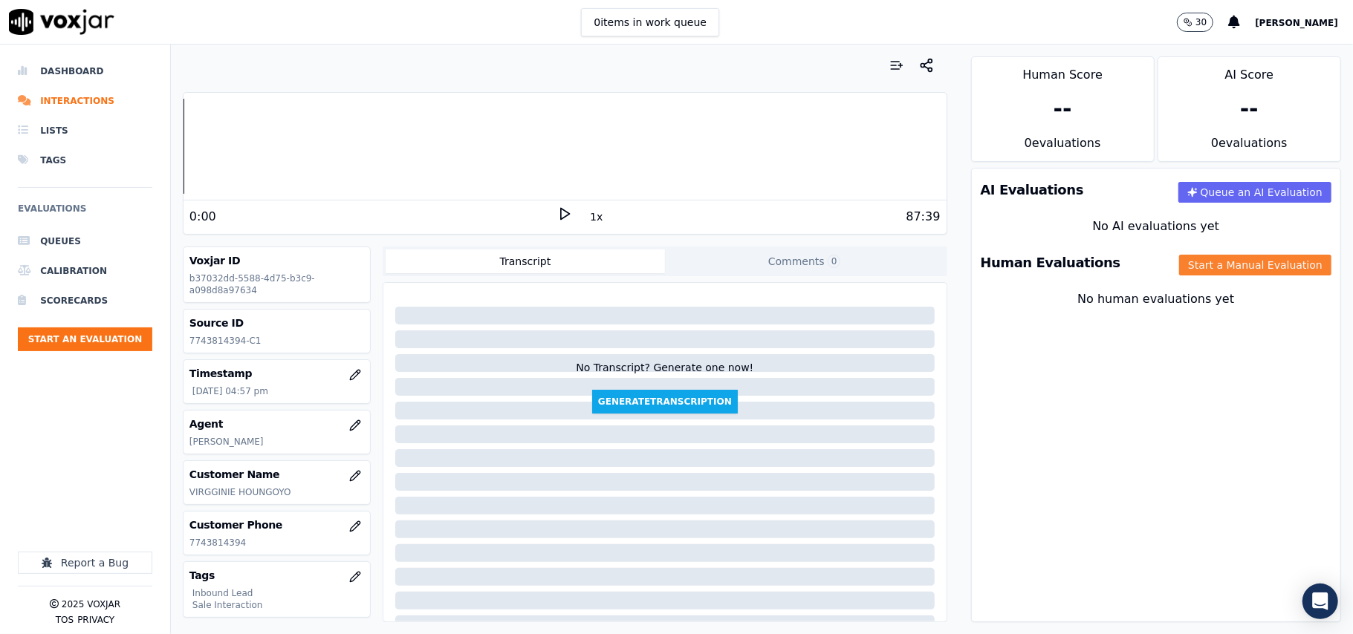
click at [1205, 264] on button "Start a Manual Evaluation" at bounding box center [1255, 265] width 152 height 21
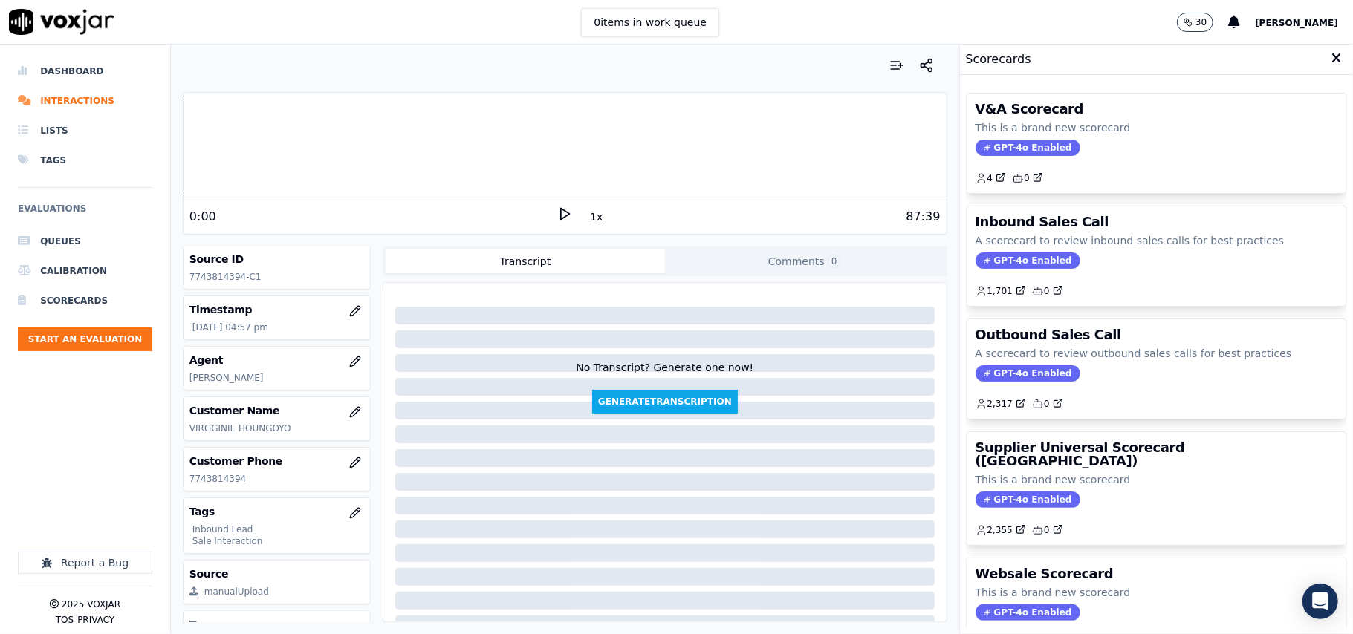
scroll to position [146, 0]
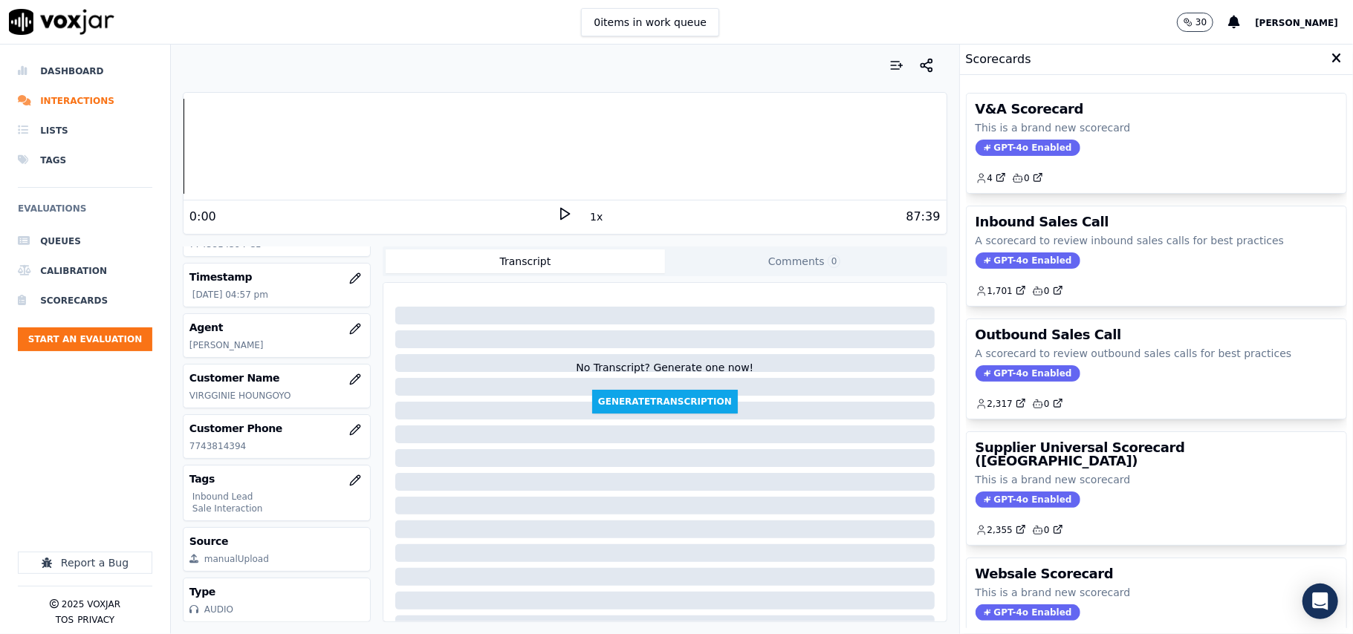
click at [993, 264] on span "GPT-4o Enabled" at bounding box center [1027, 261] width 105 height 16
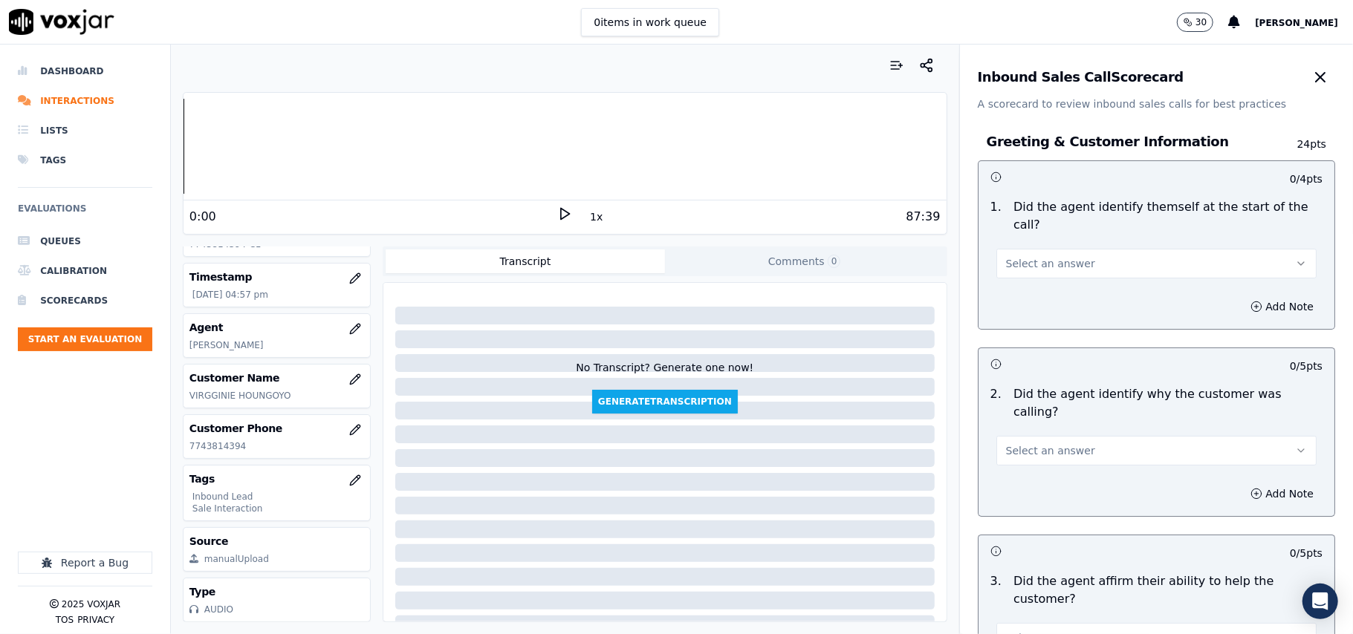
drag, startPoint x: 1056, startPoint y: 241, endPoint x: 1053, endPoint y: 256, distance: 15.0
click at [1056, 256] on span "Select an answer" at bounding box center [1050, 263] width 89 height 15
click at [1040, 283] on div "Yes" at bounding box center [1125, 280] width 288 height 24
click at [999, 436] on button "Select an answer" at bounding box center [1156, 451] width 320 height 30
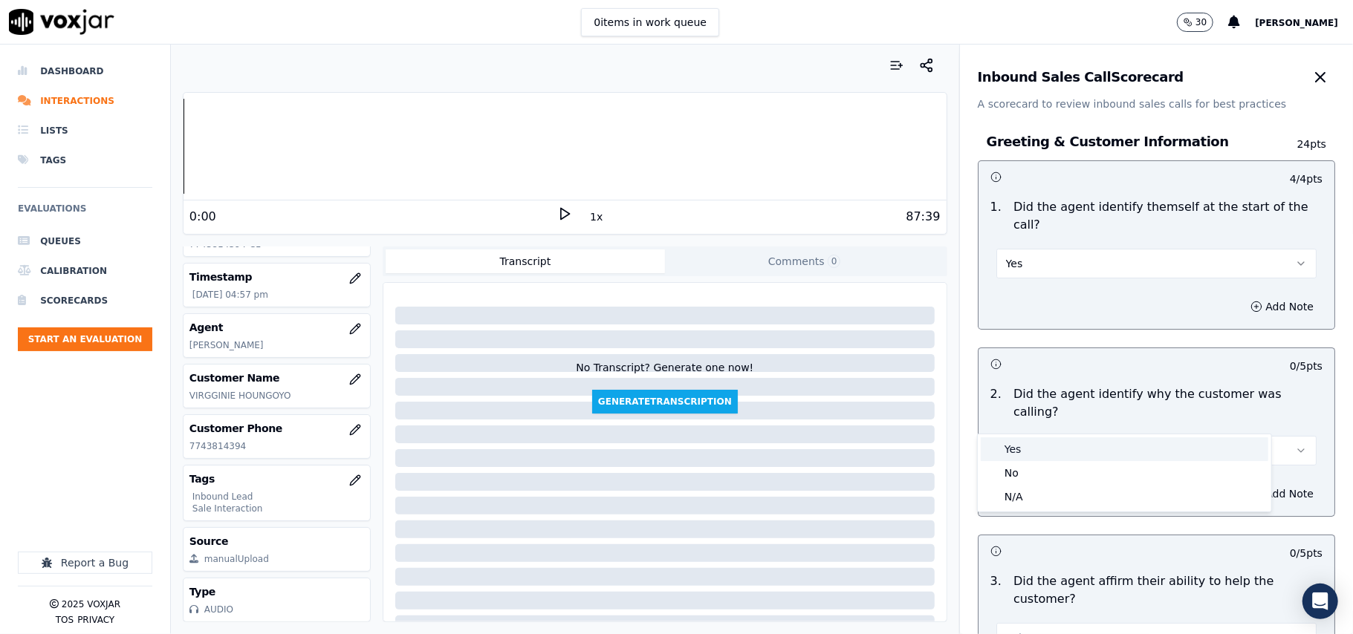
click at [994, 449] on span at bounding box center [992, 449] width 10 height 10
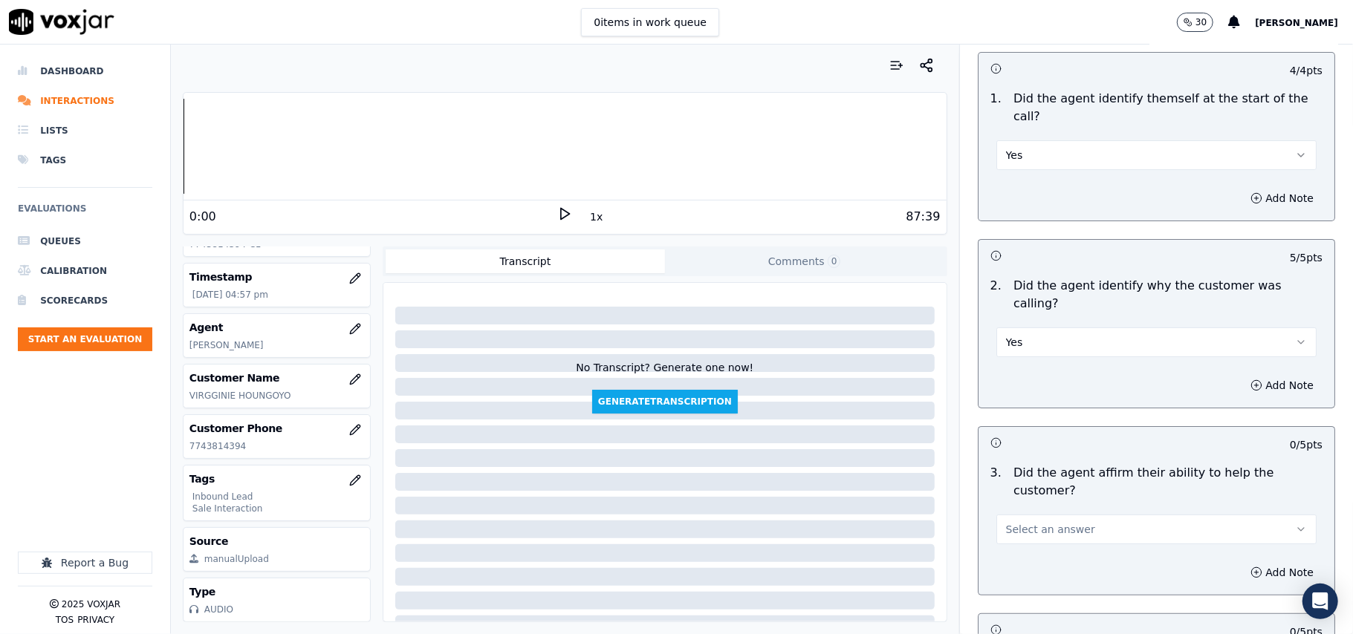
scroll to position [297, 0]
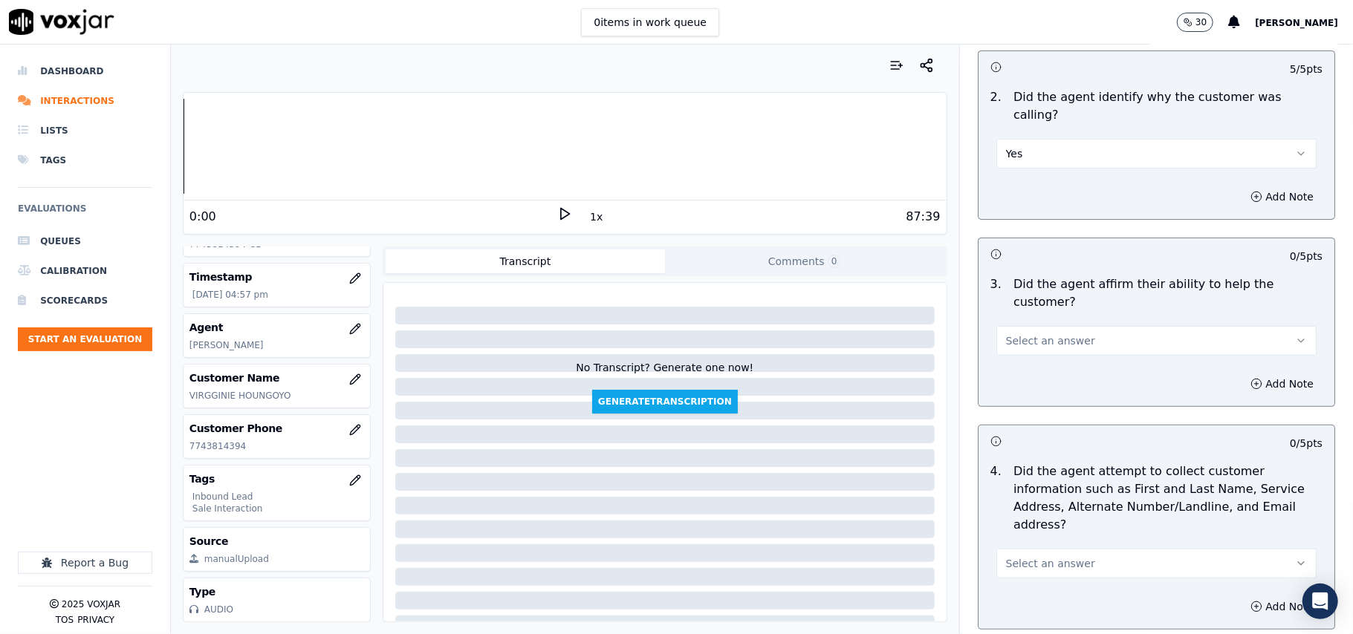
click at [1088, 326] on button "Select an answer" at bounding box center [1156, 341] width 320 height 30
click at [1080, 336] on div "No" at bounding box center [1125, 346] width 288 height 24
click at [1071, 326] on button "No" at bounding box center [1156, 341] width 320 height 30
click at [1064, 327] on div "Yes" at bounding box center [1125, 323] width 288 height 24
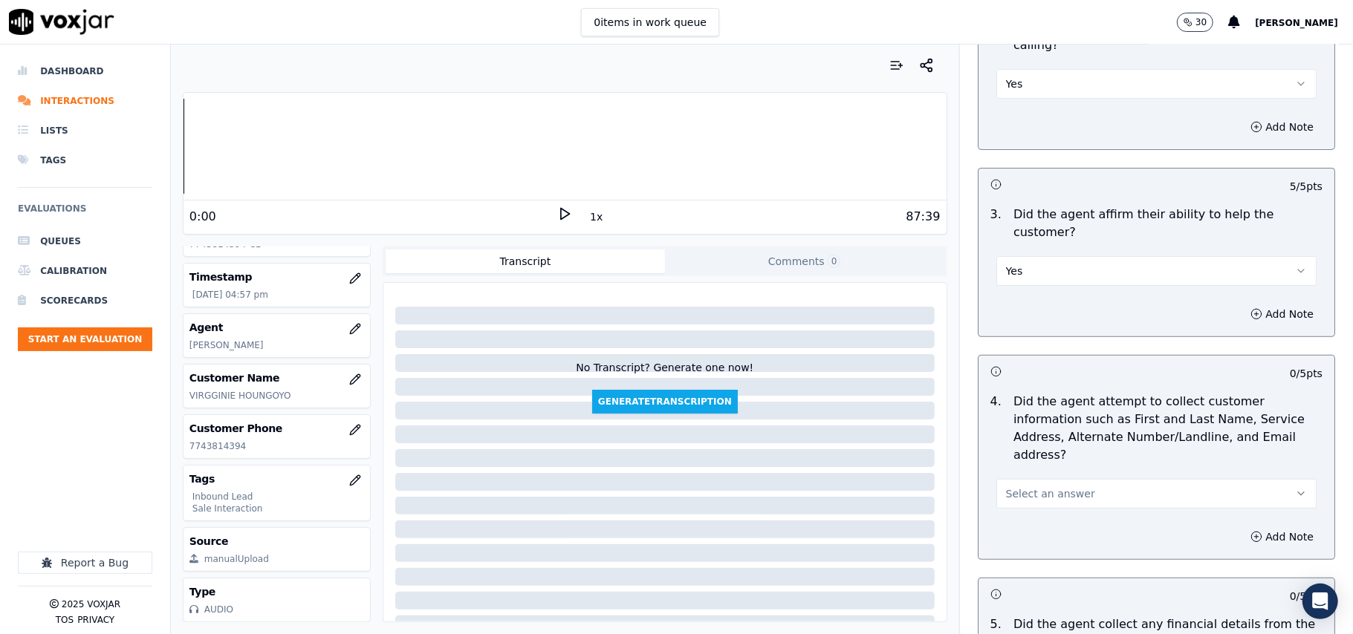
scroll to position [396, 0]
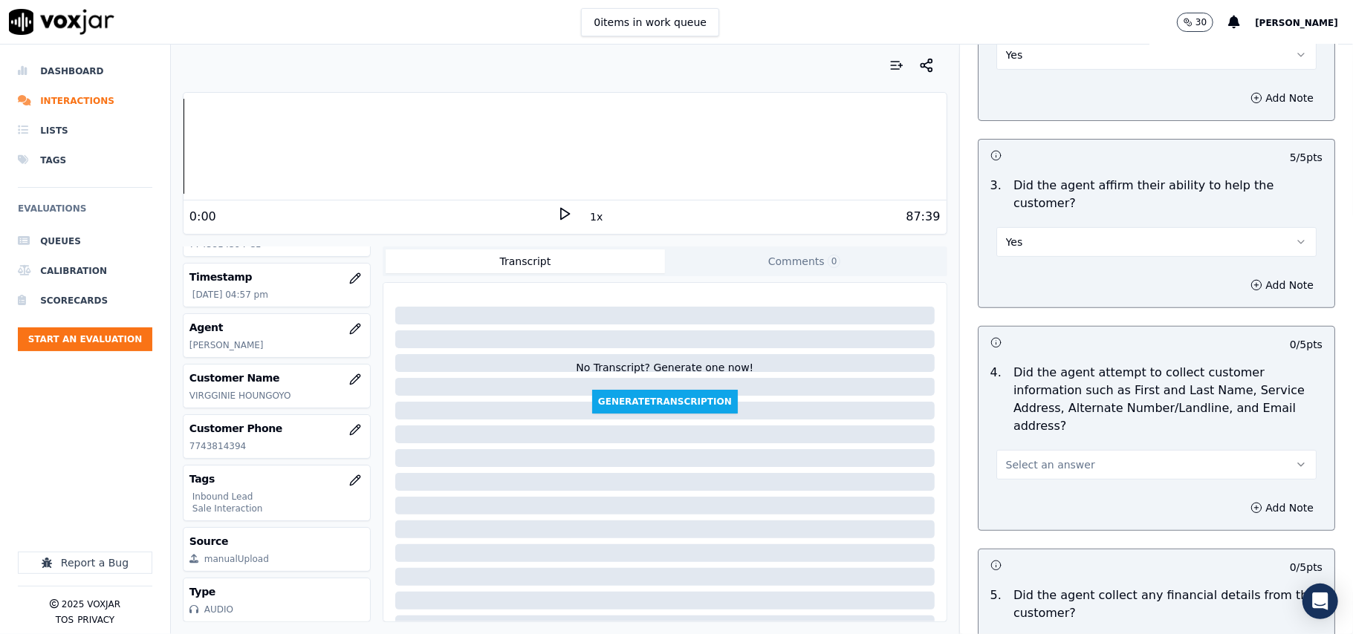
click at [1048, 435] on div "Select an answer" at bounding box center [1156, 457] width 344 height 45
click at [1027, 450] on button "Select an answer" at bounding box center [1156, 465] width 320 height 30
click at [1012, 431] on div "Yes" at bounding box center [1125, 429] width 288 height 24
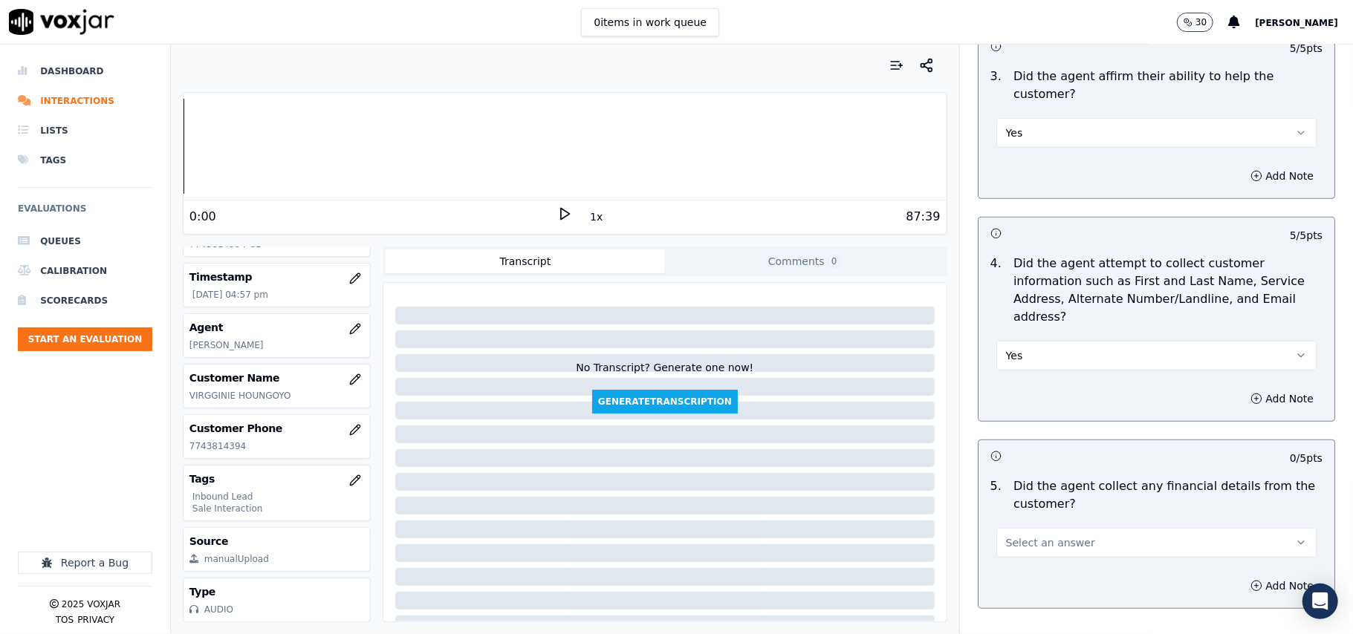
scroll to position [594, 0]
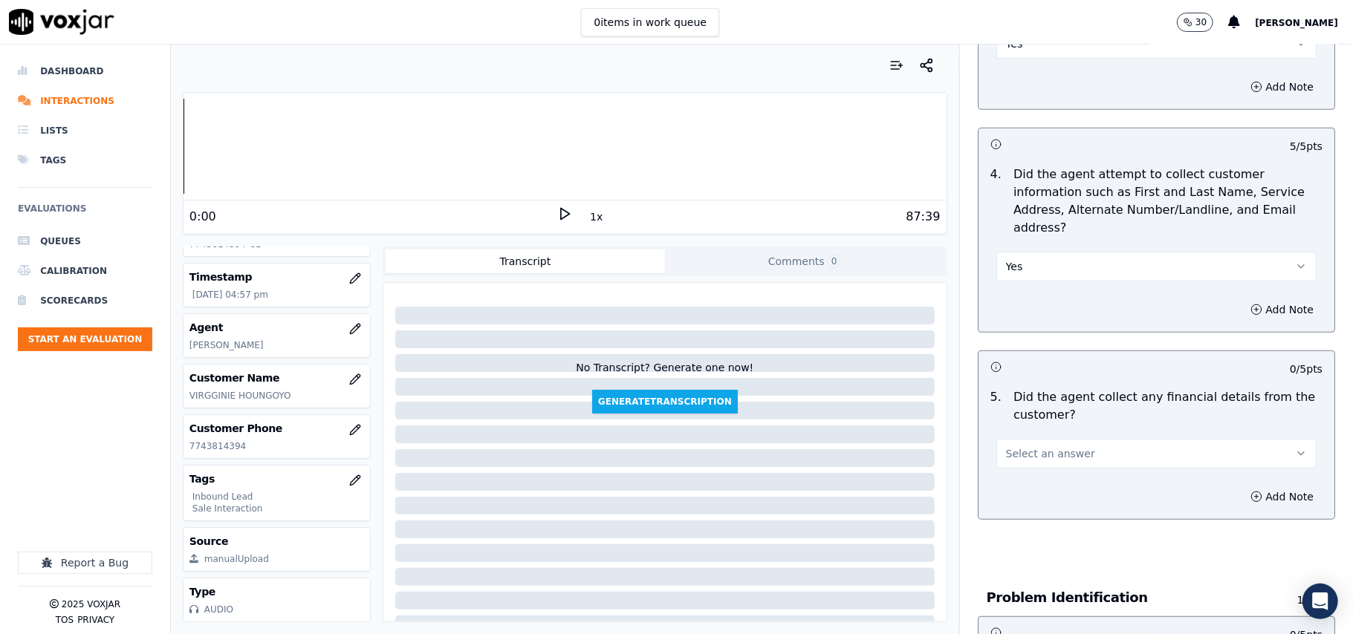
click at [1029, 389] on p "Did the agent collect any financial details from the customer?" at bounding box center [1167, 407] width 309 height 36
click at [1023, 447] on span "Select an answer" at bounding box center [1050, 454] width 89 height 15
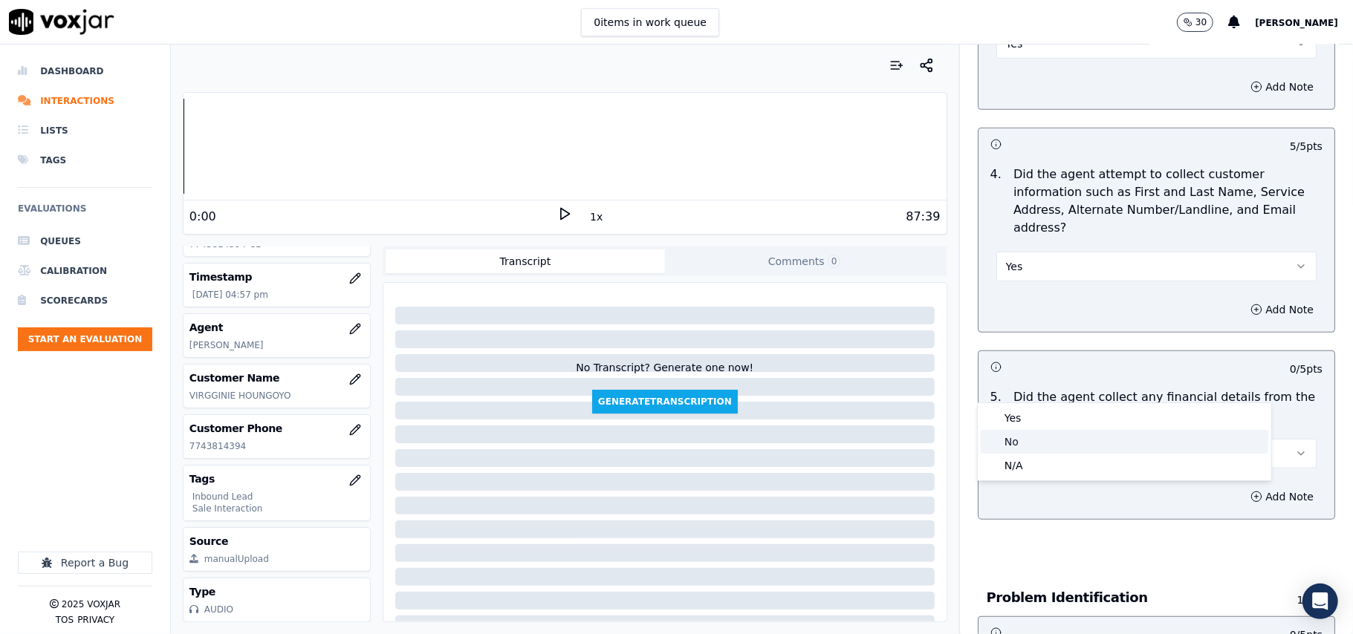
click at [1014, 434] on div "No" at bounding box center [1125, 442] width 288 height 24
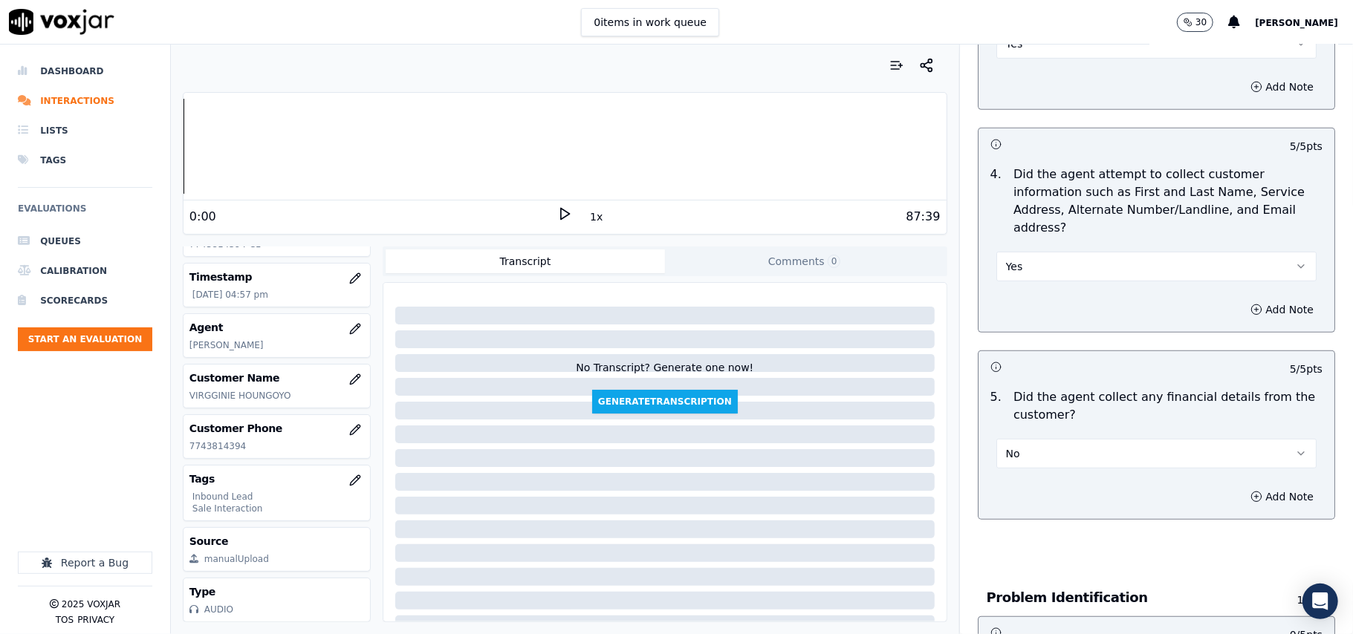
scroll to position [792, 0]
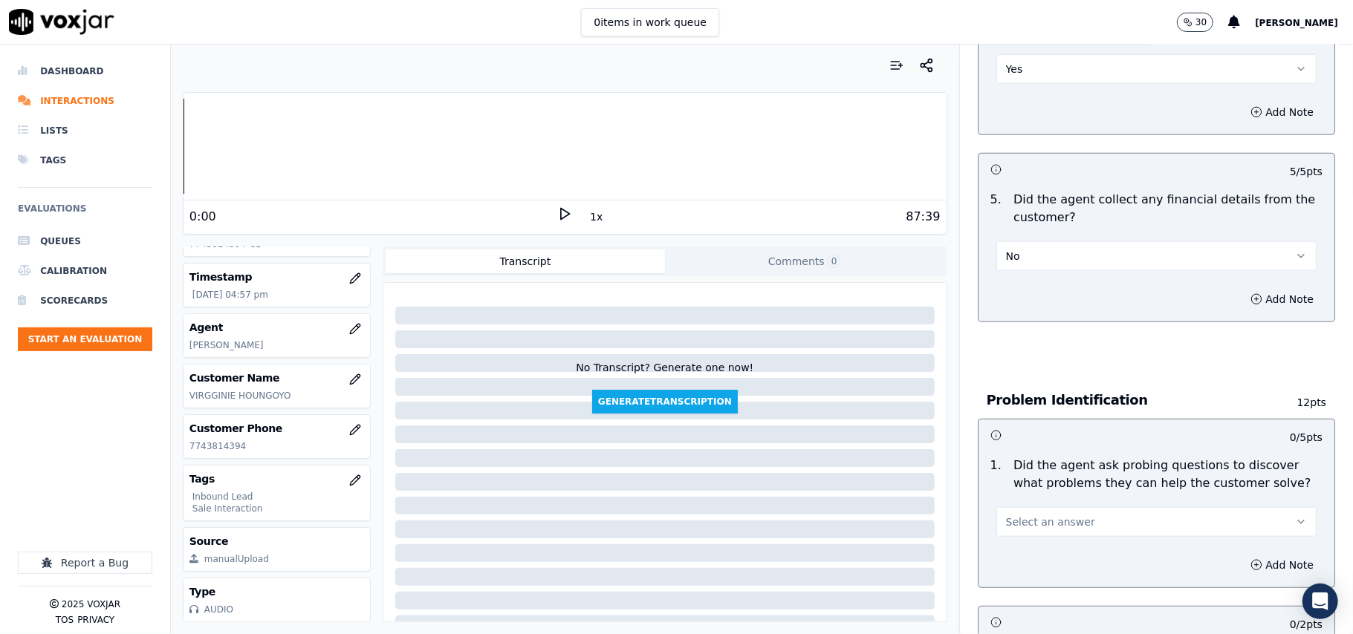
click at [1006, 515] on span "Select an answer" at bounding box center [1050, 522] width 89 height 15
click at [1003, 475] on div "Yes" at bounding box center [1125, 487] width 288 height 24
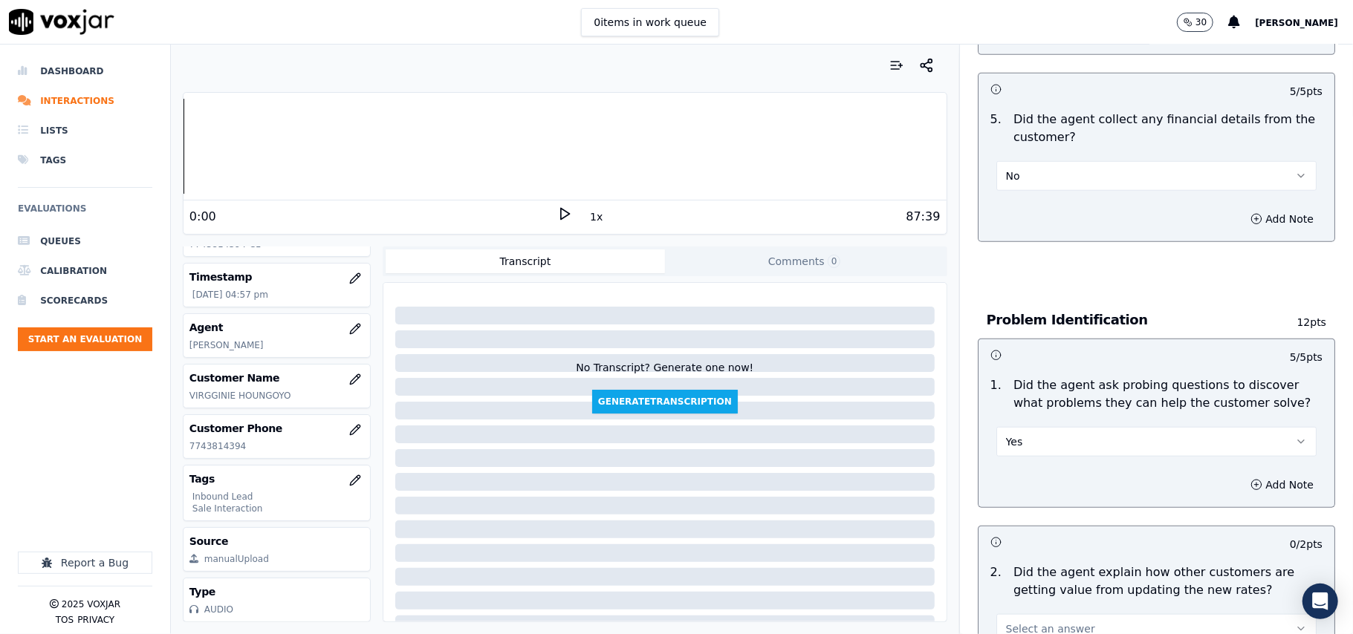
scroll to position [990, 0]
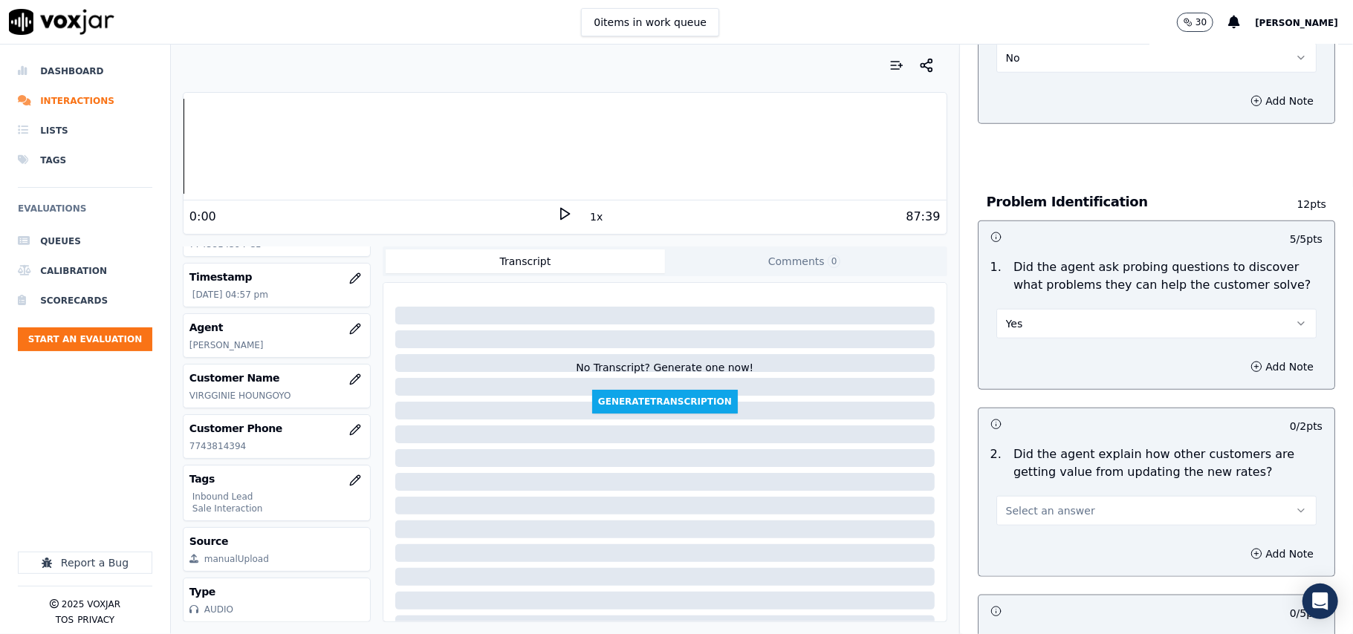
drag, startPoint x: 1035, startPoint y: 447, endPoint x: 1034, endPoint y: 456, distance: 8.9
click at [1035, 504] on span "Select an answer" at bounding box center [1050, 511] width 89 height 15
click at [1028, 476] on div "Yes" at bounding box center [1125, 476] width 288 height 24
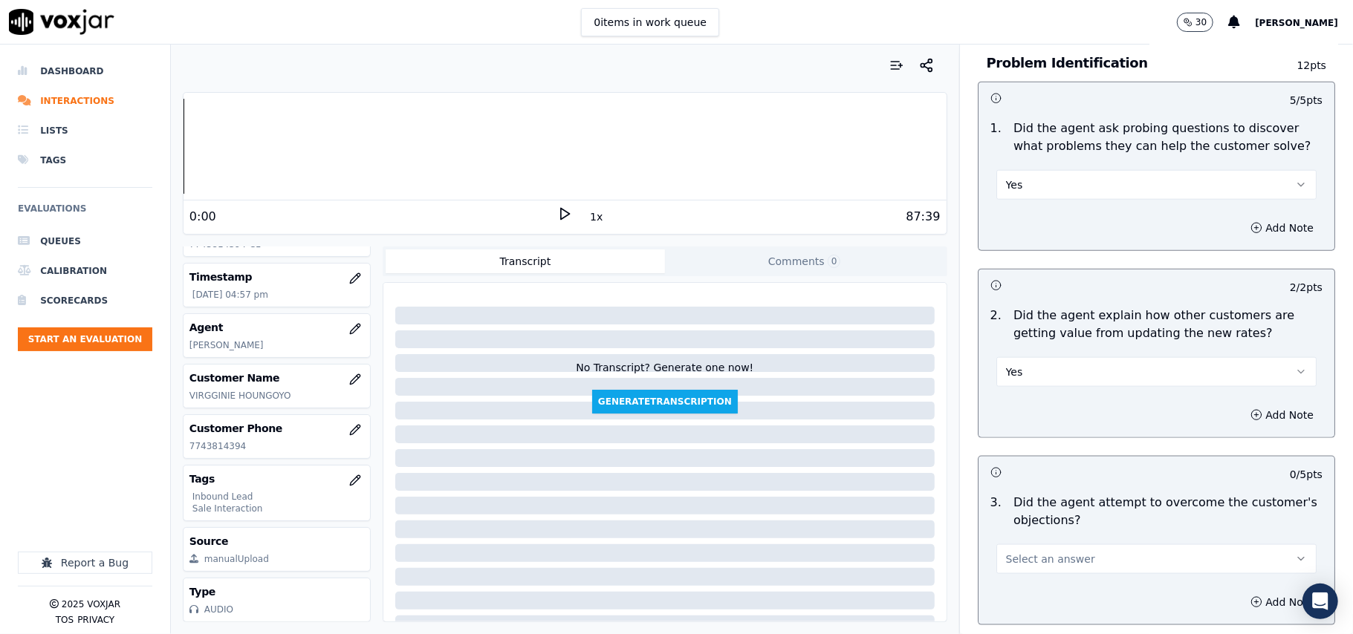
scroll to position [1288, 0]
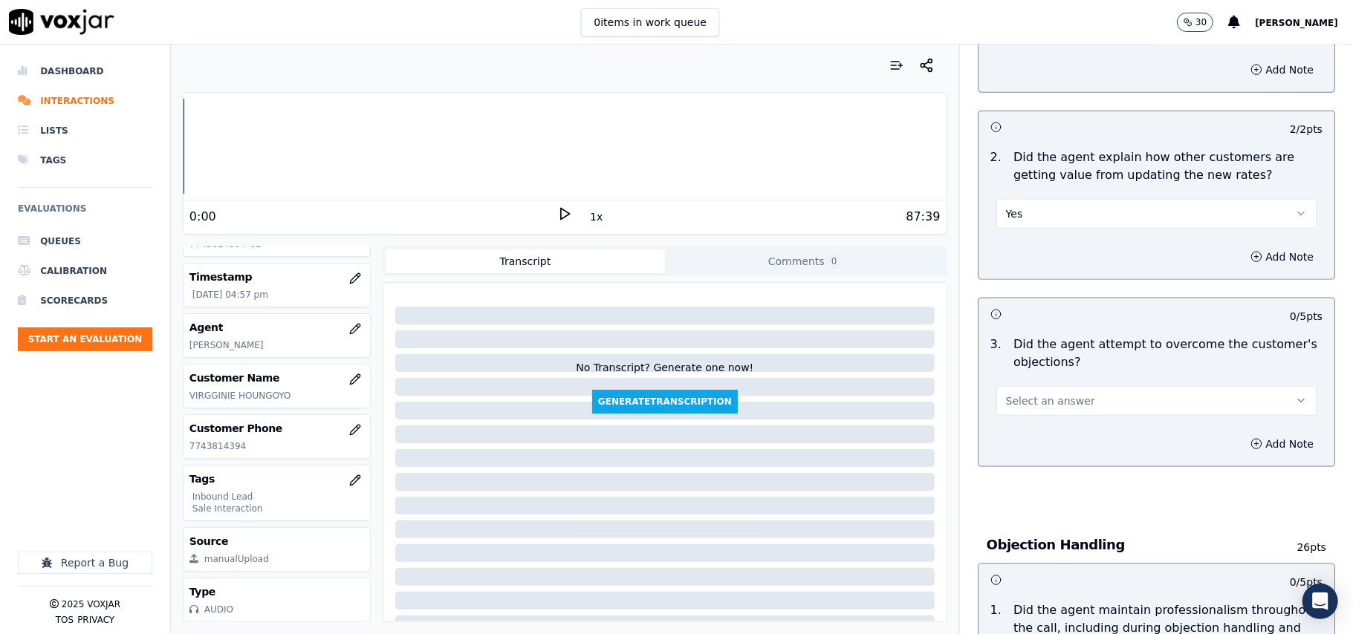
click at [1008, 394] on span "Select an answer" at bounding box center [1050, 401] width 89 height 15
click at [1015, 364] on div "Yes" at bounding box center [1125, 367] width 288 height 24
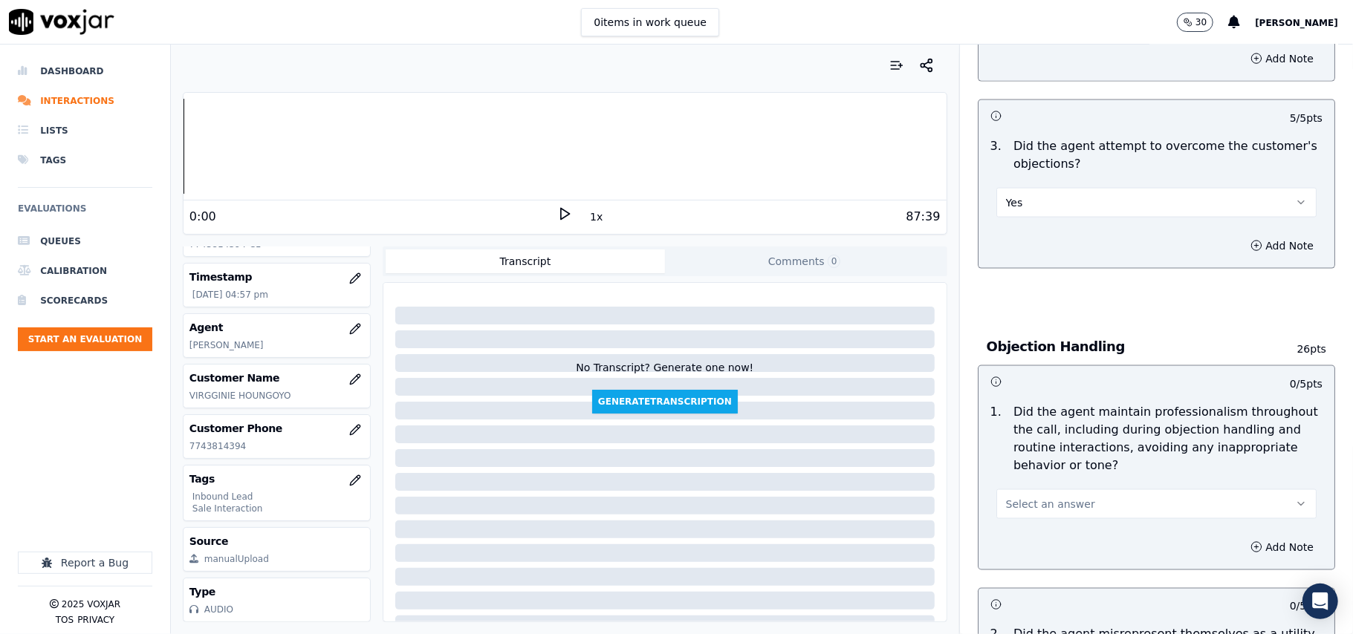
click at [1013, 490] on button "Select an answer" at bounding box center [1156, 505] width 320 height 30
click at [1016, 470] on div "Yes" at bounding box center [1125, 471] width 288 height 24
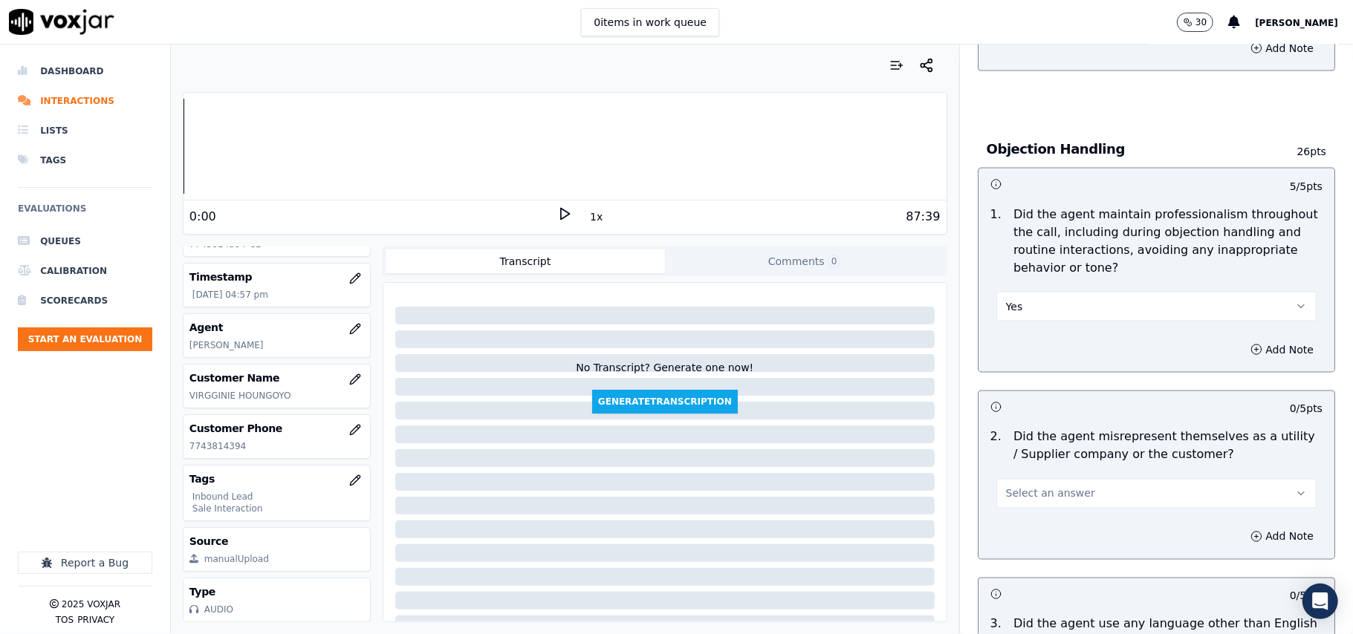
click at [1067, 479] on button "Select an answer" at bounding box center [1156, 494] width 320 height 30
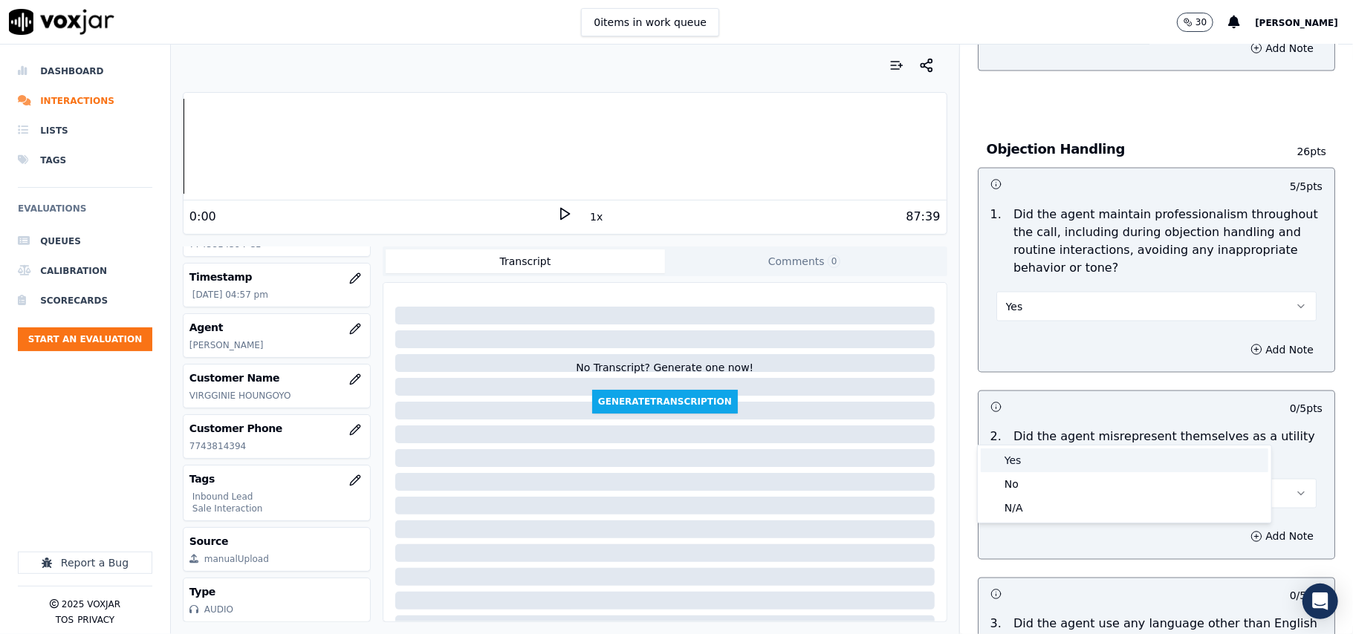
click at [1059, 455] on div "Yes" at bounding box center [1125, 461] width 288 height 24
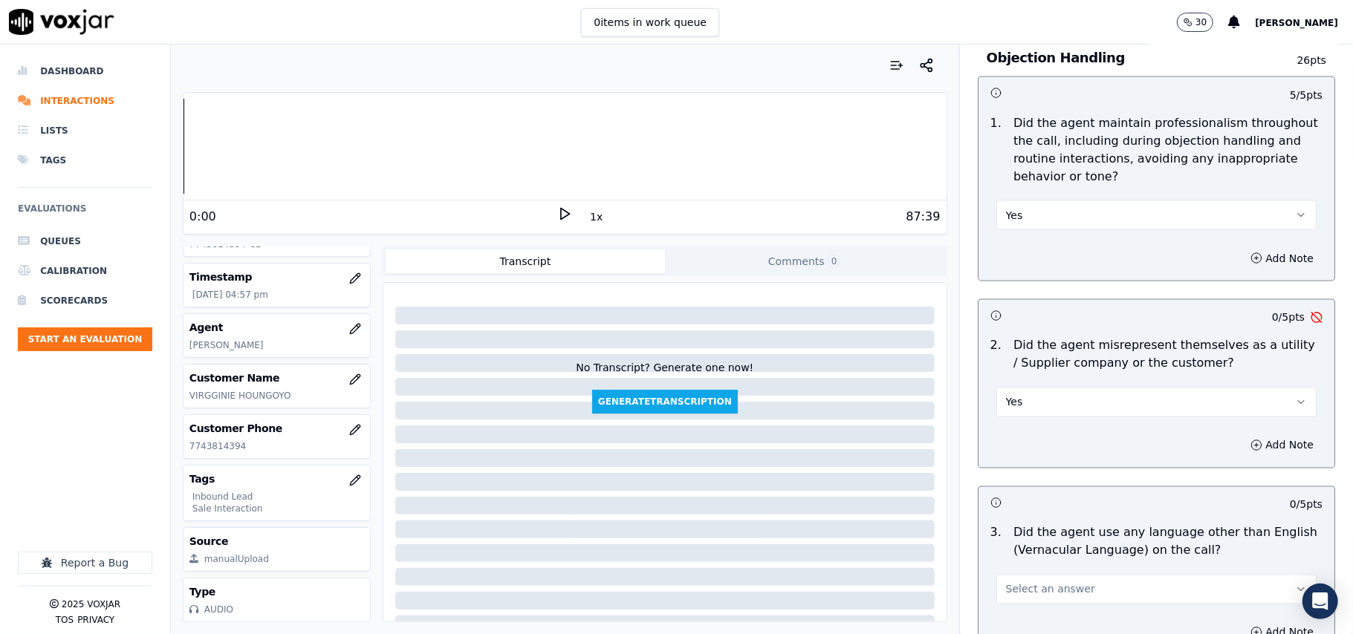
scroll to position [1981, 0]
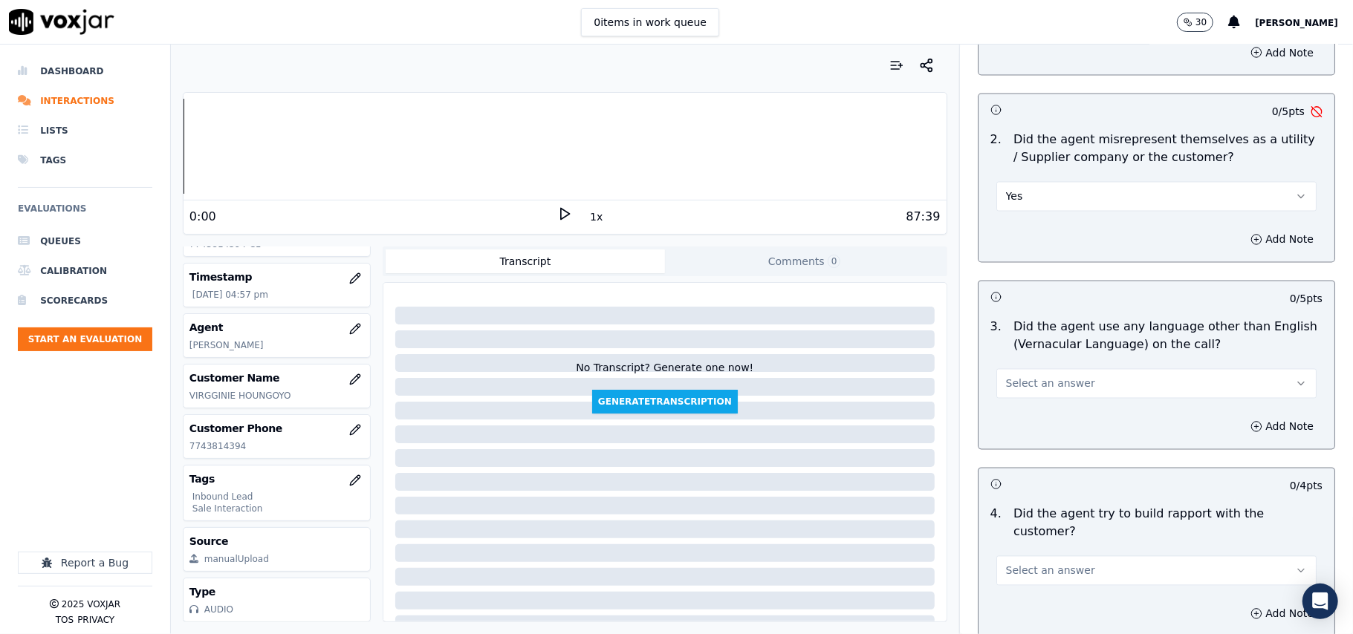
click at [1045, 377] on span "Select an answer" at bounding box center [1050, 384] width 89 height 15
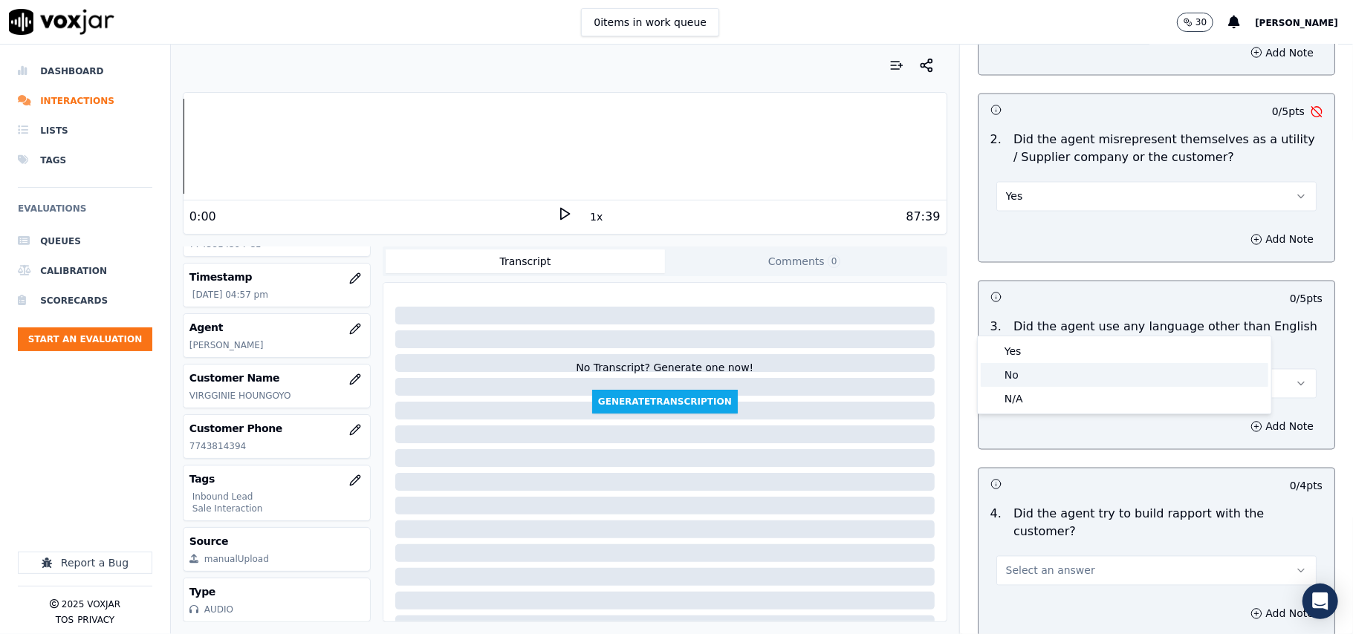
click at [997, 372] on div "No" at bounding box center [1125, 375] width 288 height 24
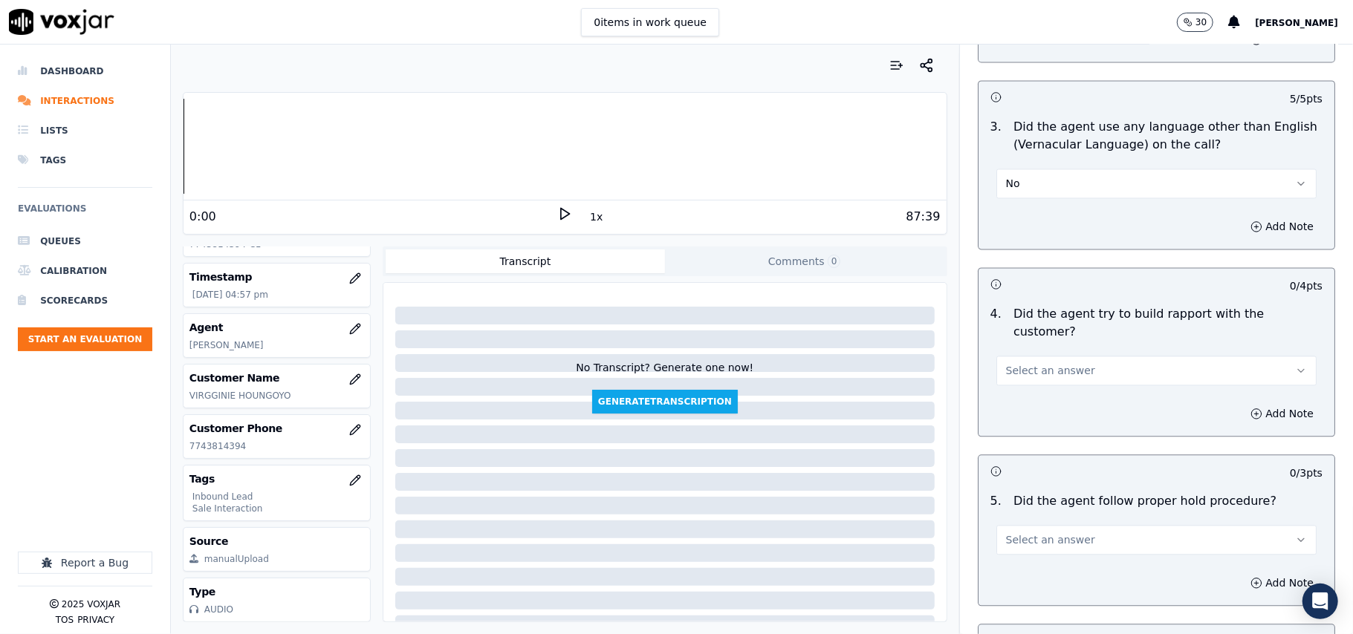
scroll to position [2278, 0]
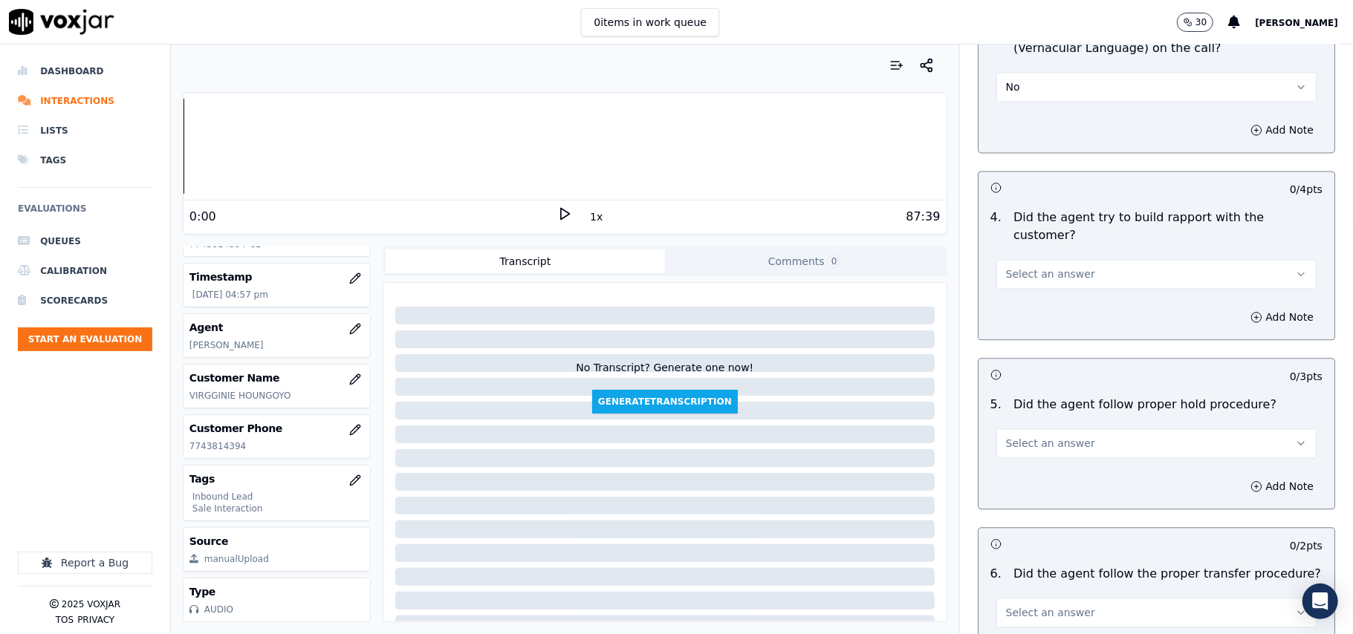
click at [1074, 259] on button "Select an answer" at bounding box center [1156, 274] width 320 height 30
click at [1056, 221] on div "Yes" at bounding box center [1125, 224] width 288 height 24
click at [1062, 429] on button "Select an answer" at bounding box center [1156, 444] width 320 height 30
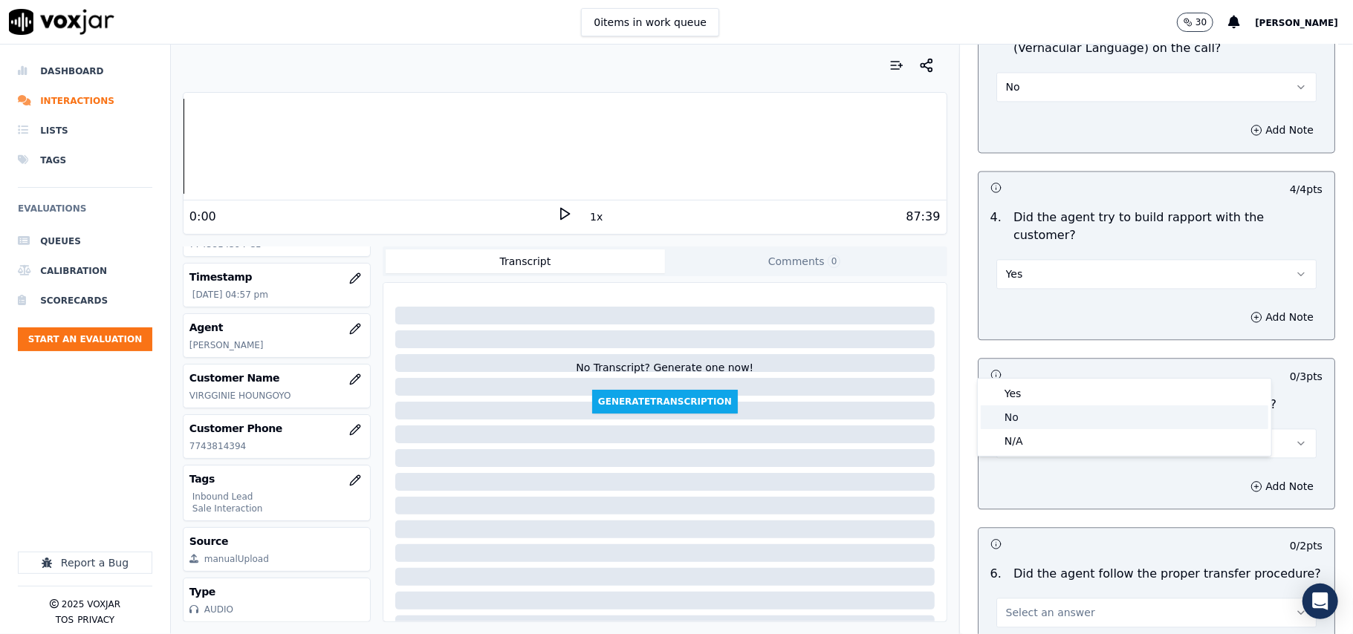
click at [1017, 397] on div "Yes" at bounding box center [1125, 394] width 288 height 24
click at [1067, 598] on button "Select an answer" at bounding box center [1156, 613] width 320 height 30
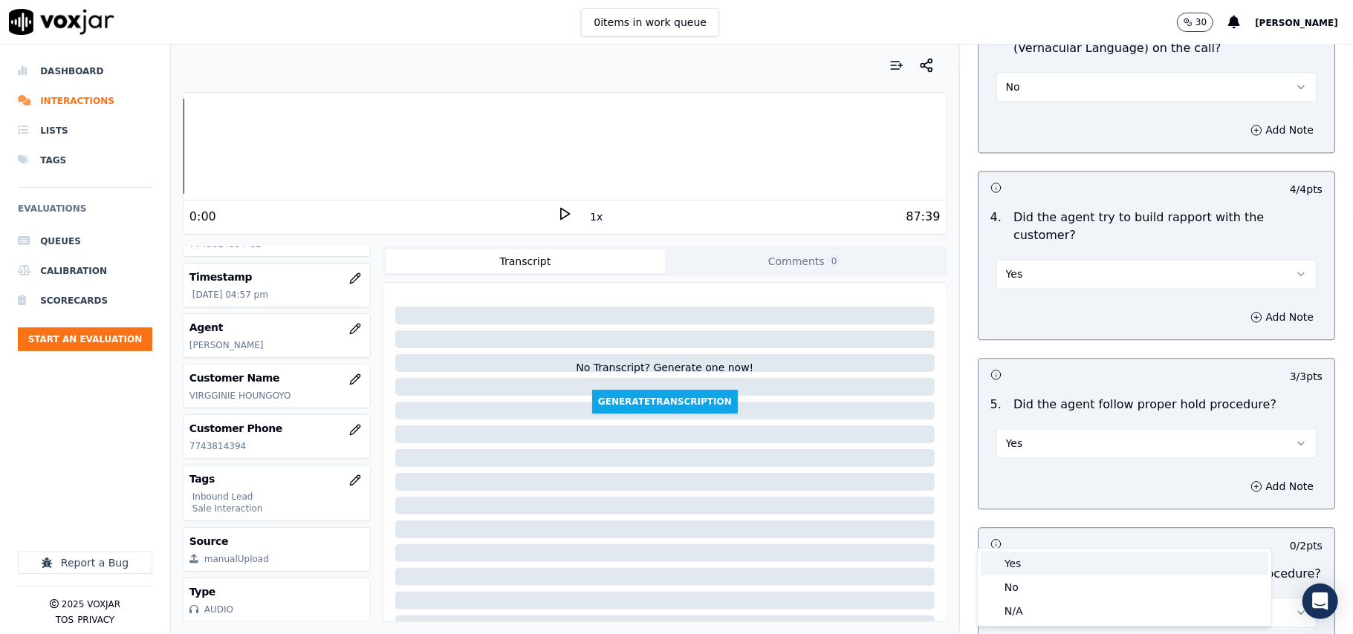
click at [1030, 574] on div "Yes" at bounding box center [1125, 564] width 288 height 24
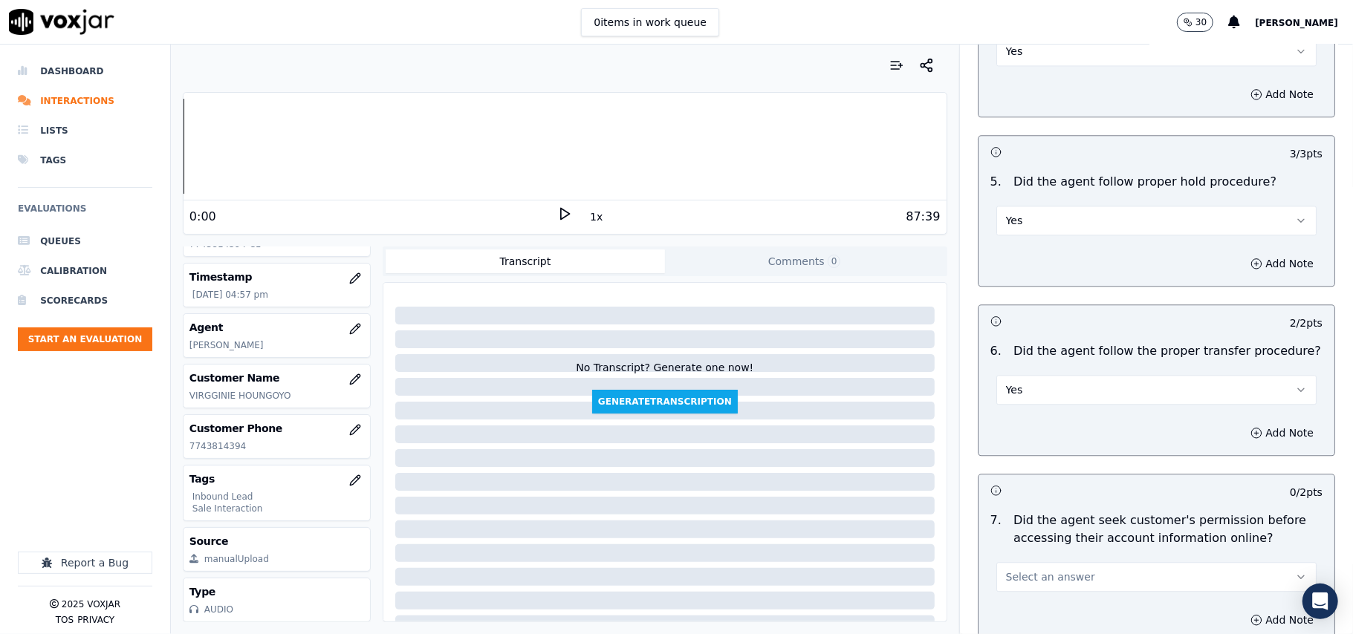
scroll to position [2675, 0]
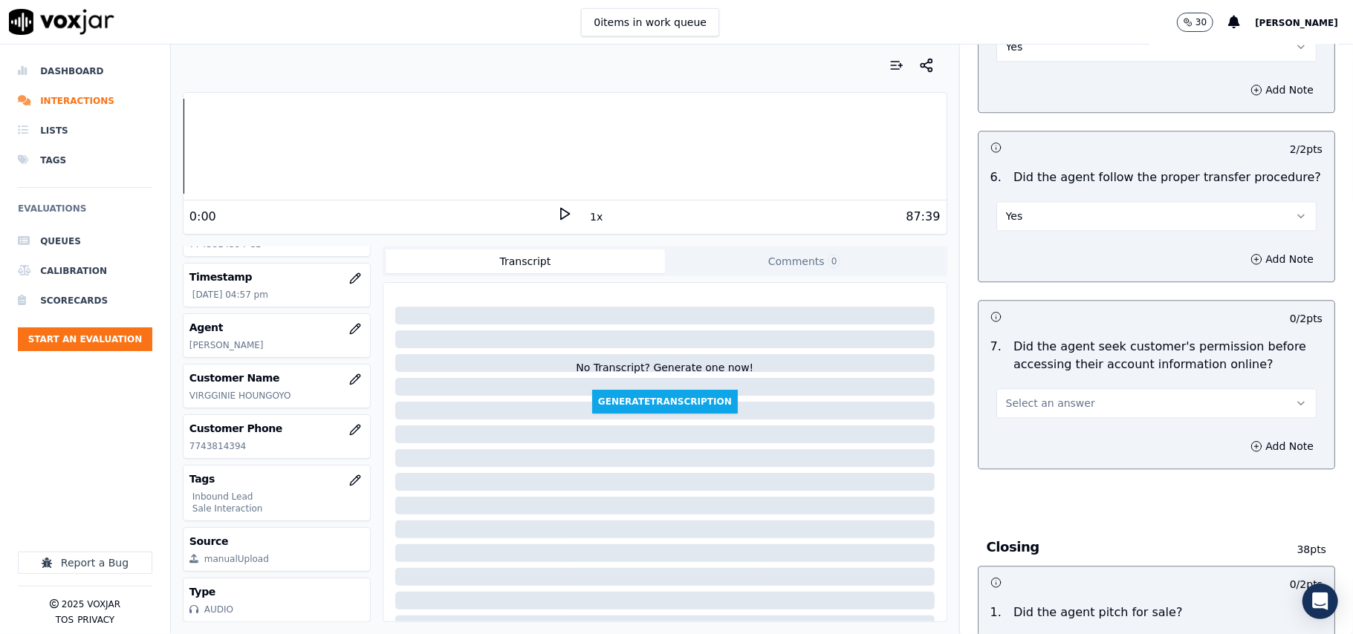
click at [1053, 396] on span "Select an answer" at bounding box center [1050, 403] width 89 height 15
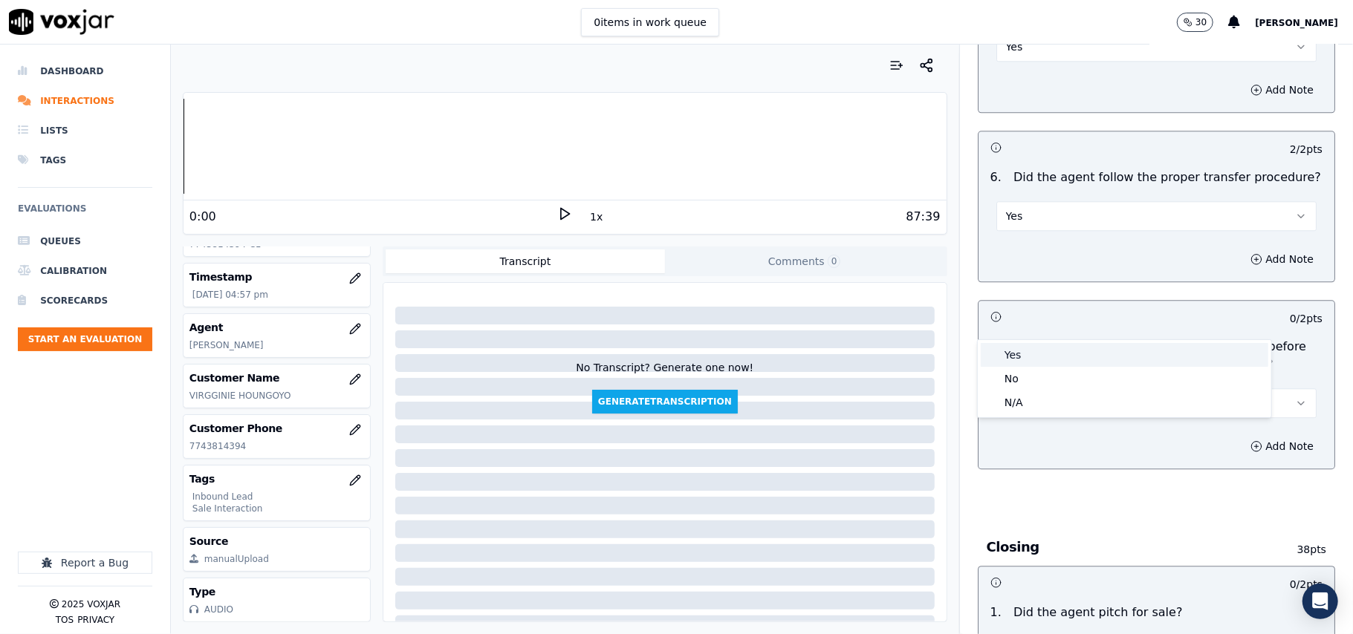
click at [1038, 363] on div "Yes" at bounding box center [1125, 355] width 288 height 24
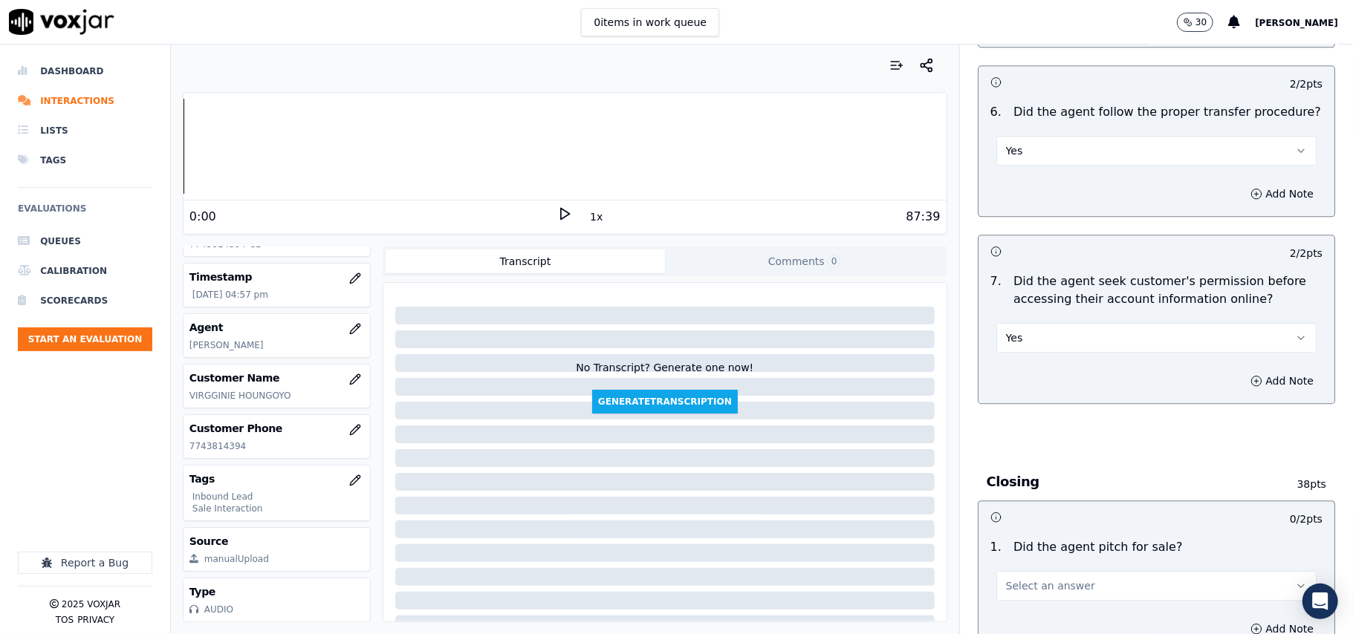
scroll to position [2872, 0]
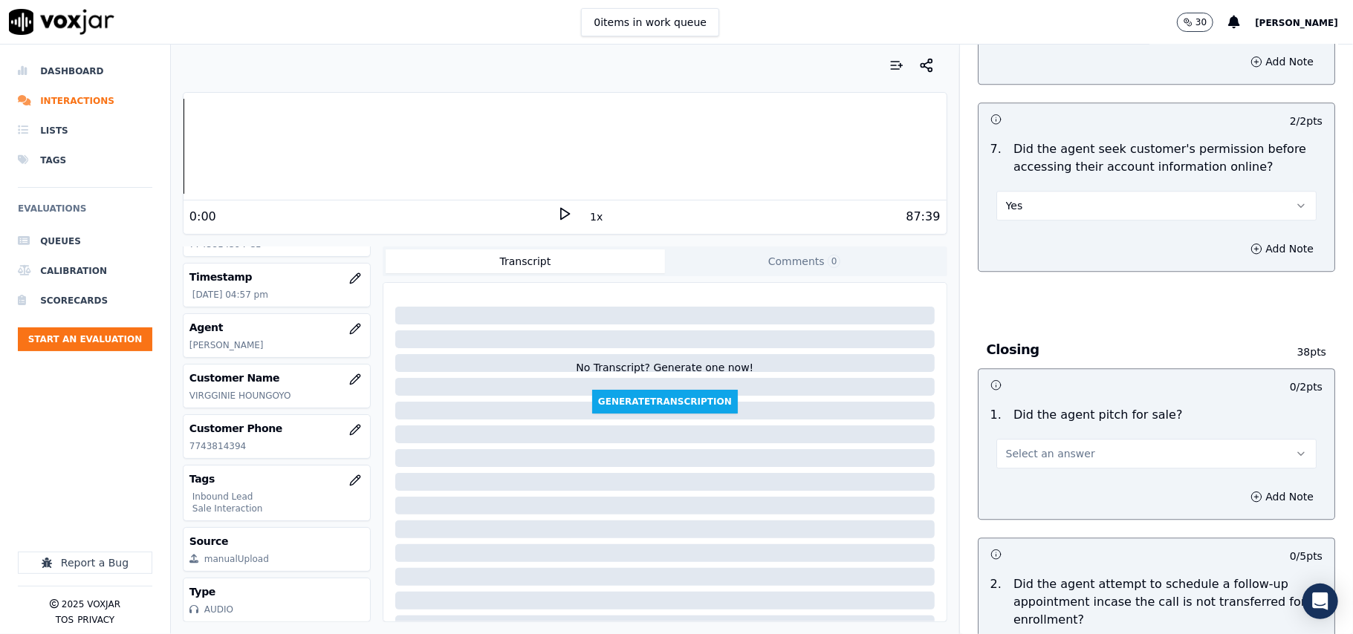
click at [1062, 439] on button "Select an answer" at bounding box center [1156, 454] width 320 height 30
click at [1022, 432] on div "No" at bounding box center [1125, 430] width 288 height 24
click at [1120, 439] on button "No" at bounding box center [1156, 454] width 320 height 30
click at [1098, 439] on button "No" at bounding box center [1156, 454] width 320 height 30
click at [1109, 439] on button "No" at bounding box center [1156, 454] width 320 height 30
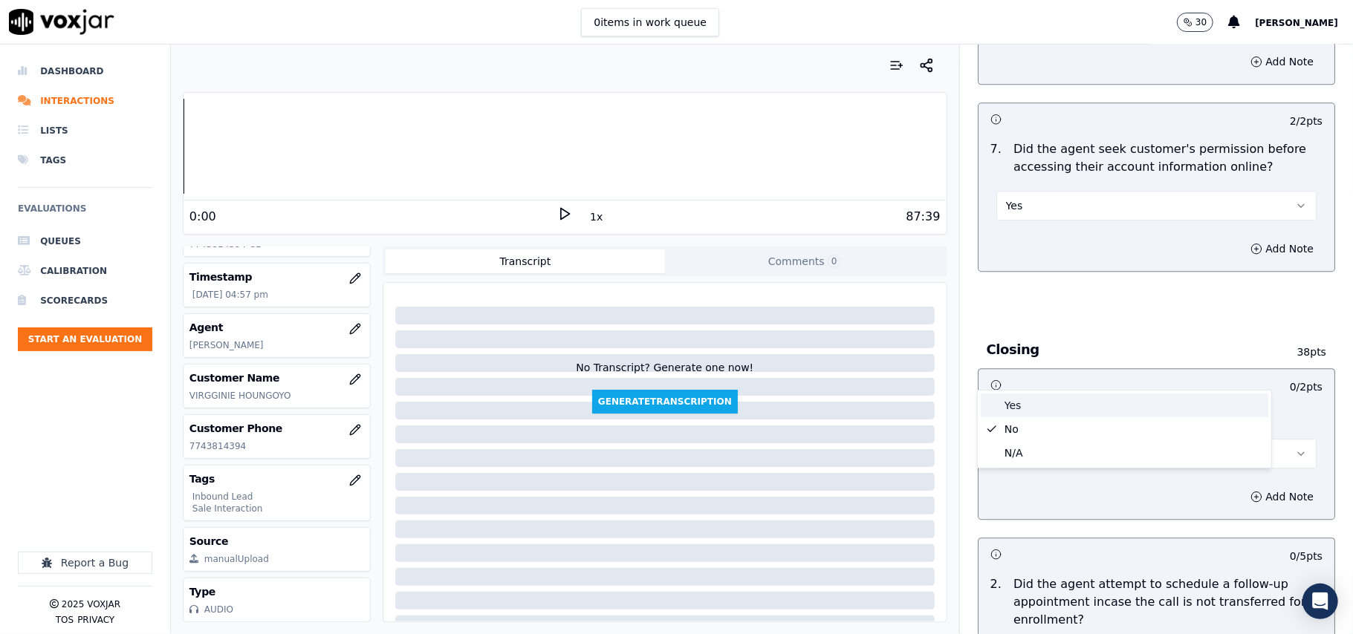
click at [1024, 400] on div "Yes" at bounding box center [1125, 406] width 288 height 24
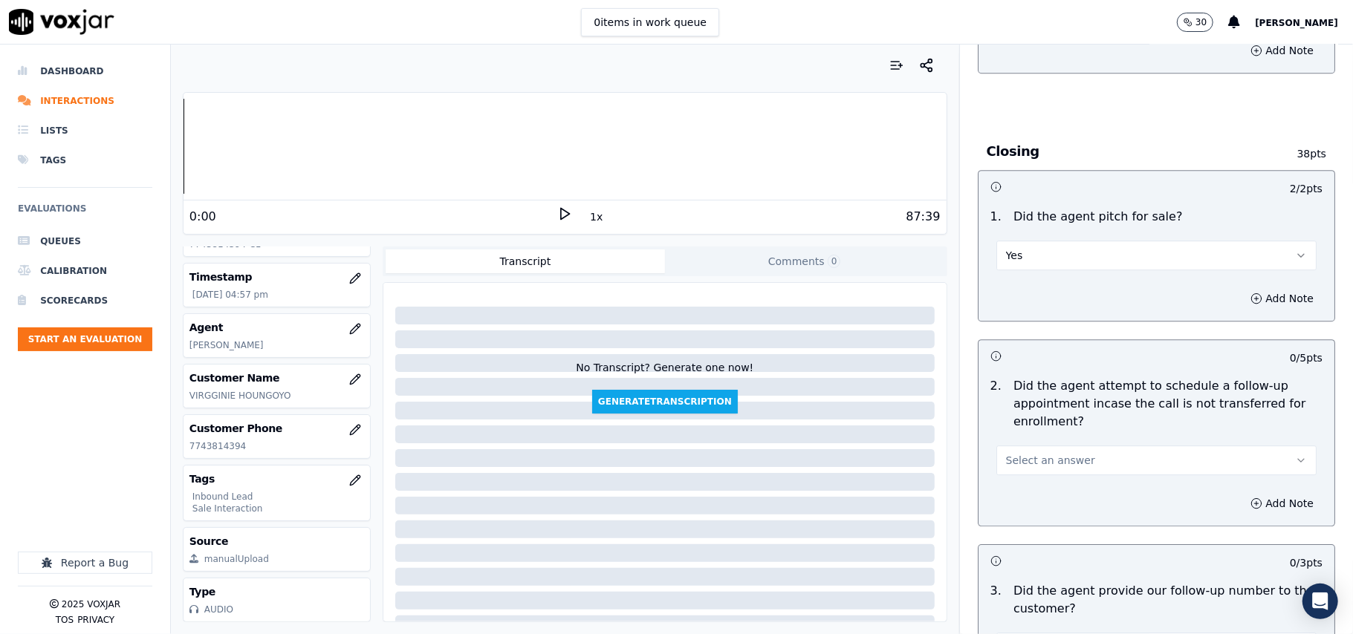
click at [1045, 453] on span "Select an answer" at bounding box center [1050, 460] width 89 height 15
click at [1039, 429] on div "No" at bounding box center [1125, 437] width 288 height 24
click at [1031, 446] on button "No" at bounding box center [1156, 461] width 320 height 30
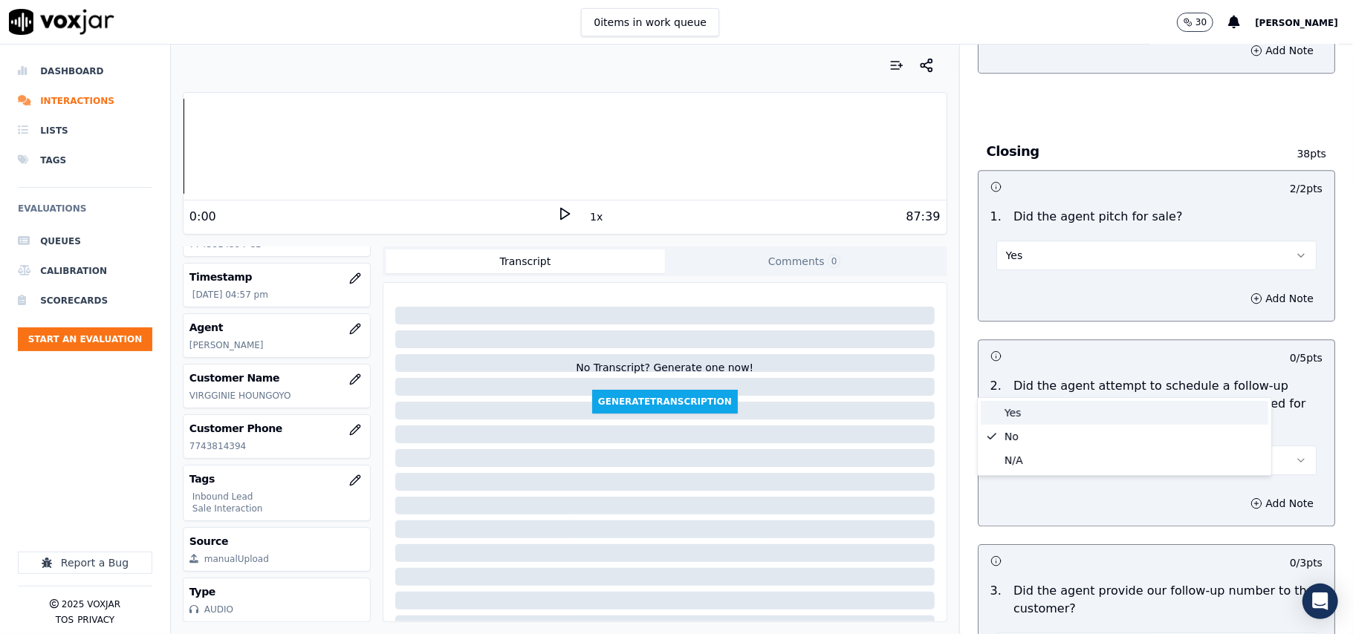
click at [1028, 411] on div "Yes" at bounding box center [1125, 413] width 288 height 24
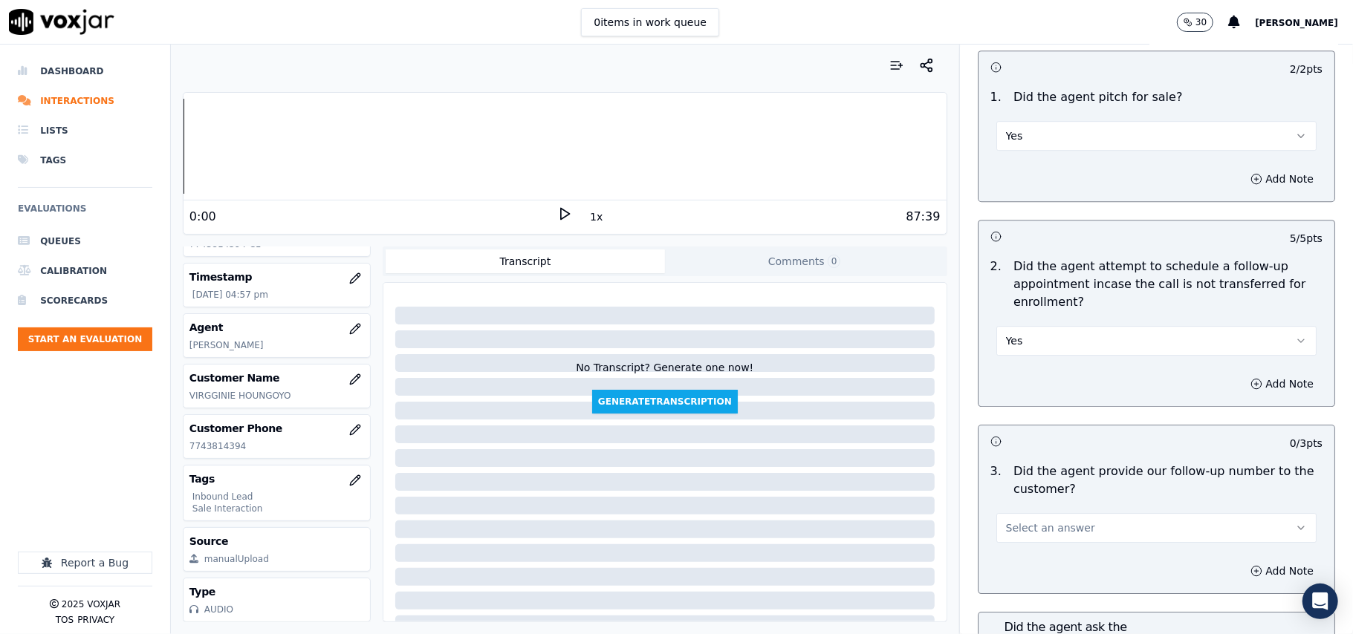
scroll to position [3269, 0]
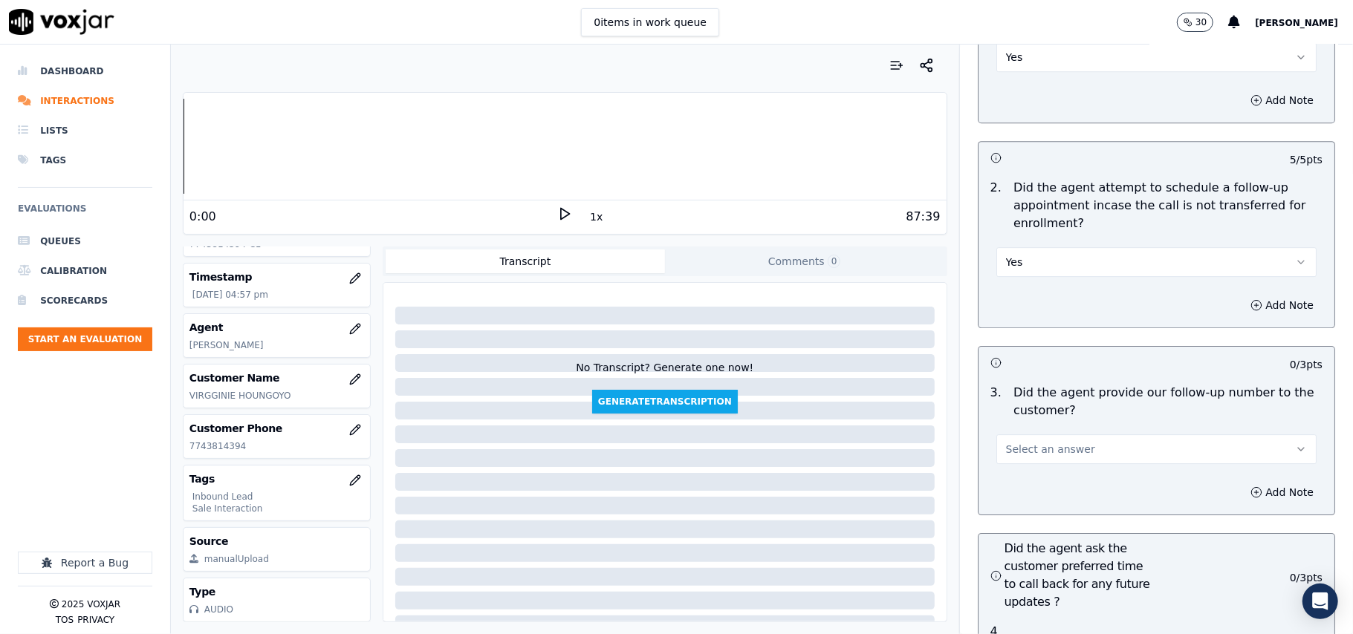
click at [1074, 435] on button "Select an answer" at bounding box center [1156, 450] width 320 height 30
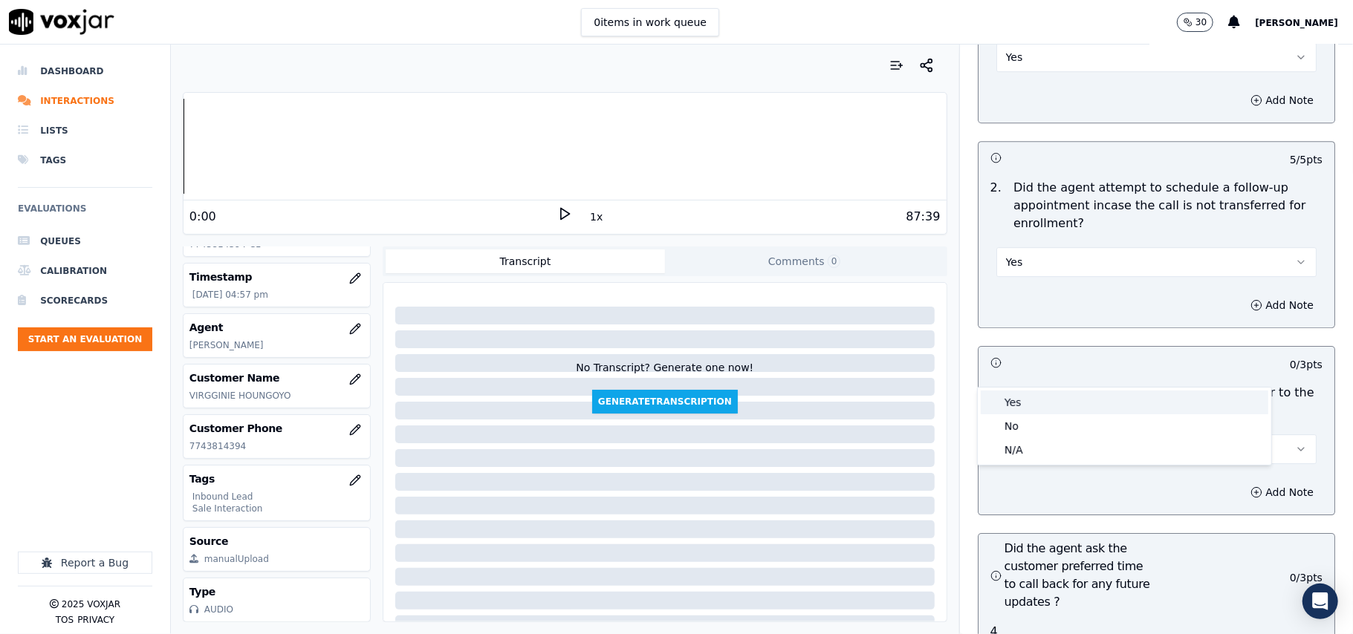
click at [1074, 407] on div "Yes" at bounding box center [1125, 403] width 288 height 24
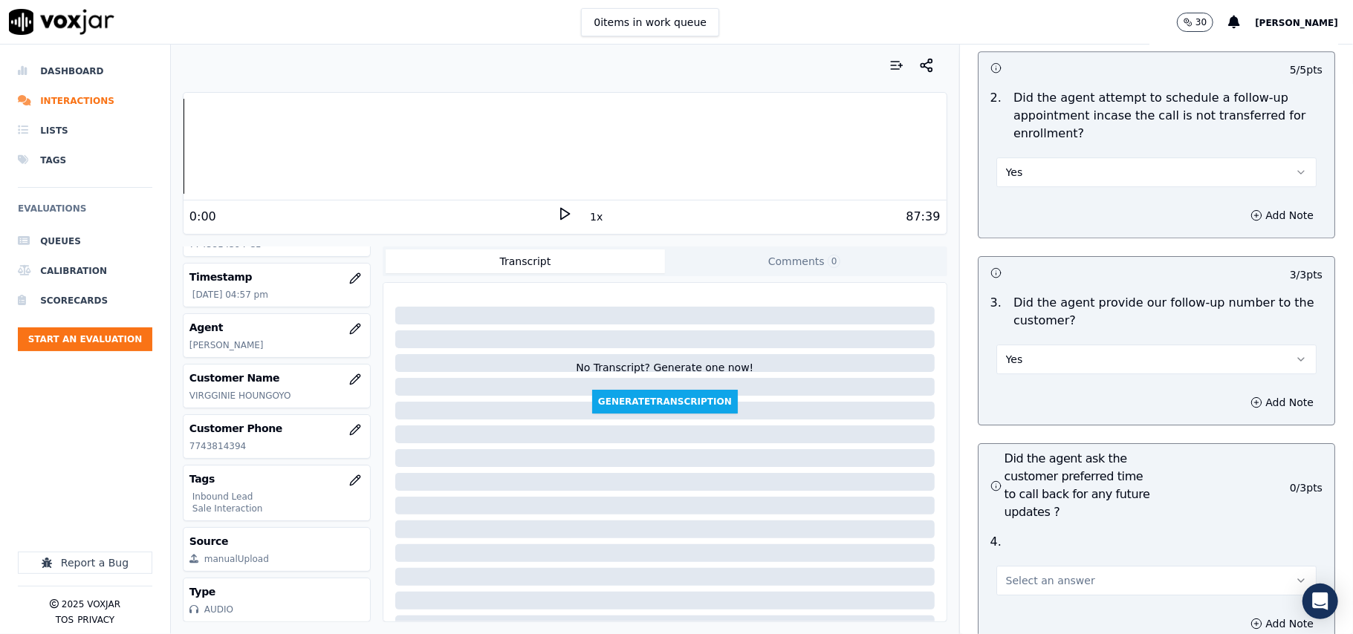
scroll to position [3566, 0]
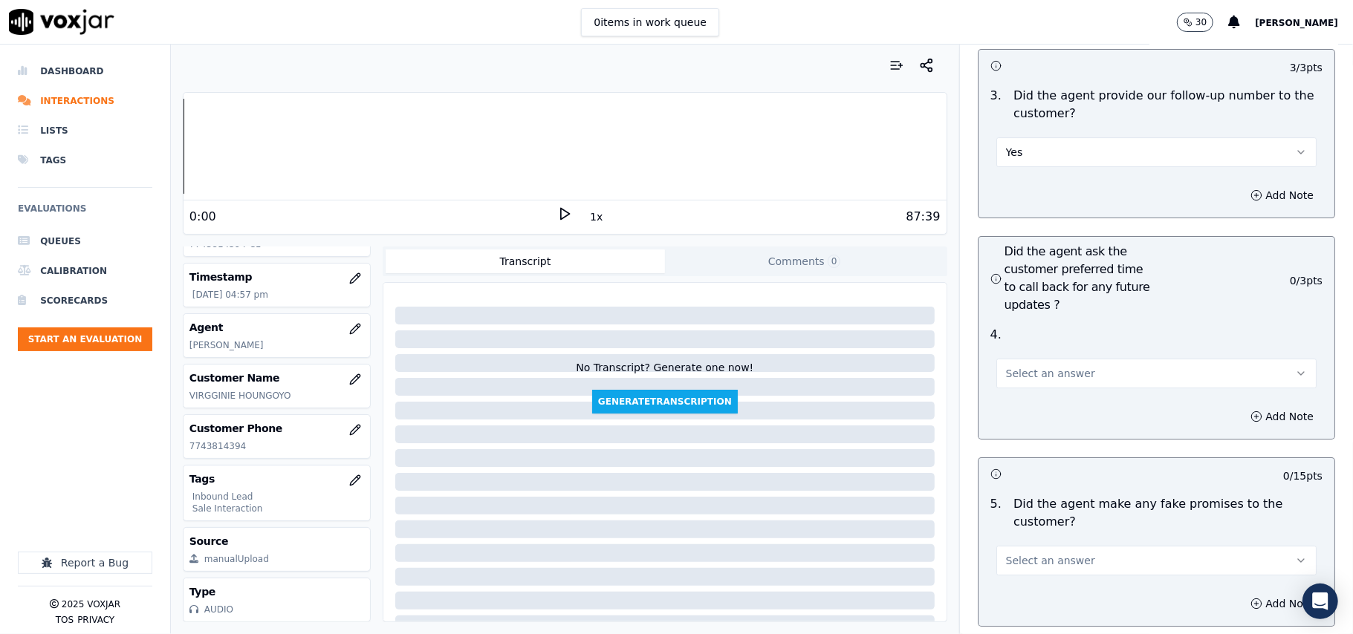
click at [1046, 366] on span "Select an answer" at bounding box center [1050, 373] width 89 height 15
click at [1038, 328] on div "Yes" at bounding box center [1125, 328] width 288 height 24
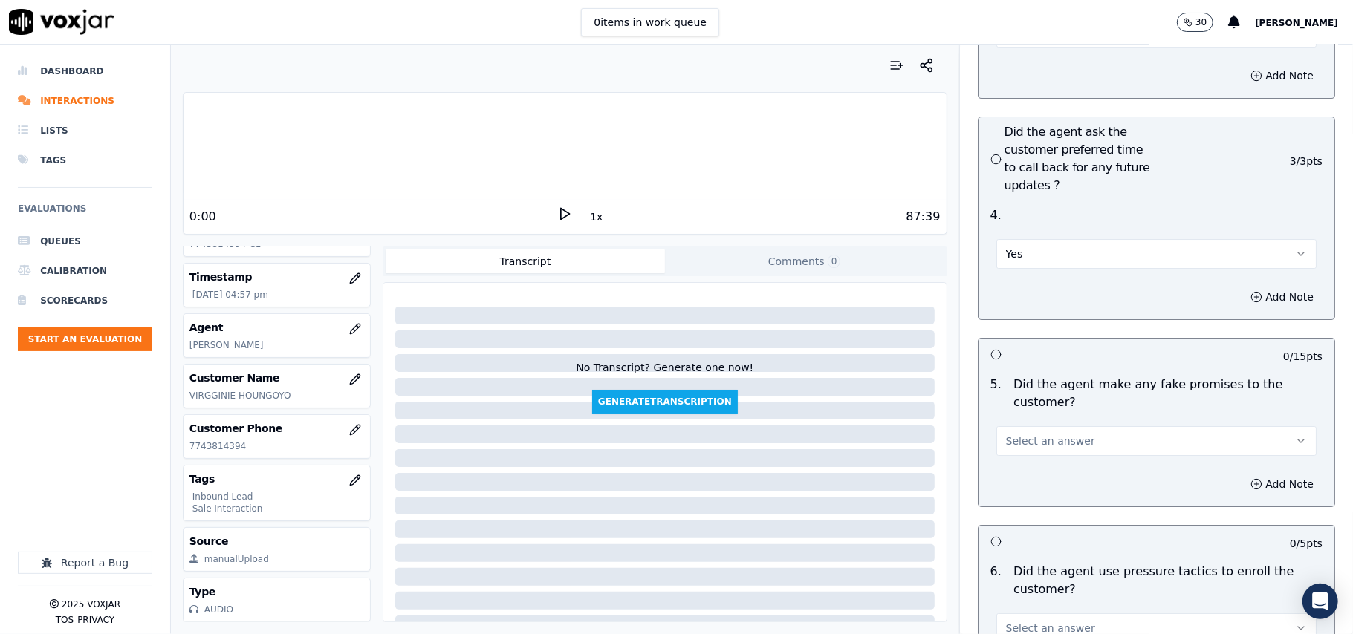
scroll to position [3764, 0]
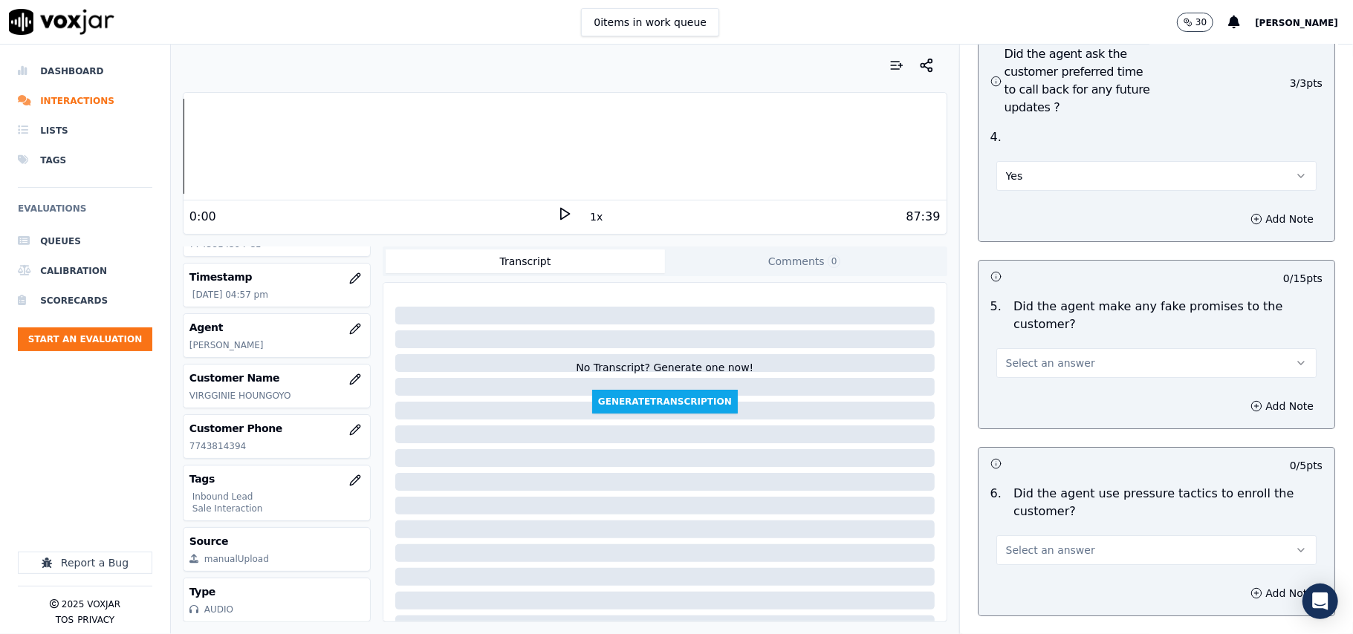
click at [1053, 356] on span "Select an answer" at bounding box center [1050, 363] width 89 height 15
click at [1042, 331] on div "No" at bounding box center [1125, 341] width 288 height 24
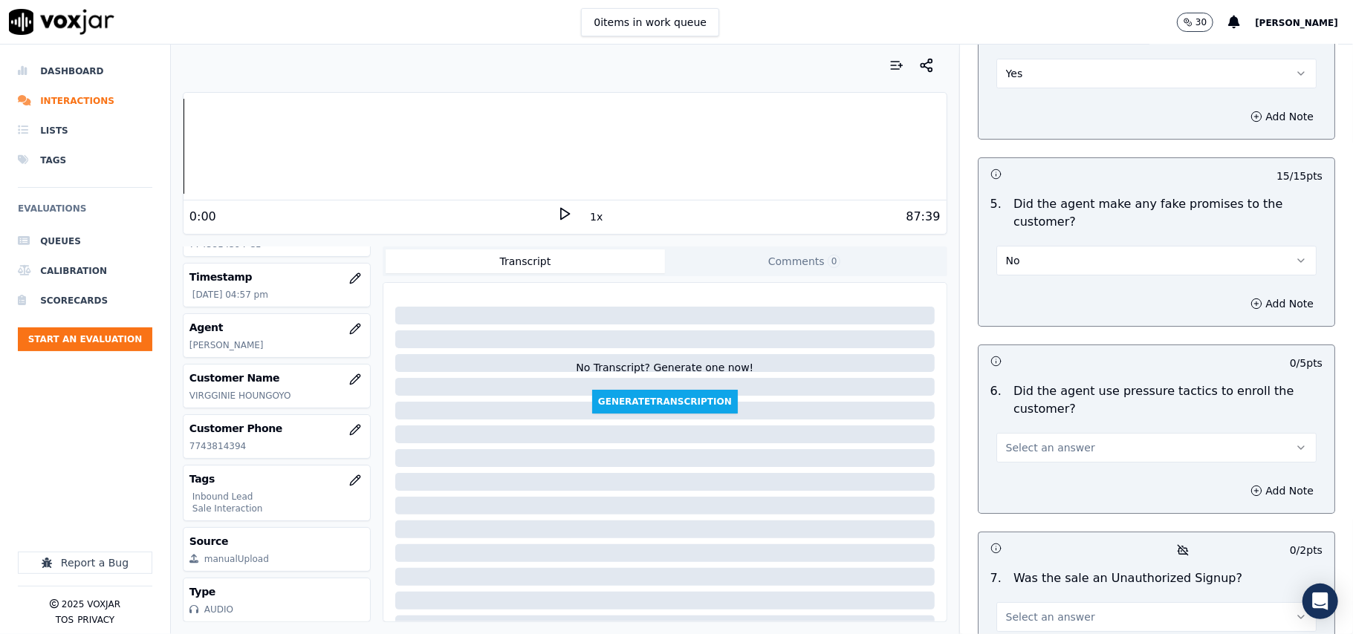
scroll to position [3962, 0]
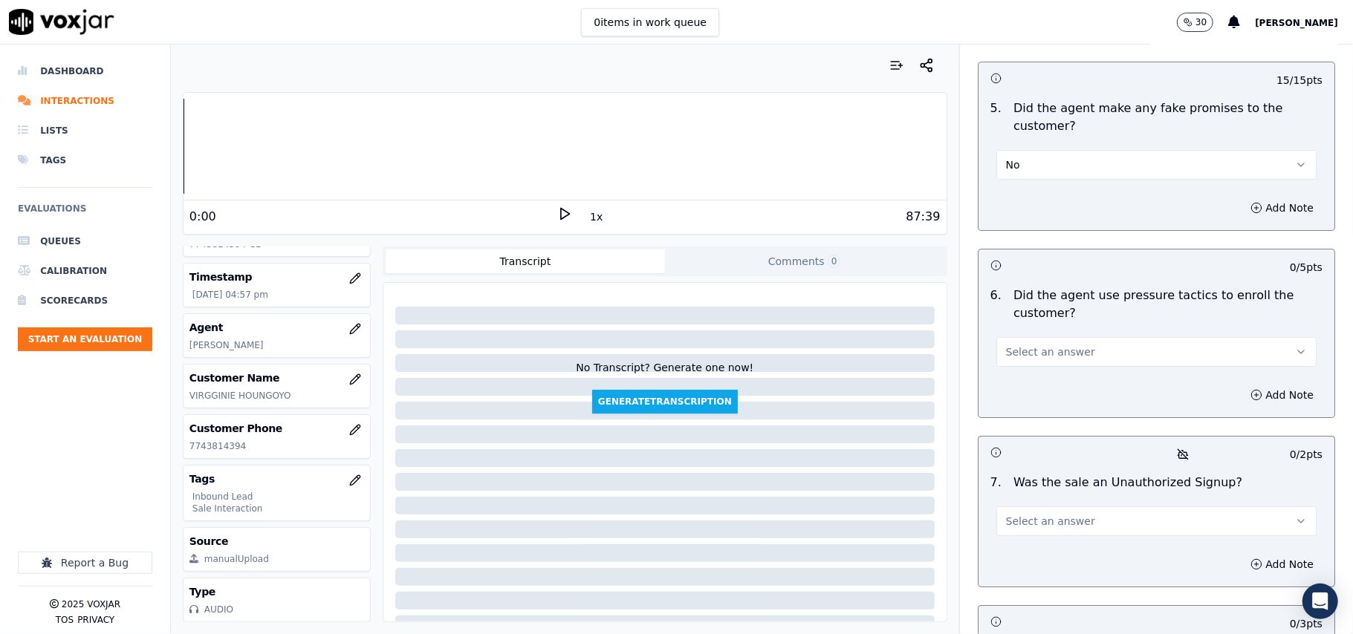
click at [1056, 345] on span "Select an answer" at bounding box center [1050, 352] width 89 height 15
click at [1042, 339] on div "No" at bounding box center [1125, 331] width 288 height 24
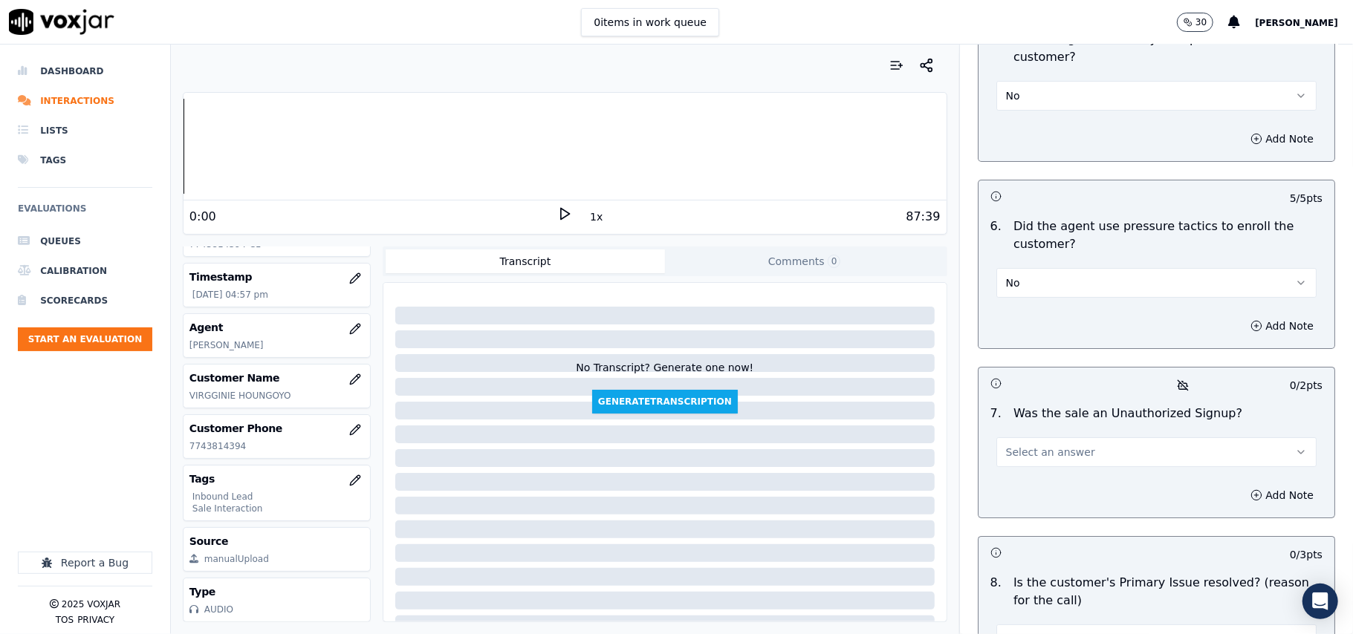
scroll to position [4061, 0]
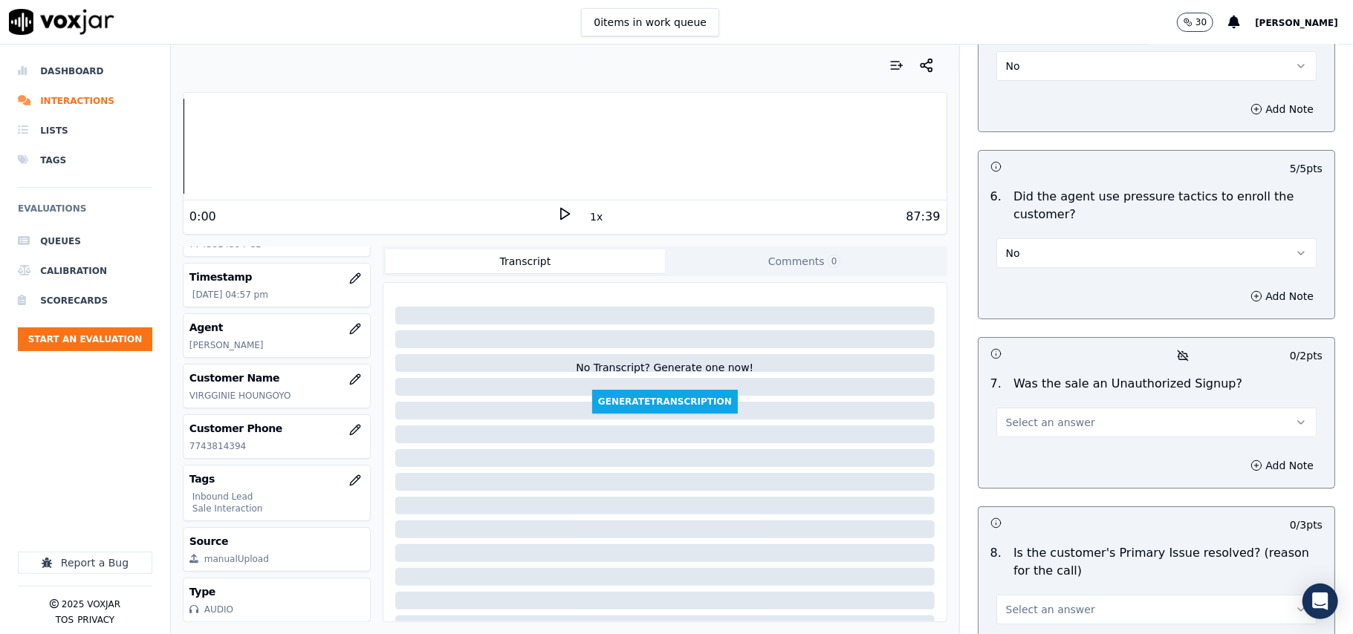
click at [1040, 415] on span "Select an answer" at bounding box center [1050, 422] width 89 height 15
click at [1031, 408] on div "No" at bounding box center [1125, 401] width 288 height 24
click at [1021, 603] on span "Select an answer" at bounding box center [1050, 610] width 89 height 15
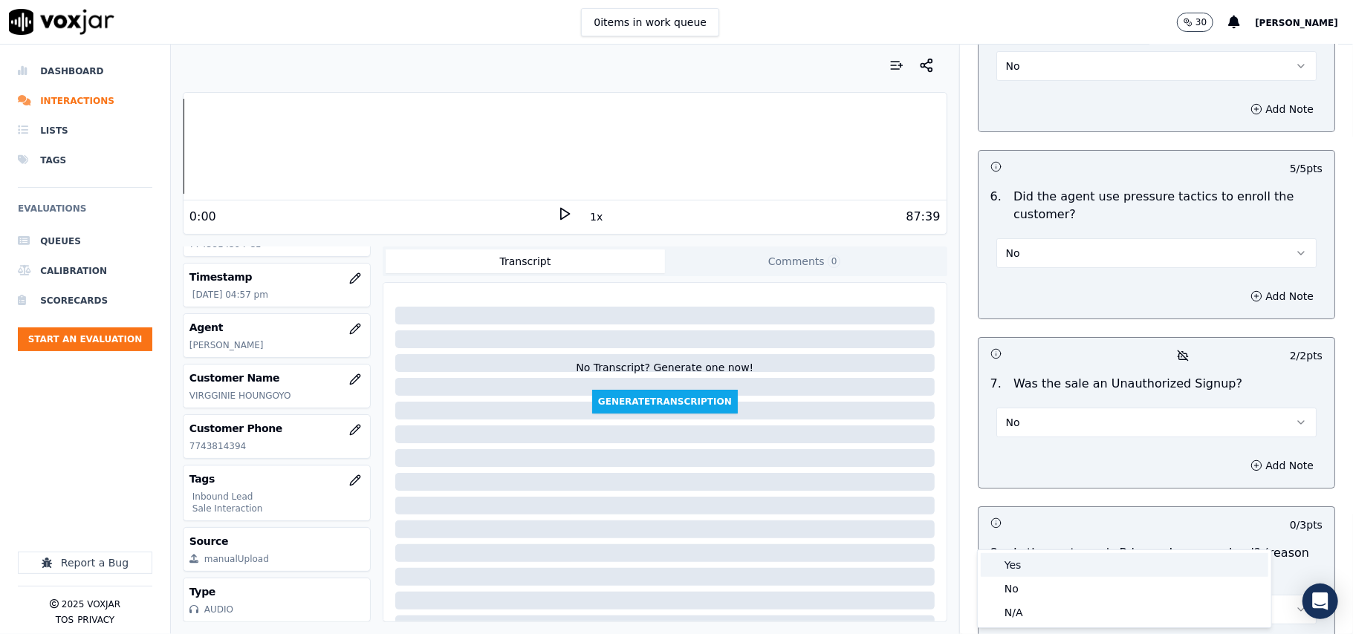
click at [1016, 559] on div "Yes" at bounding box center [1125, 565] width 288 height 24
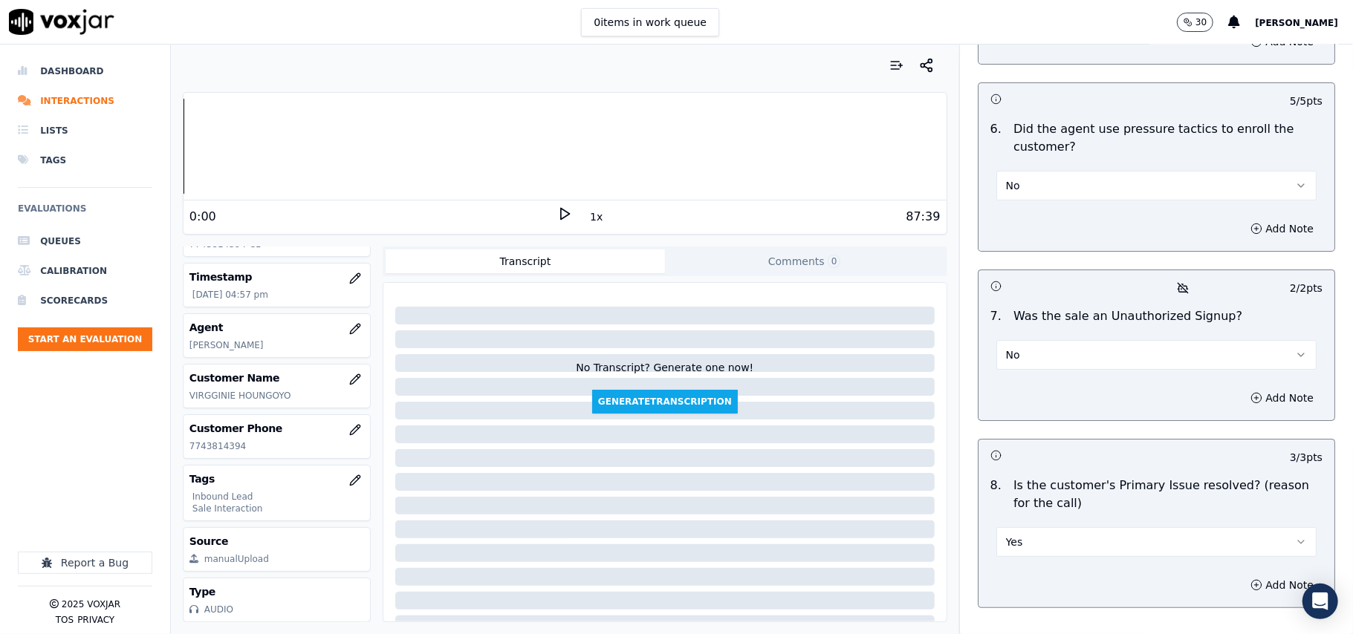
scroll to position [4158, 0]
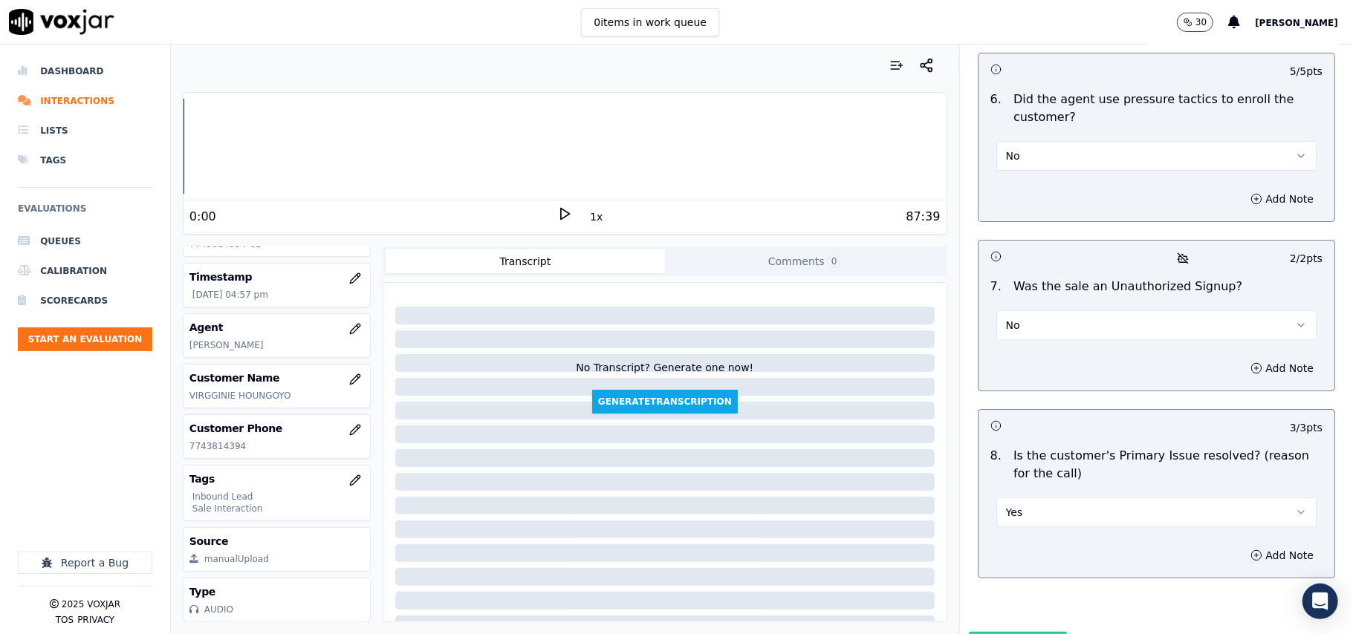
click at [1009, 632] on button "Submit Scores" at bounding box center [1018, 645] width 99 height 27
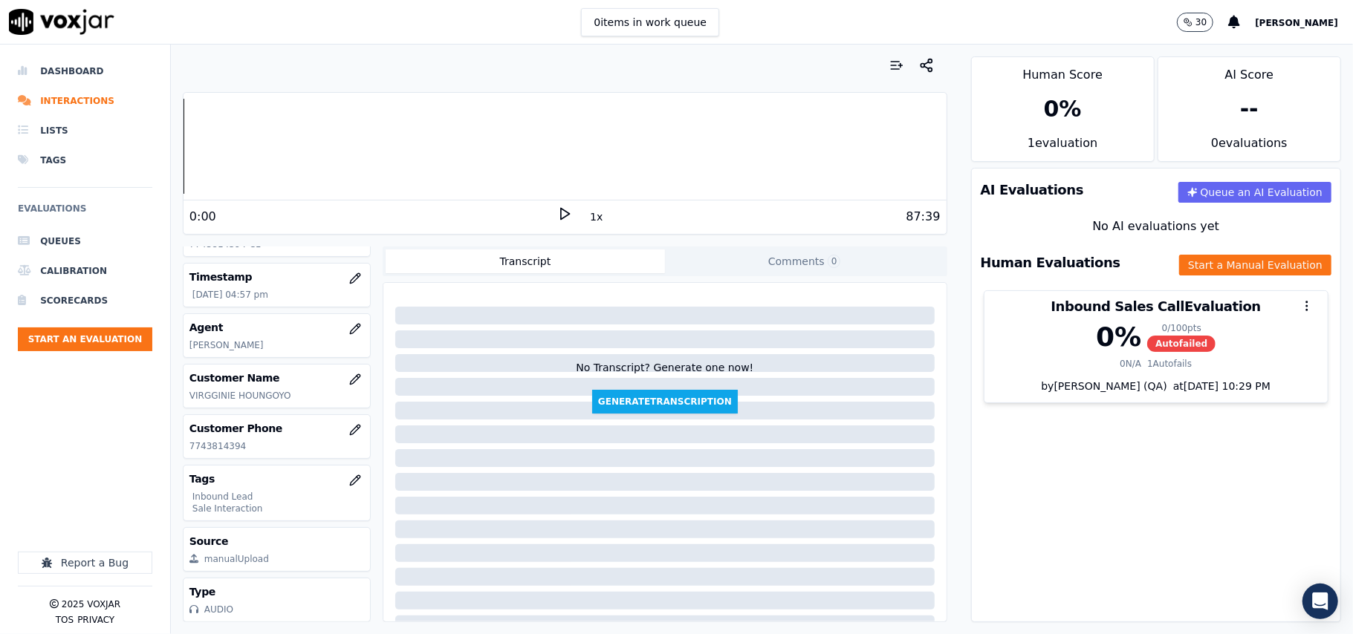
scroll to position [3407, 0]
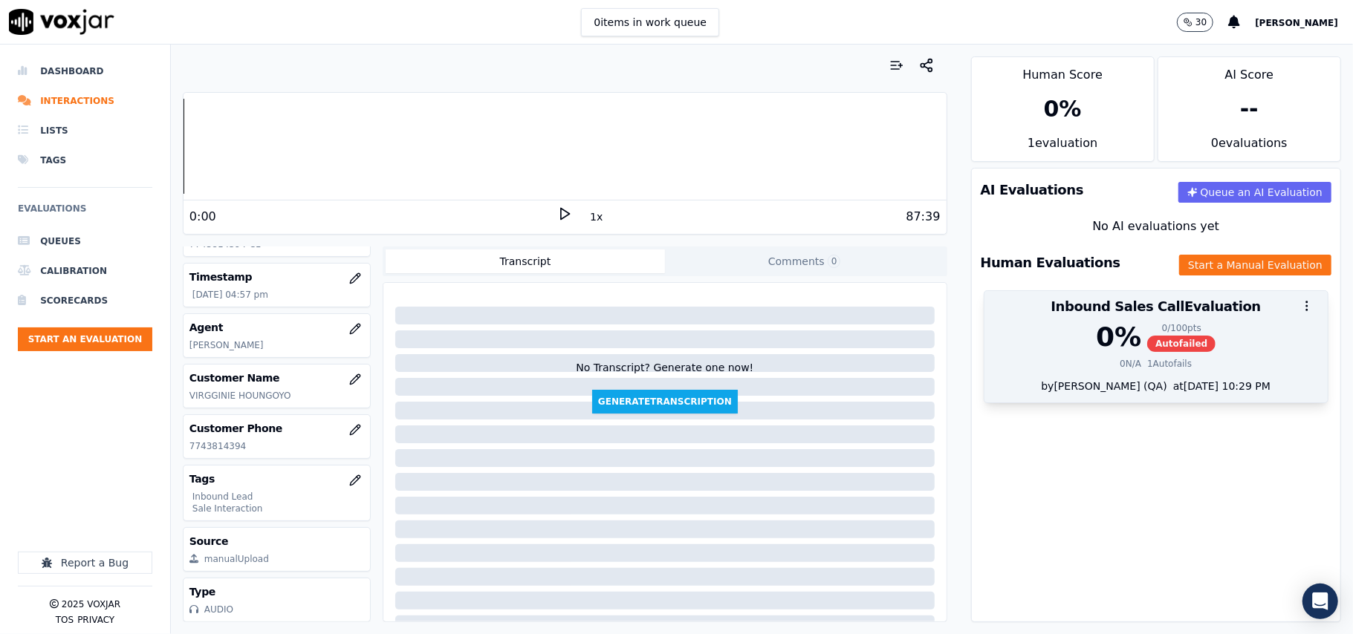
click at [1096, 334] on div "0 %" at bounding box center [1118, 337] width 45 height 30
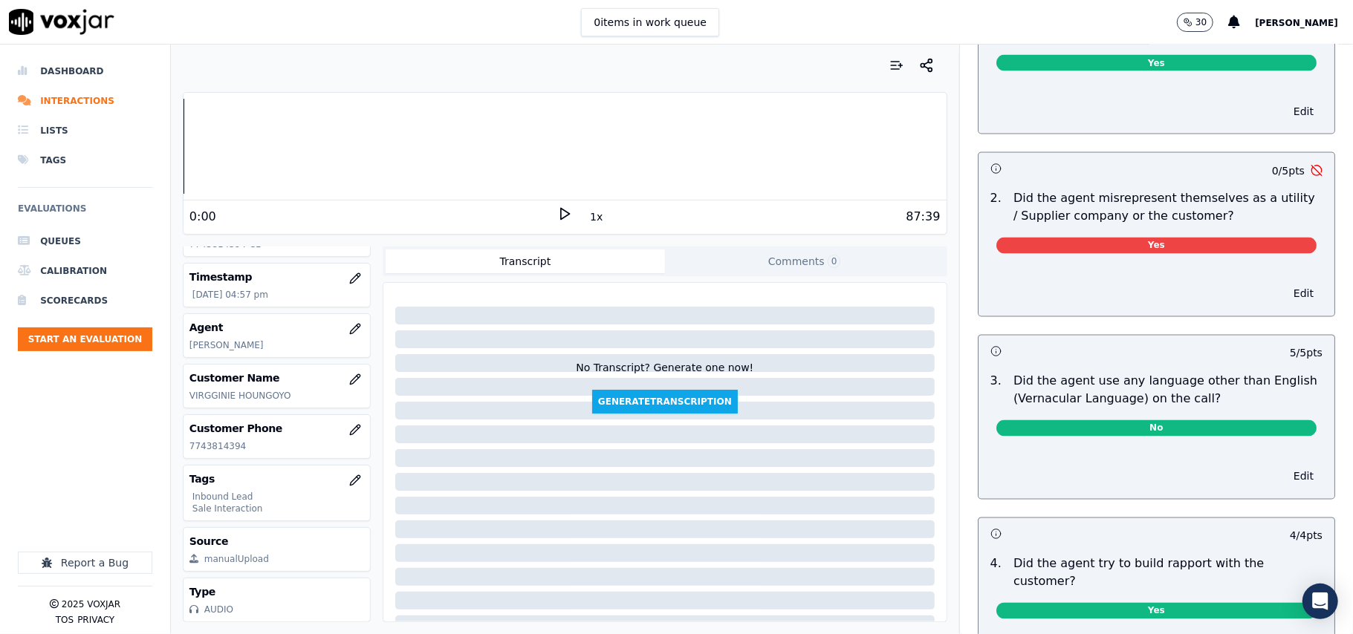
scroll to position [1783, 0]
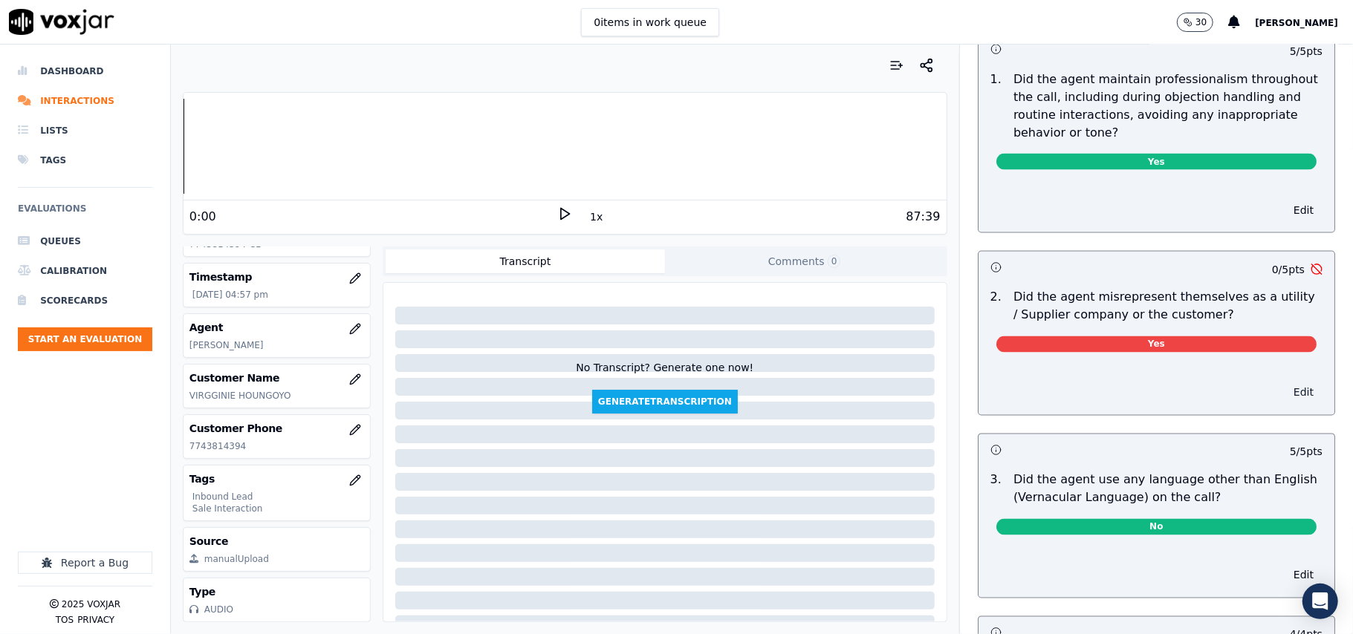
click at [1285, 383] on button "Edit" at bounding box center [1304, 393] width 38 height 21
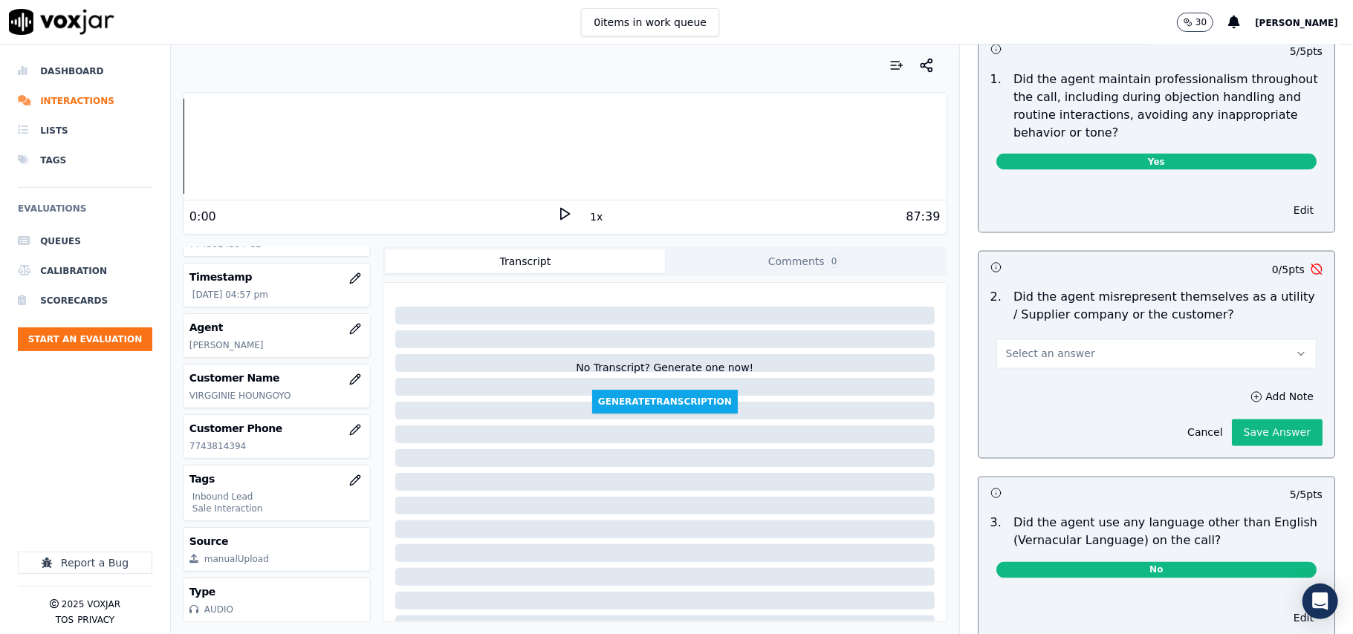
click at [1116, 340] on button "Select an answer" at bounding box center [1156, 355] width 320 height 30
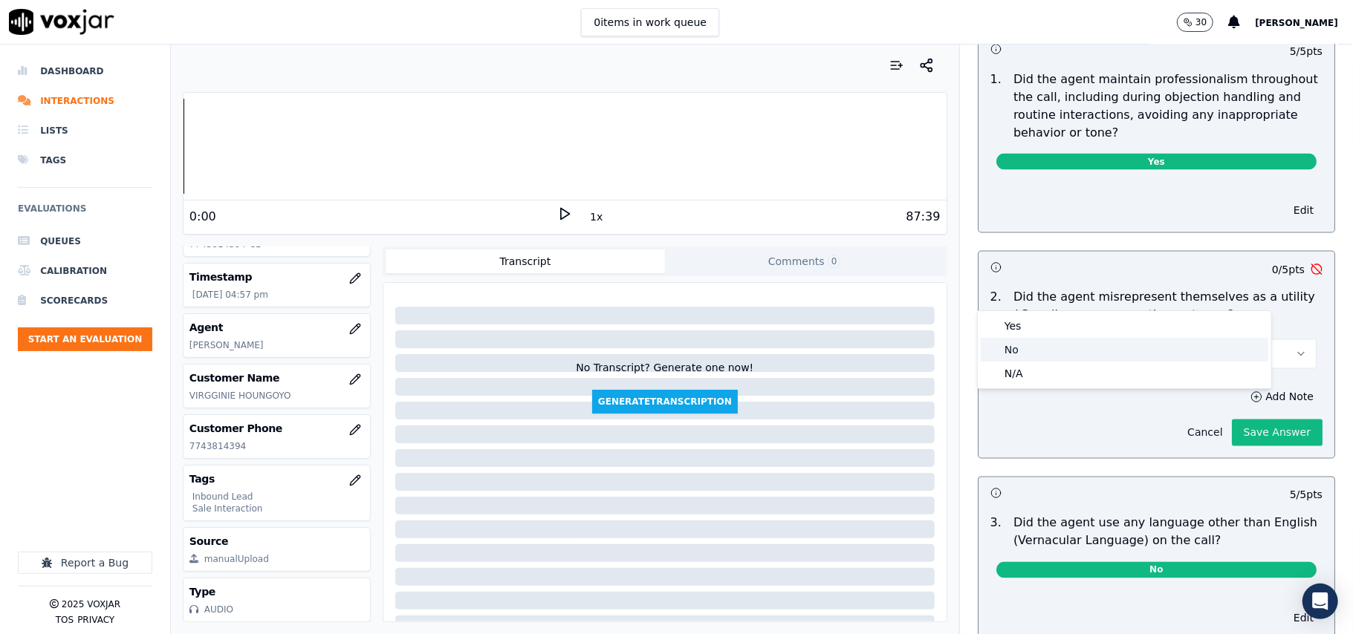
click at [1035, 352] on div "No" at bounding box center [1125, 350] width 288 height 24
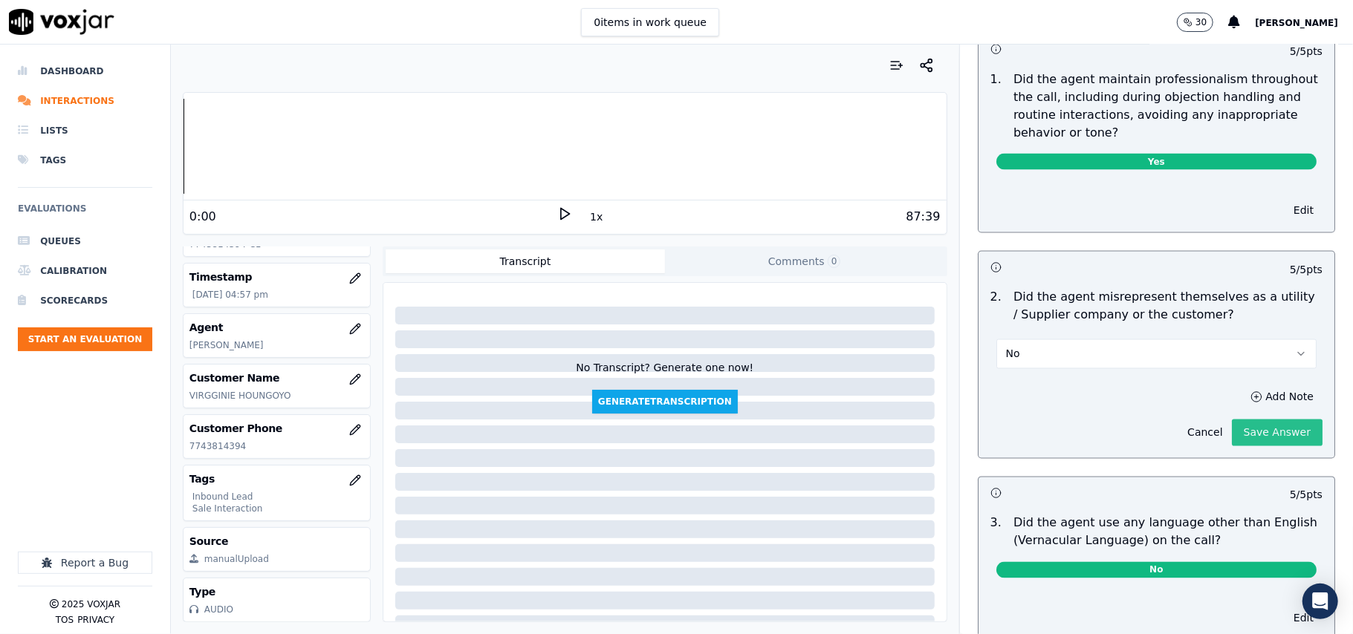
click at [1248, 420] on button "Save Answer" at bounding box center [1277, 433] width 91 height 27
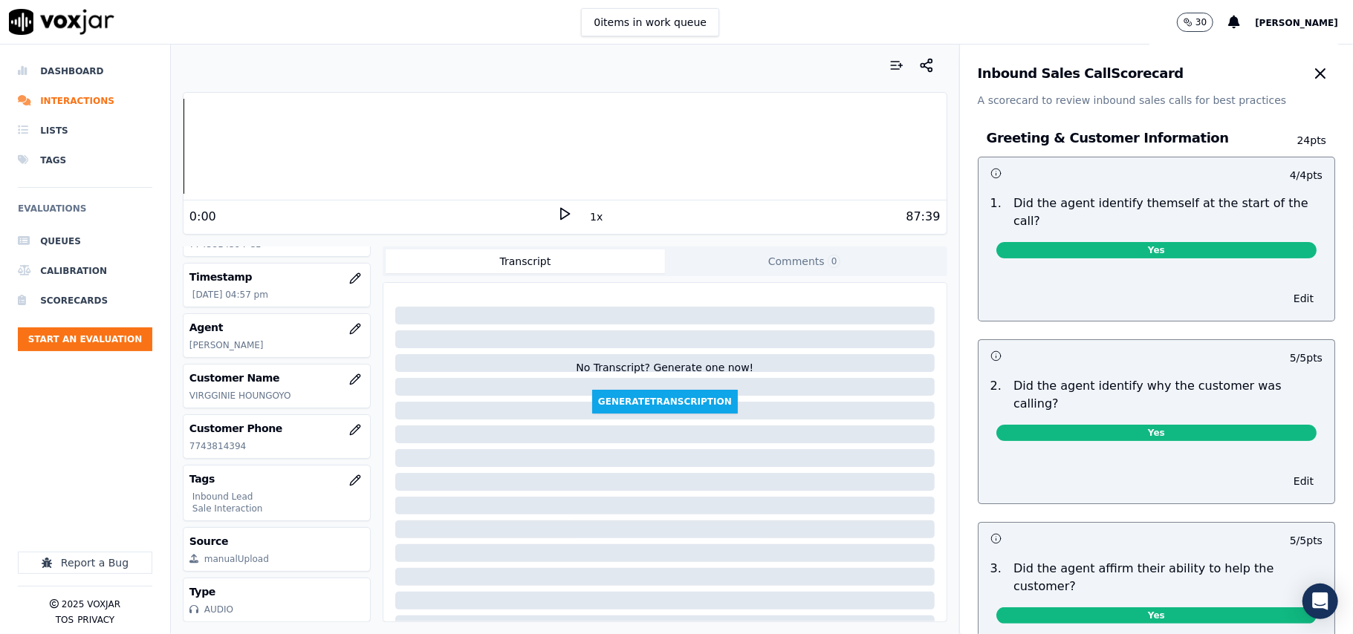
scroll to position [0, 0]
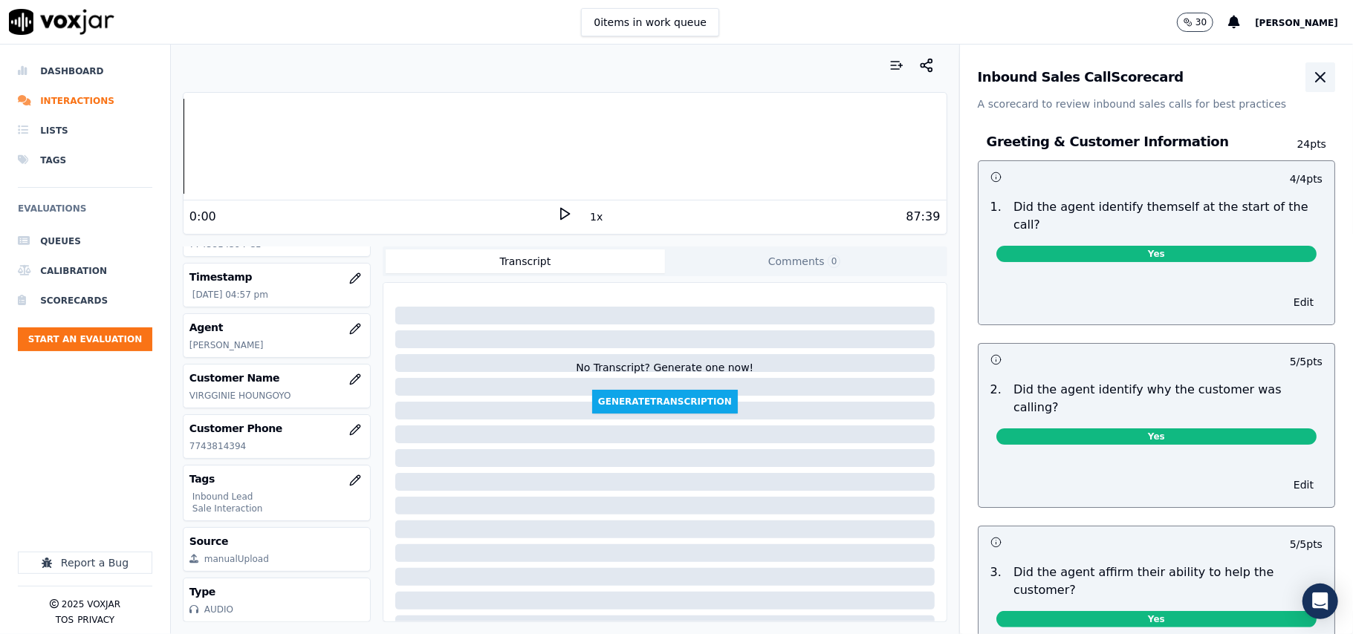
click at [1311, 81] on icon "button" at bounding box center [1320, 77] width 18 height 18
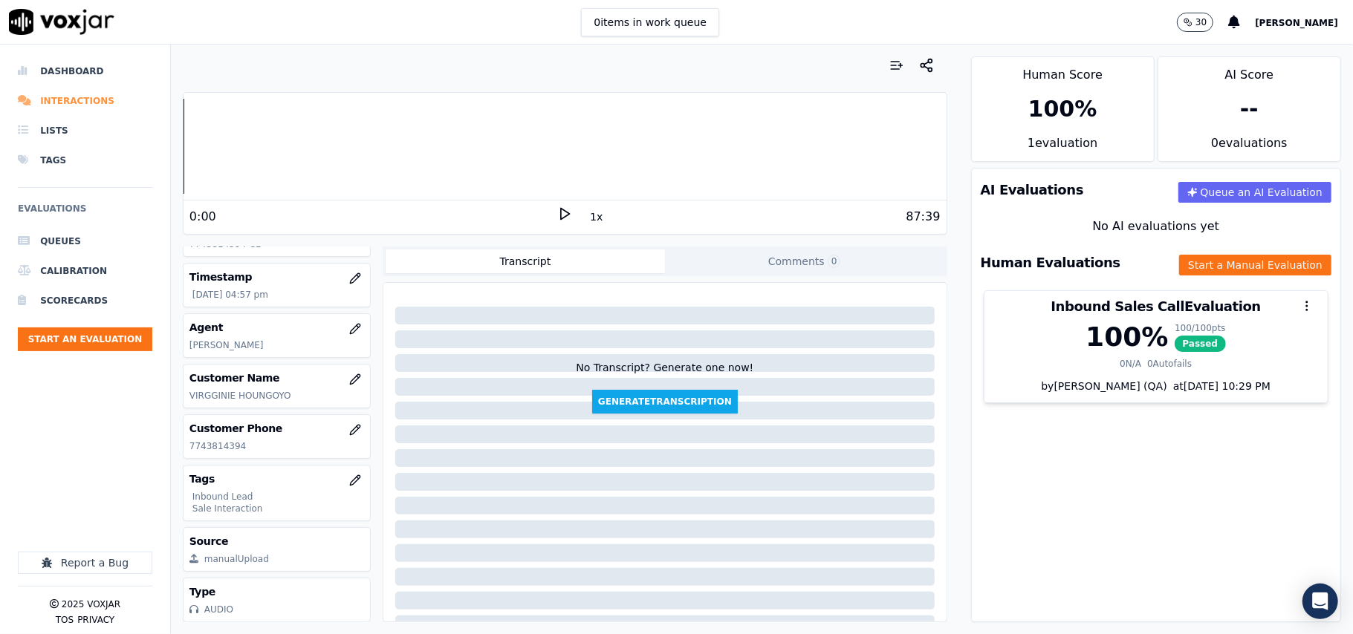
click at [101, 103] on li "Interactions" at bounding box center [85, 101] width 134 height 30
